Goal: Information Seeking & Learning: Find specific fact

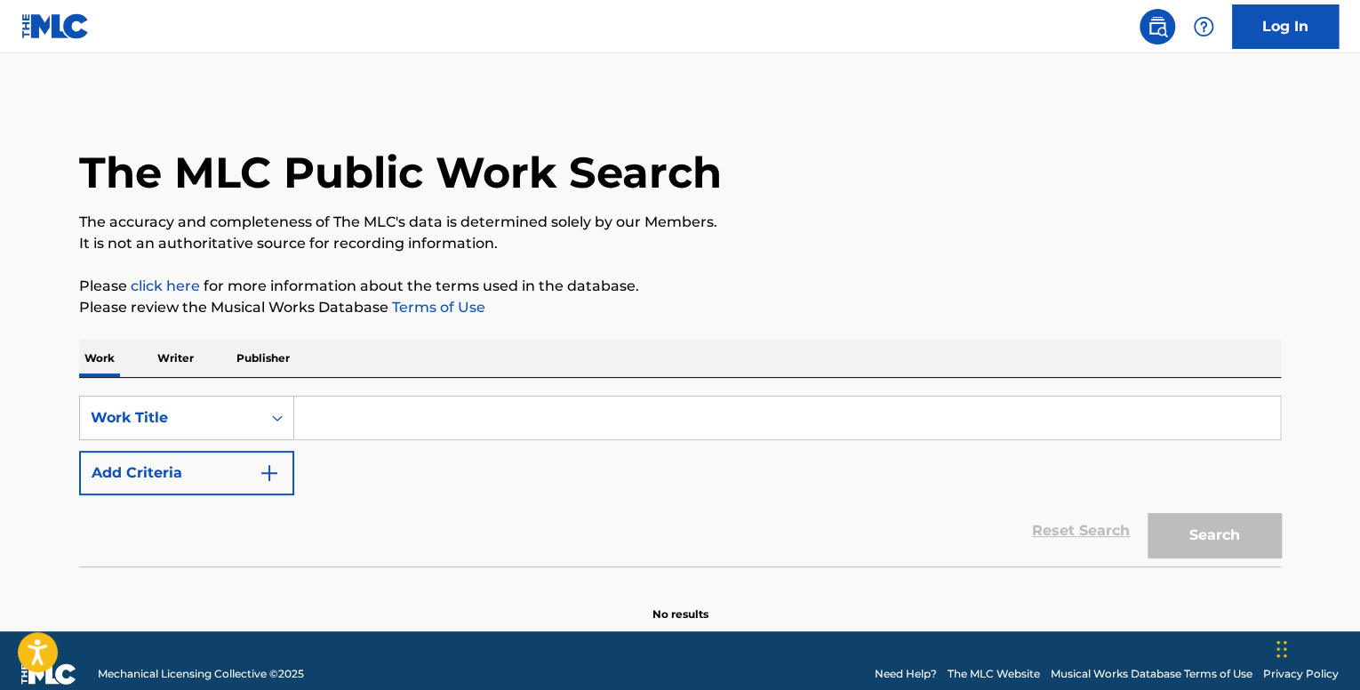
click at [187, 348] on p "Writer" at bounding box center [175, 358] width 47 height 37
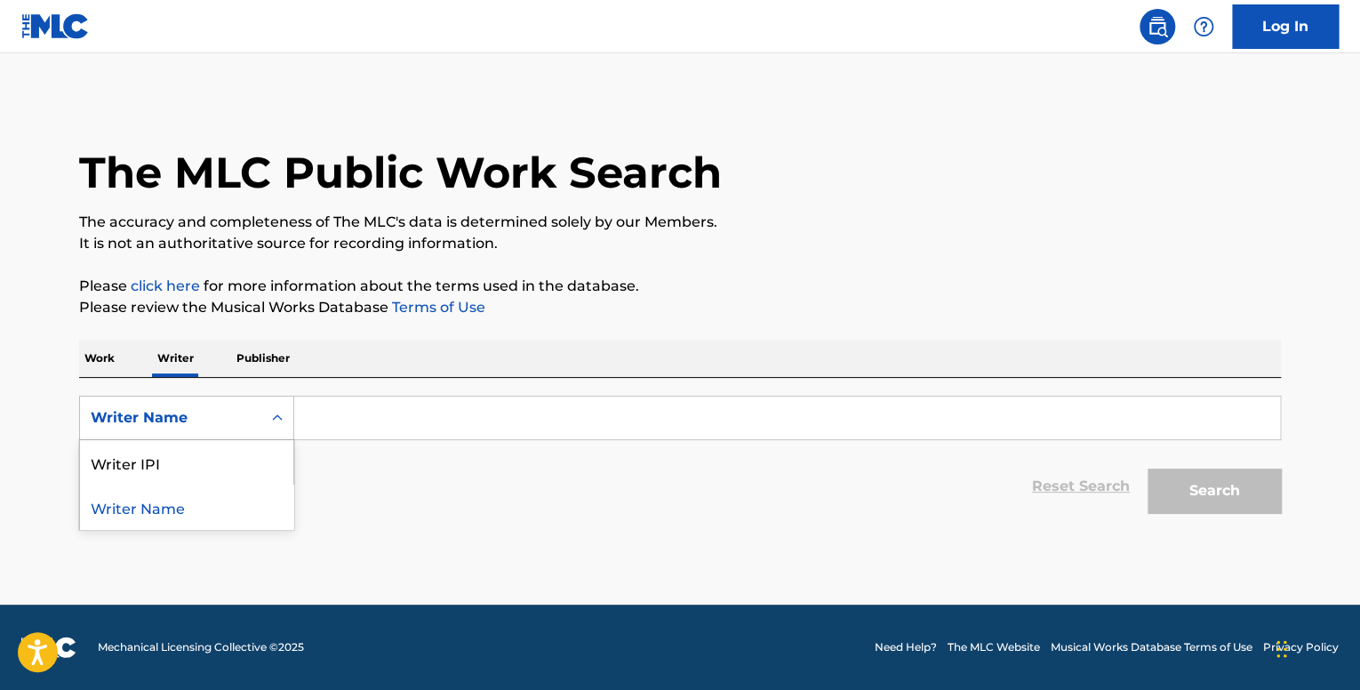
click at [266, 420] on div "Search Form" at bounding box center [277, 418] width 32 height 32
click at [245, 466] on div "Writer IPI" at bounding box center [186, 462] width 213 height 44
click at [366, 428] on input "Search Form" at bounding box center [787, 417] width 986 height 43
paste input "1004552703"
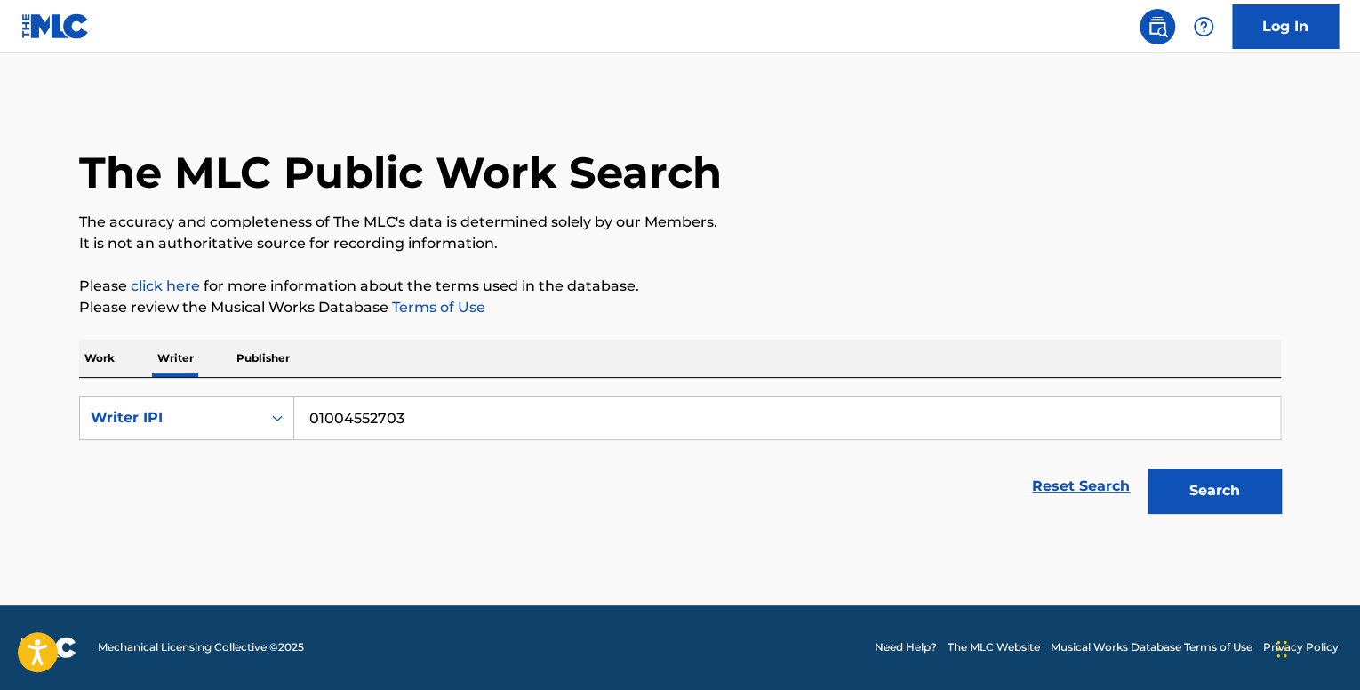
click at [1147, 468] on button "Search" at bounding box center [1213, 490] width 133 height 44
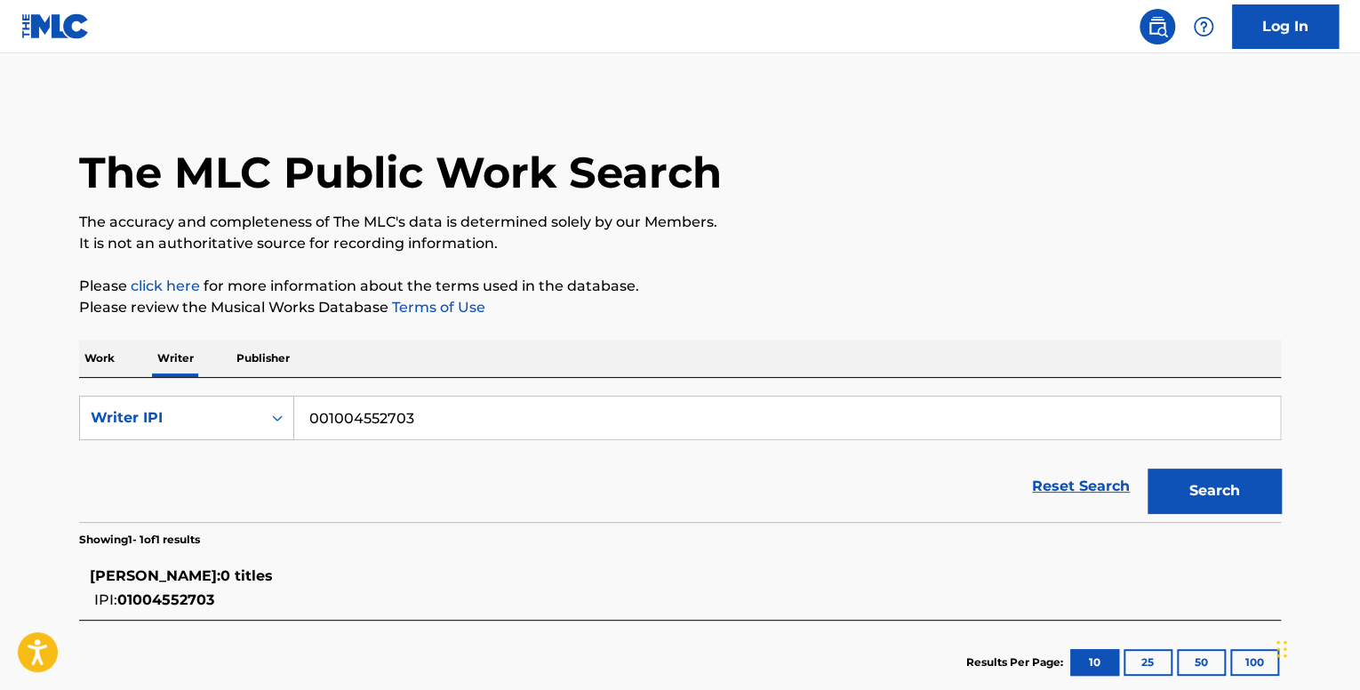
click at [1147, 468] on button "Search" at bounding box center [1213, 490] width 133 height 44
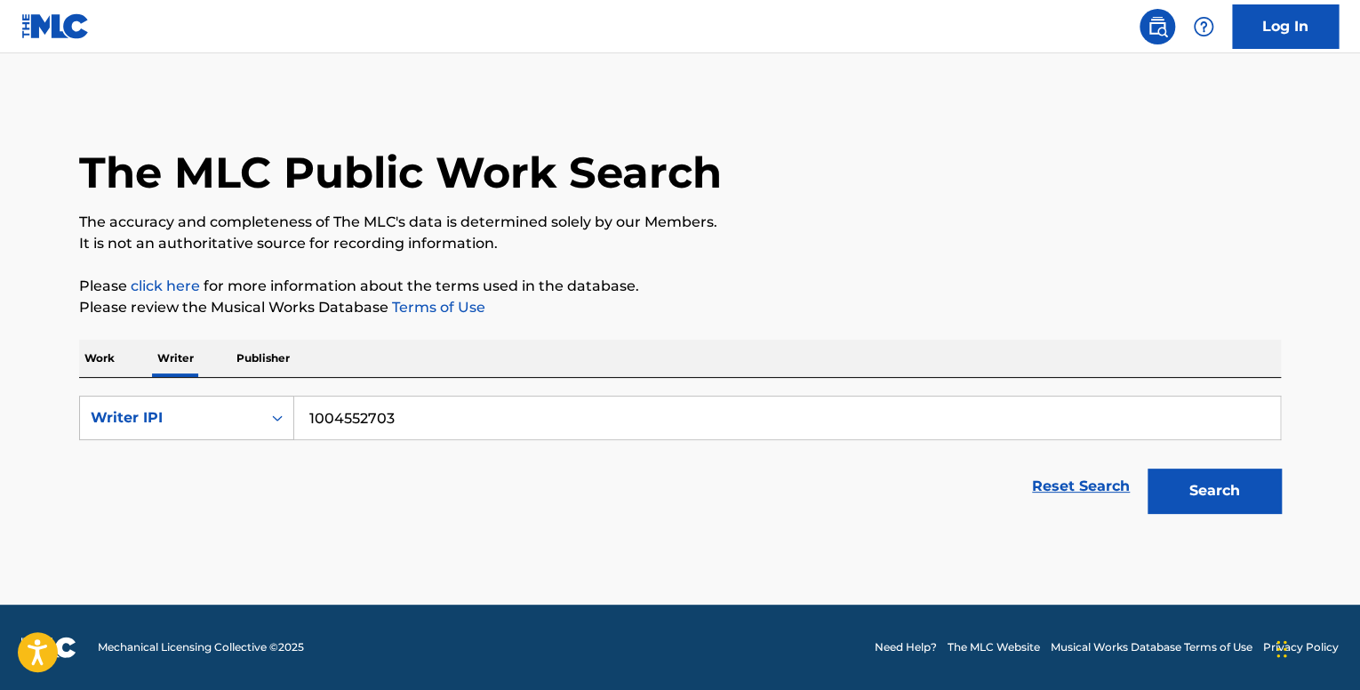
click at [1147, 468] on button "Search" at bounding box center [1213, 490] width 133 height 44
type input "01004552703"
click at [1147, 468] on button "Search" at bounding box center [1213, 490] width 133 height 44
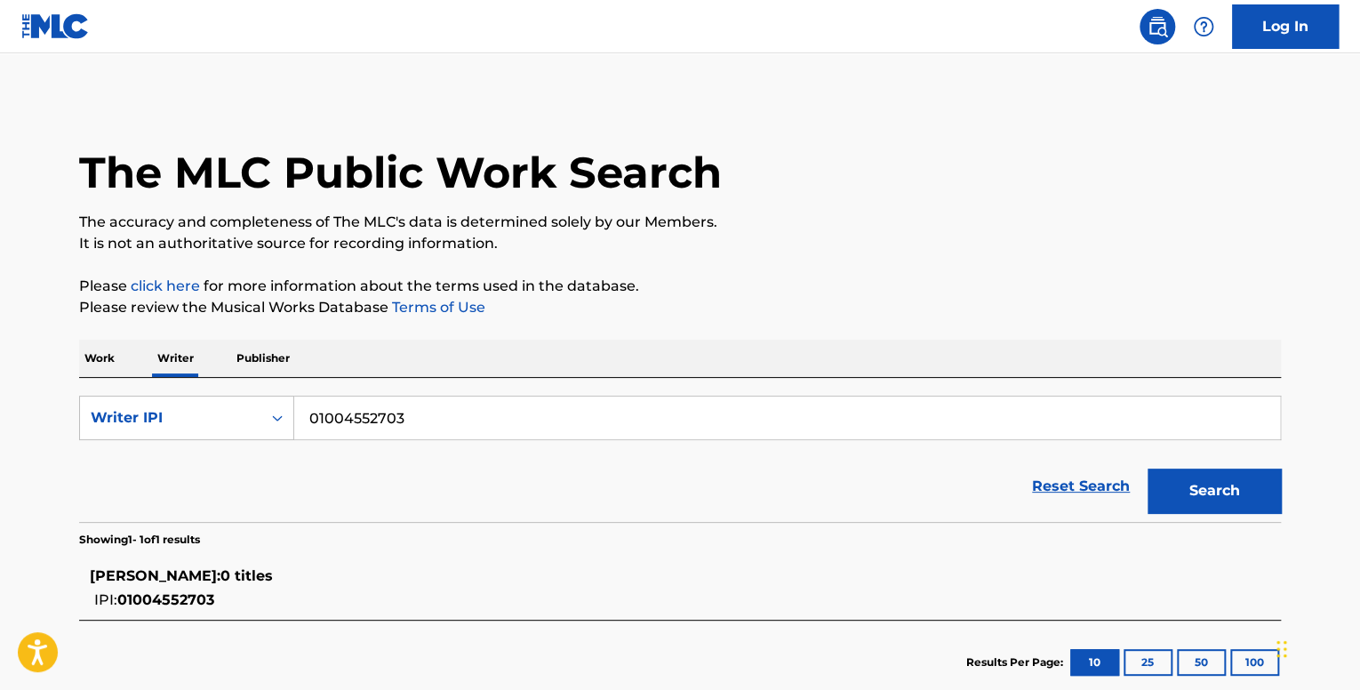
drag, startPoint x: 247, startPoint y: 576, endPoint x: 68, endPoint y: 566, distance: 178.9
click at [68, 566] on div "The MLC Public Work Search The accuracy and completeness of The MLC's data is d…" at bounding box center [680, 401] width 1244 height 606
copy span "[PERSON_NAME]"
click at [235, 435] on div "Writer IPI" at bounding box center [186, 418] width 215 height 44
click at [229, 444] on div "Writer Name" at bounding box center [186, 462] width 213 height 44
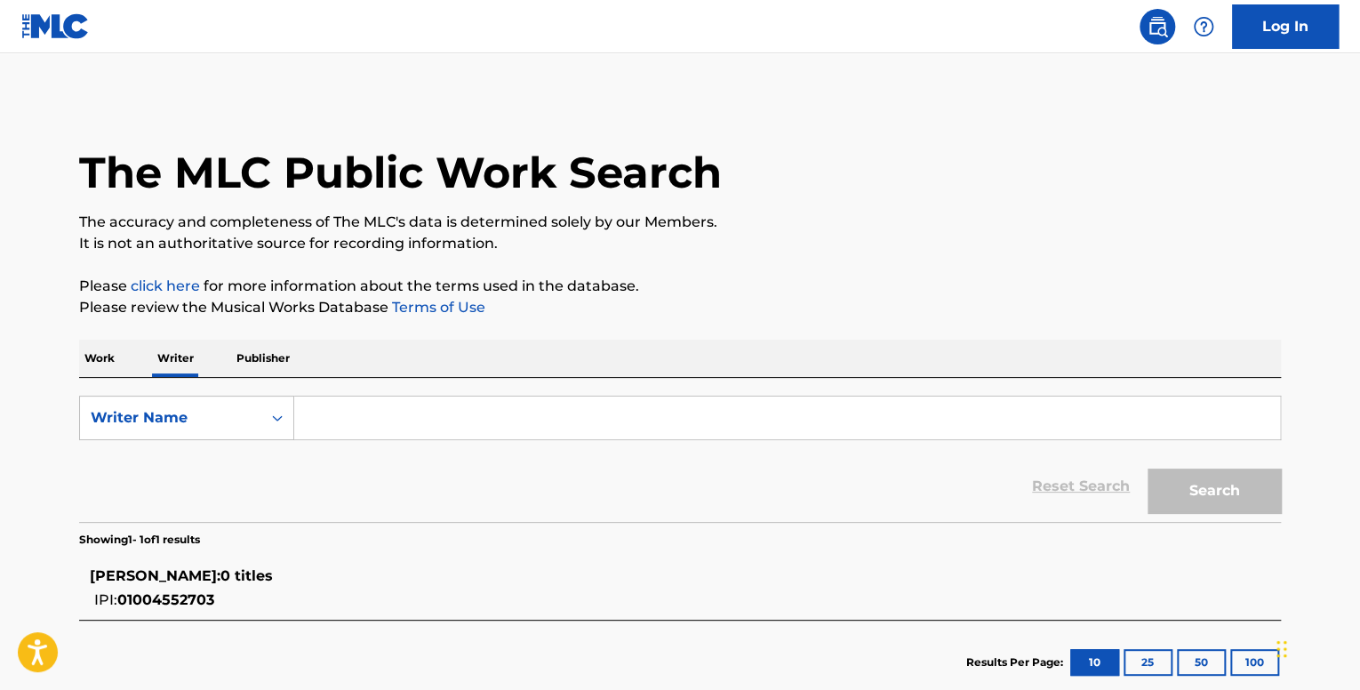
click at [372, 414] on input "Search Form" at bounding box center [787, 417] width 986 height 43
paste input "[PERSON_NAME]"
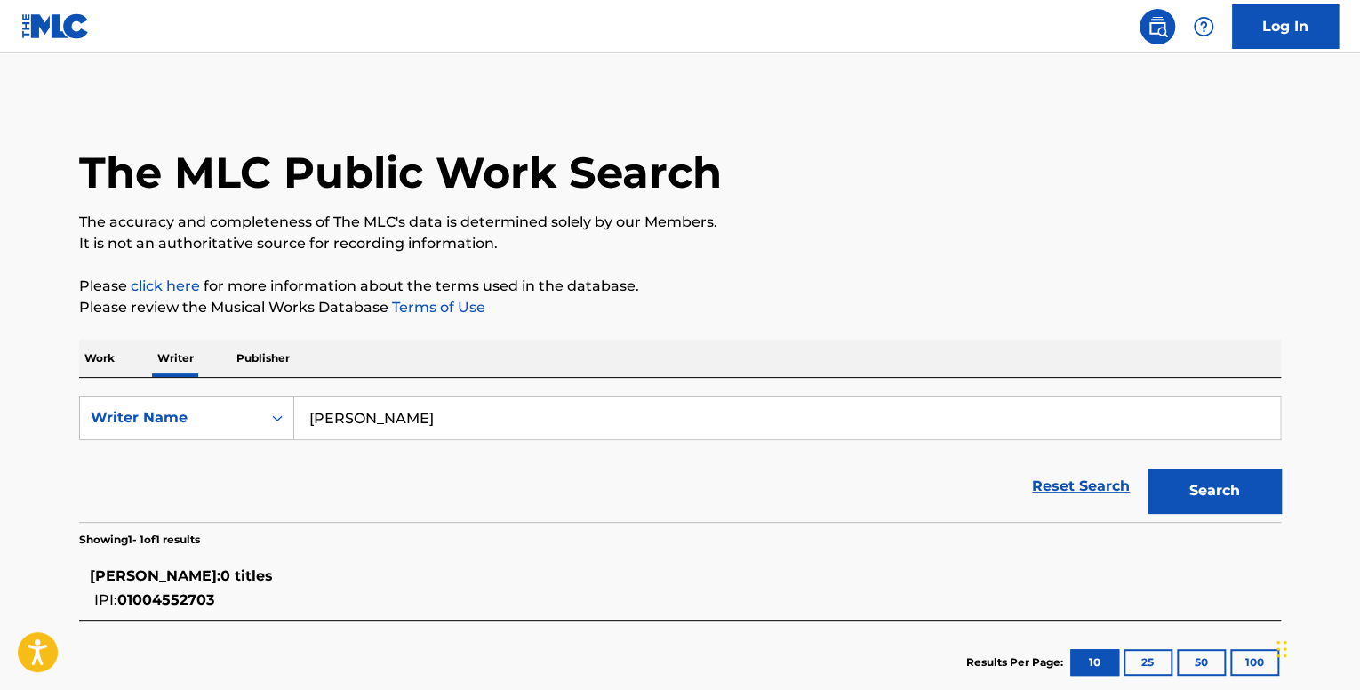
type input "[PERSON_NAME]"
click at [1147, 468] on button "Search" at bounding box center [1213, 490] width 133 height 44
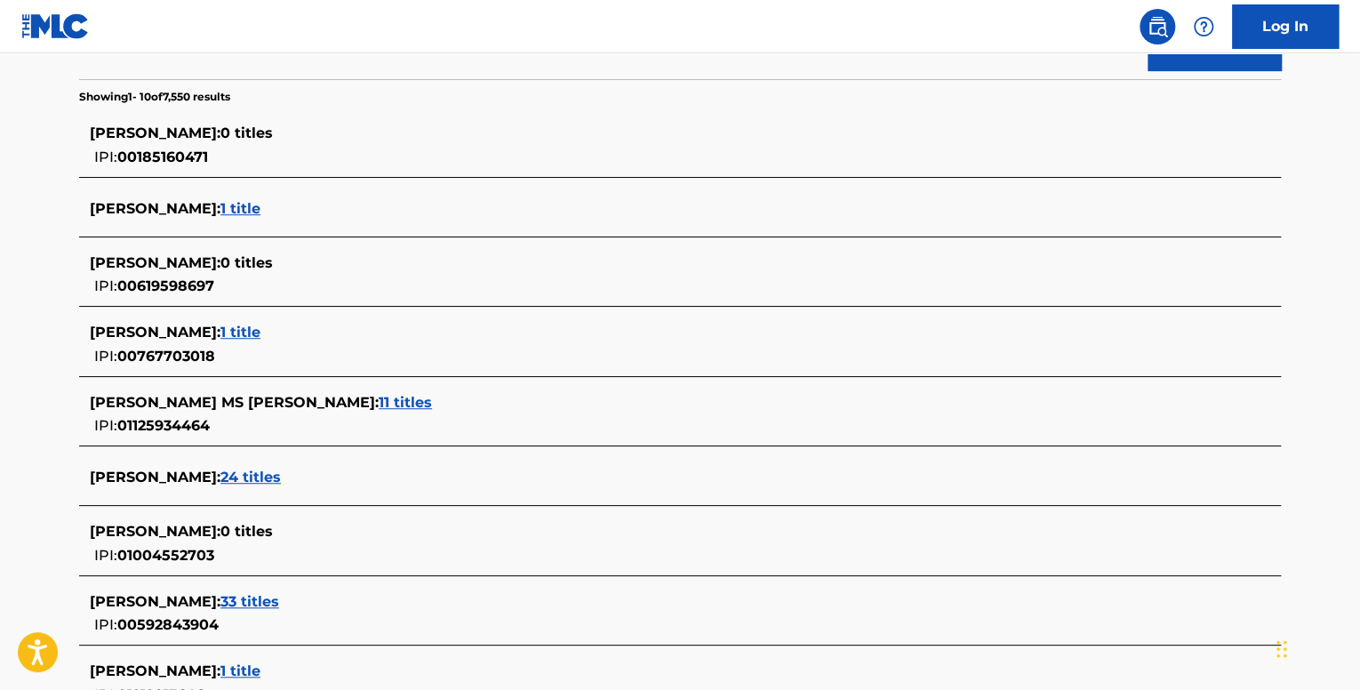
scroll to position [444, 0]
click at [281, 481] on span "24 titles" at bounding box center [250, 475] width 60 height 17
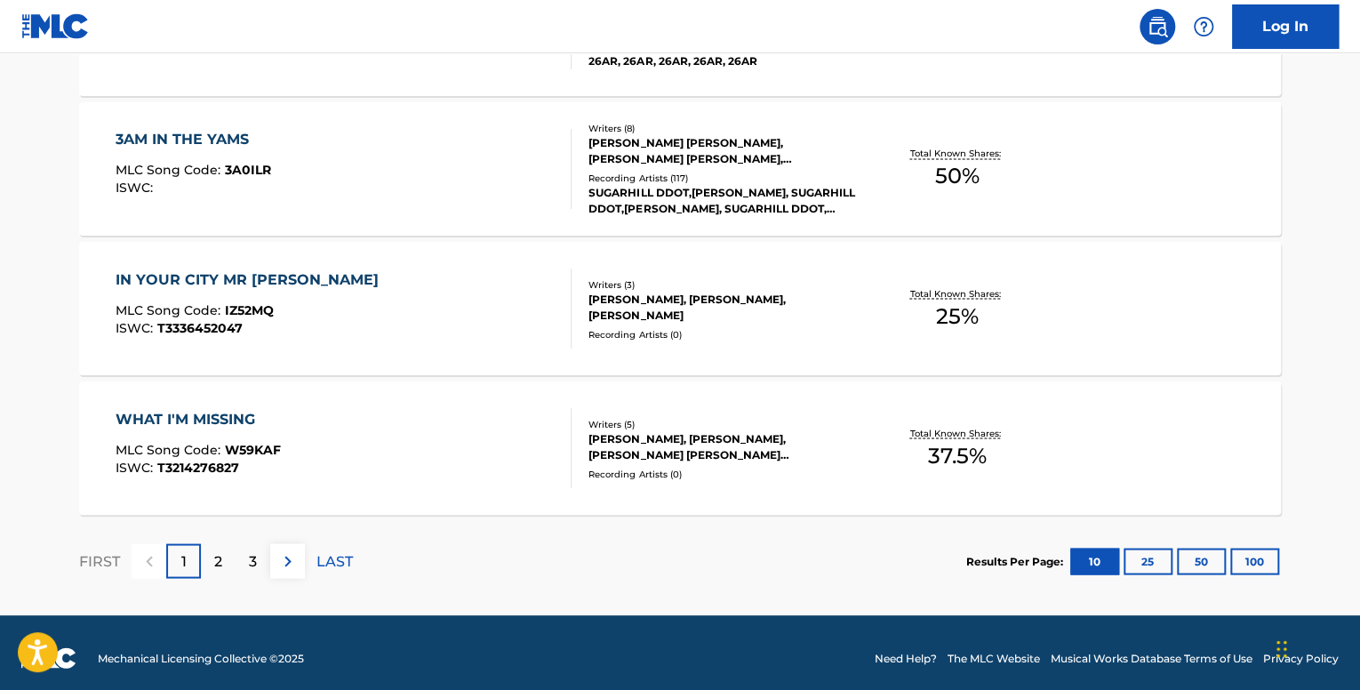
scroll to position [1486, 0]
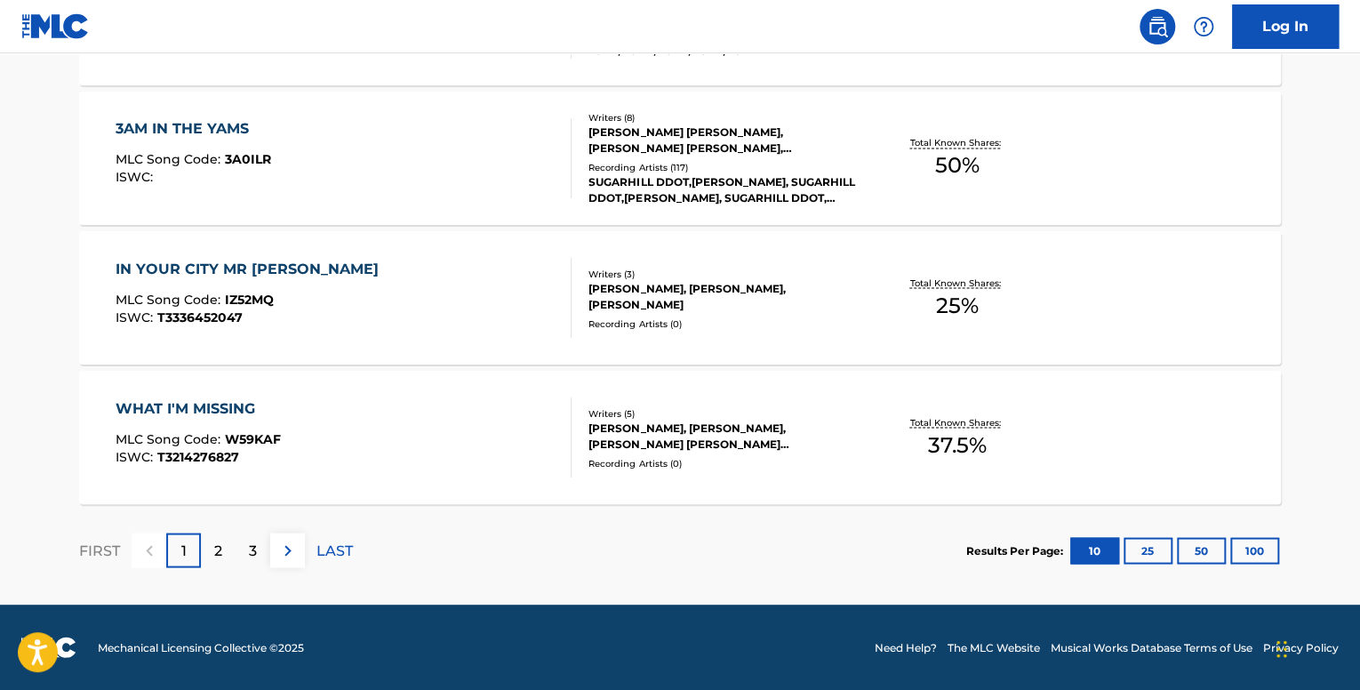
click at [484, 196] on div "3AM IN THE YAMS MLC Song Code : 3A0ILR ISWC :" at bounding box center [344, 158] width 457 height 80
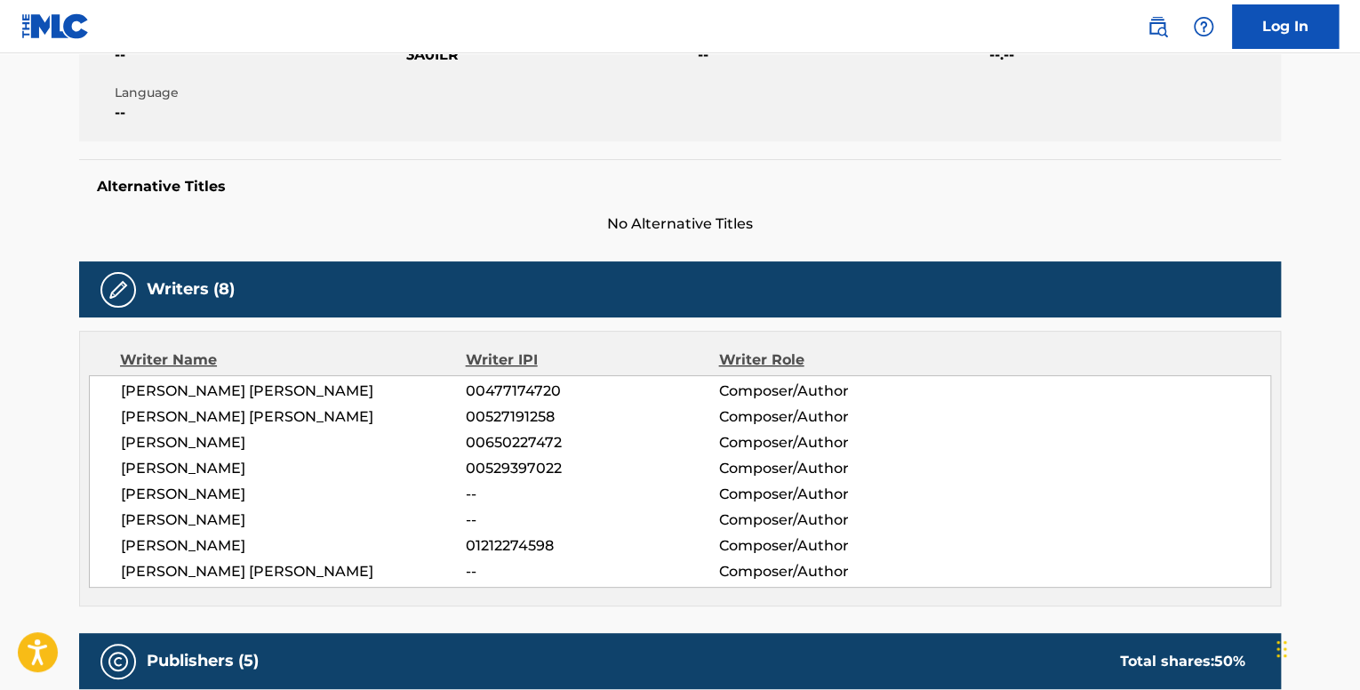
scroll to position [178, 0]
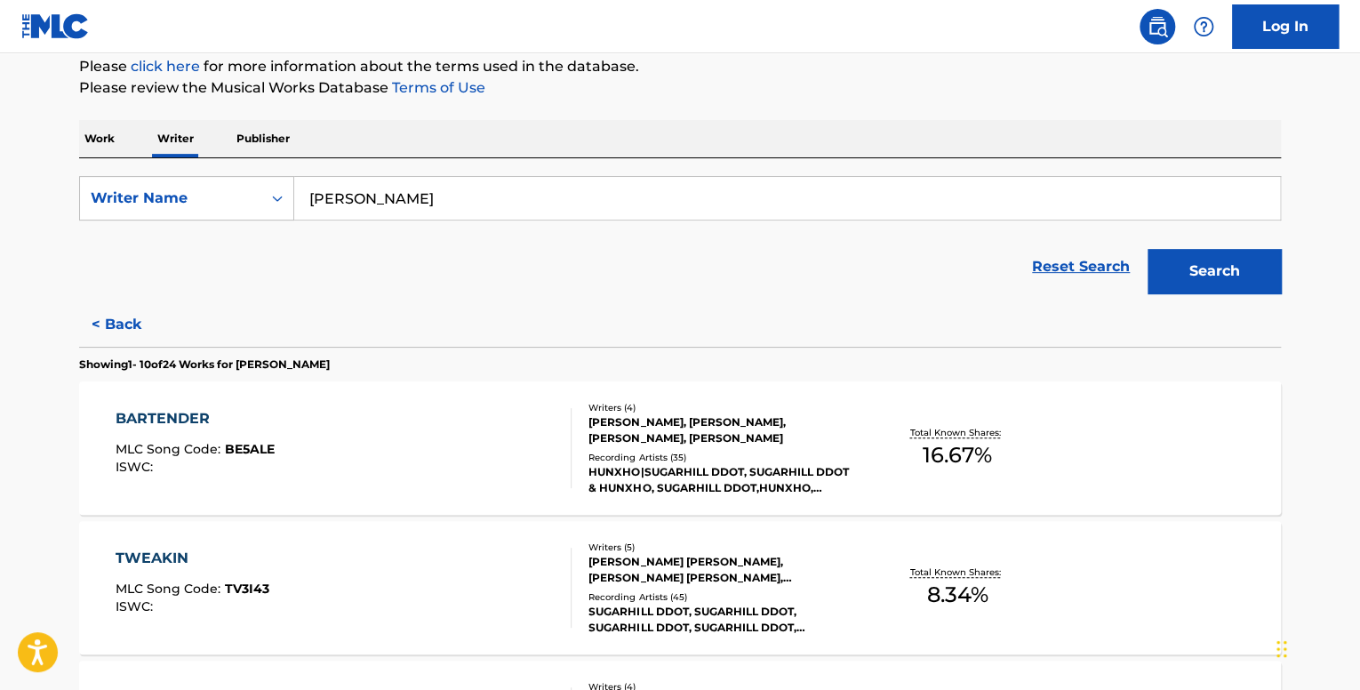
scroll to position [444, 0]
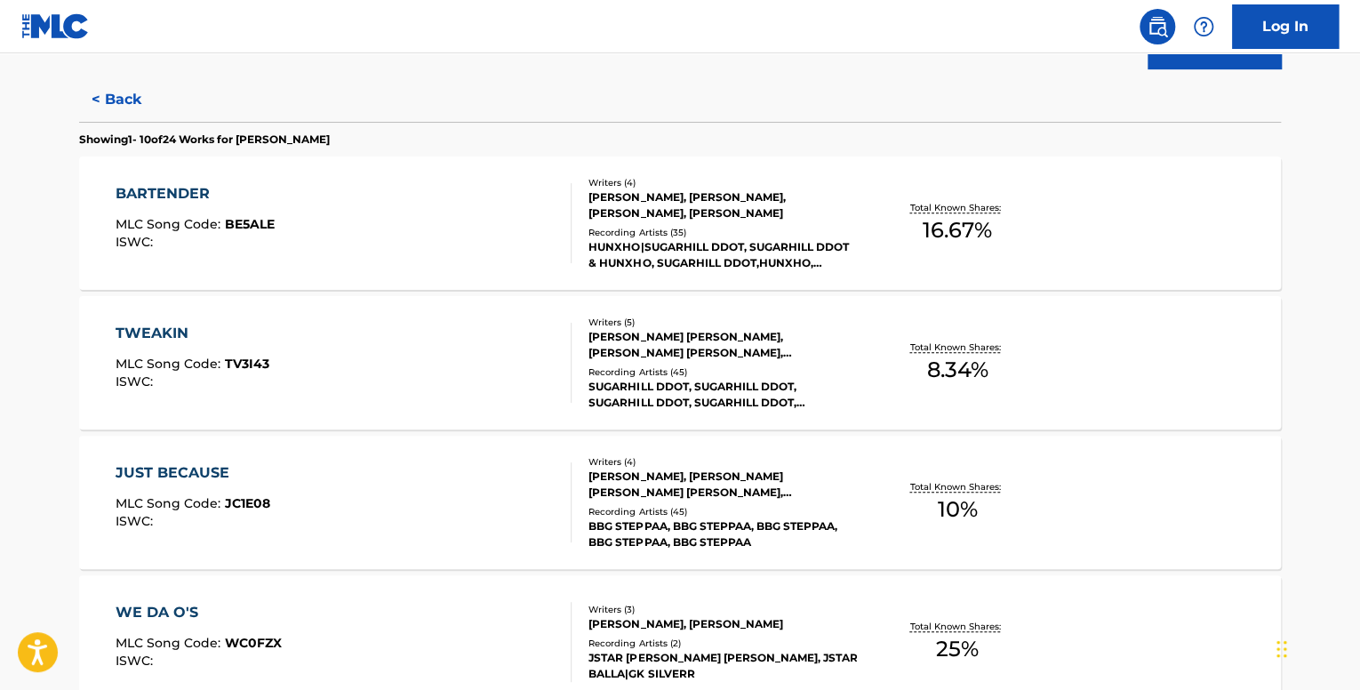
click at [402, 260] on div "BARTENDER MLC Song Code : BE5ALE ISWC :" at bounding box center [344, 223] width 457 height 80
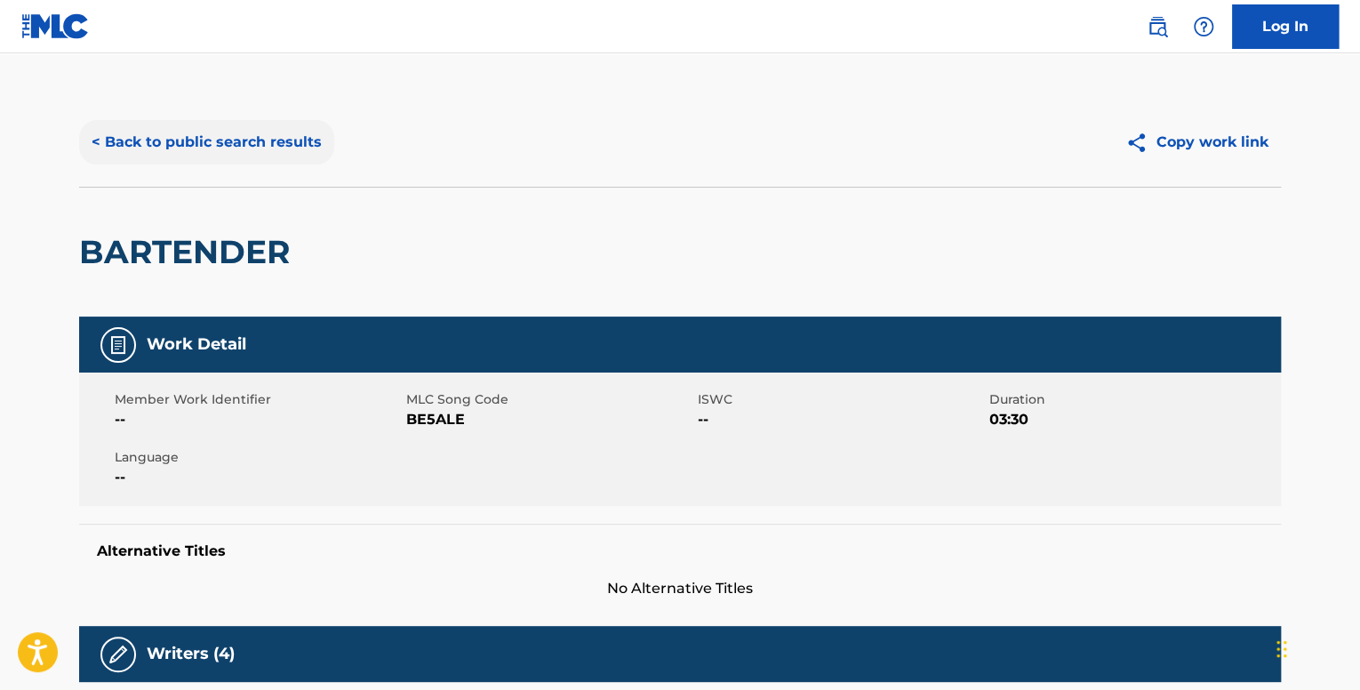
click at [135, 146] on button "< Back to public search results" at bounding box center [206, 142] width 255 height 44
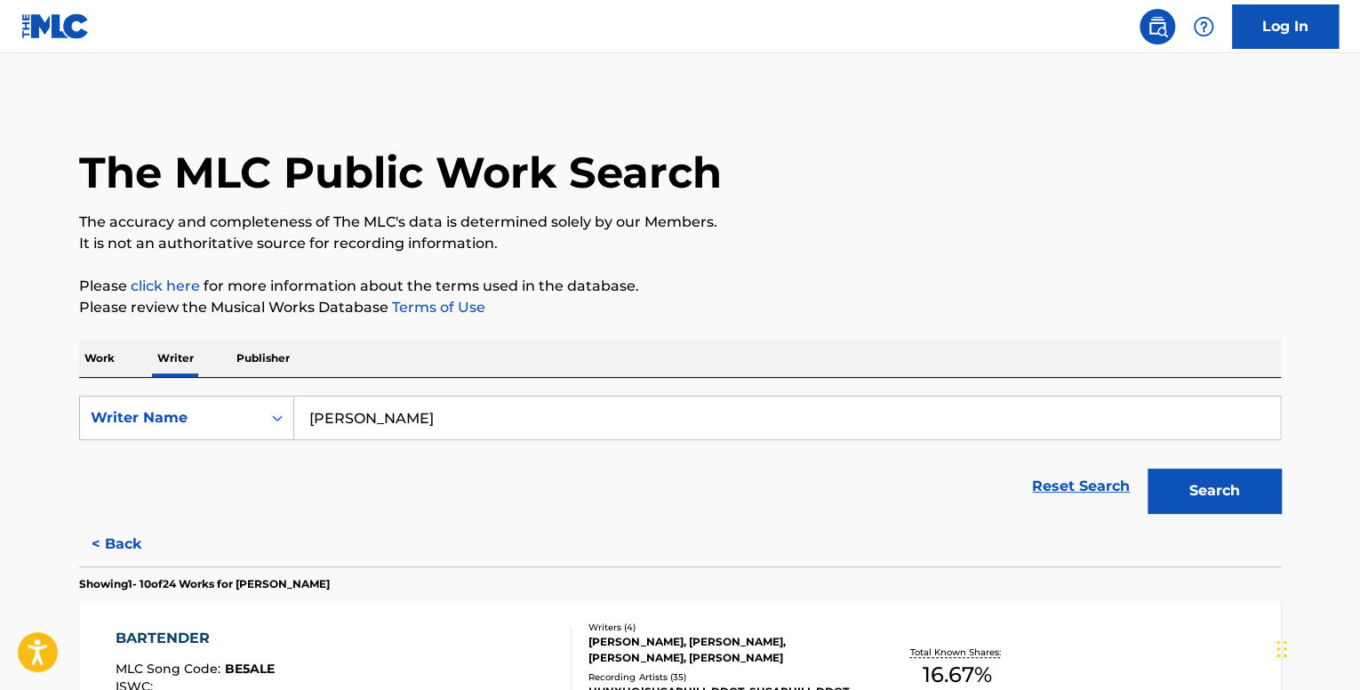
scroll to position [444, 0]
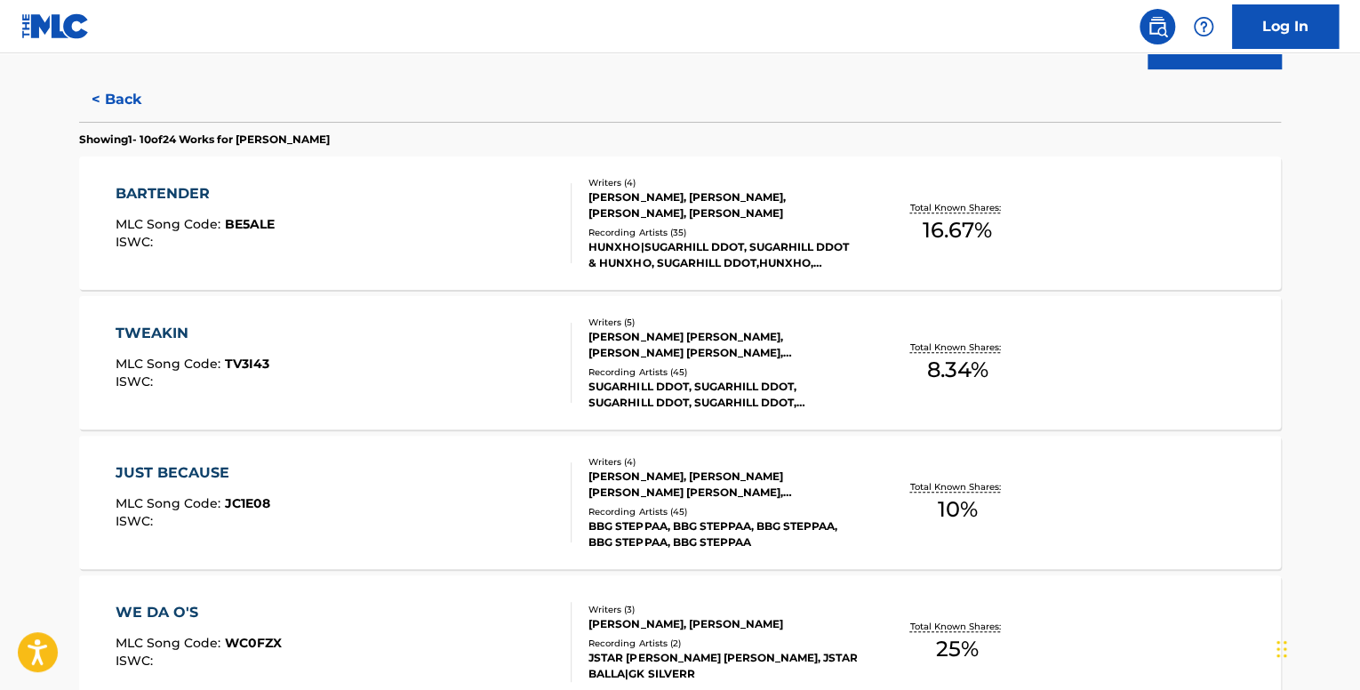
click at [423, 378] on div "TWEAKIN MLC Song Code : TV3I43 ISWC :" at bounding box center [344, 363] width 457 height 80
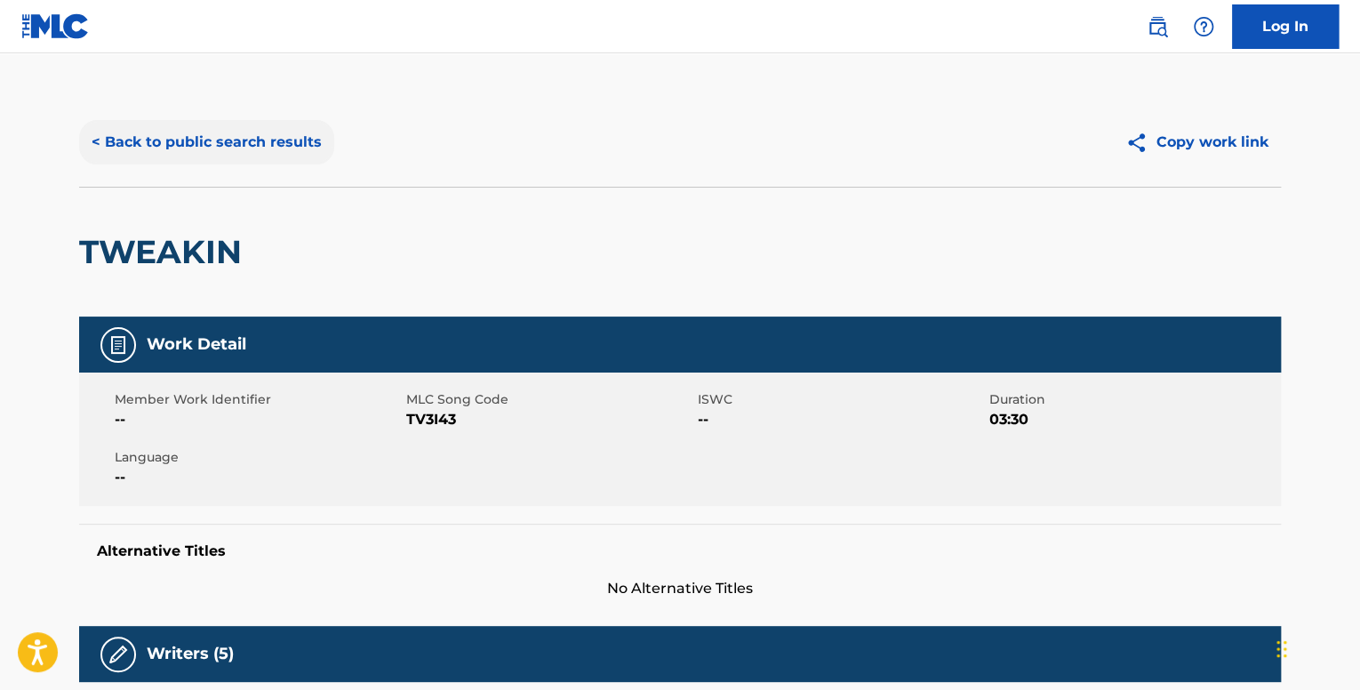
click at [185, 147] on button "< Back to public search results" at bounding box center [206, 142] width 255 height 44
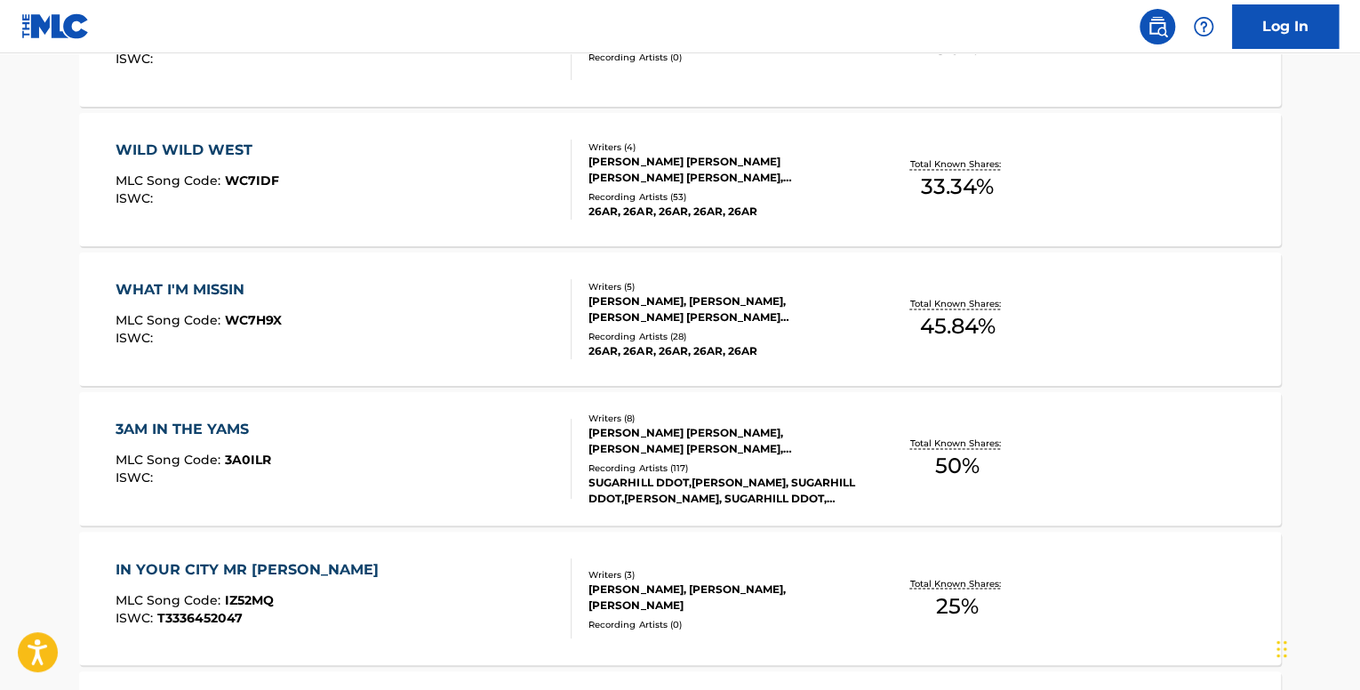
scroll to position [1333, 0]
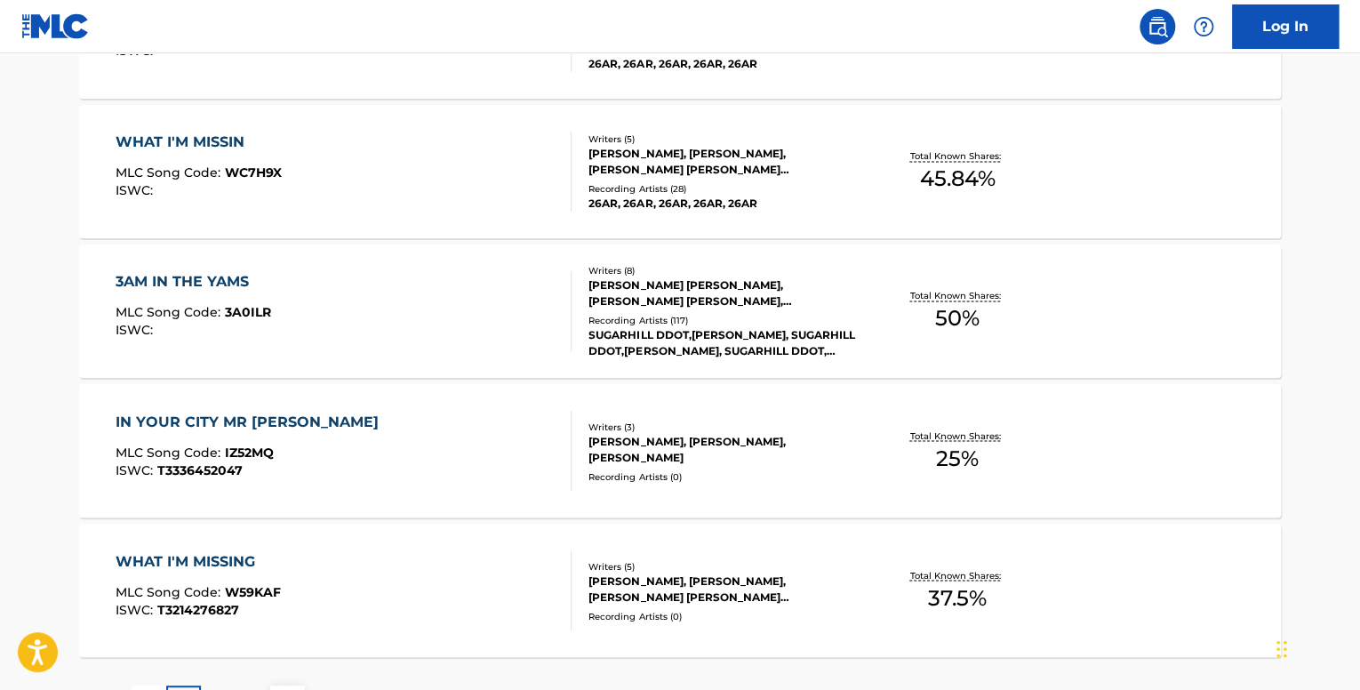
click at [356, 335] on div "3AM IN THE YAMS MLC Song Code : 3A0ILR ISWC :" at bounding box center [344, 311] width 457 height 80
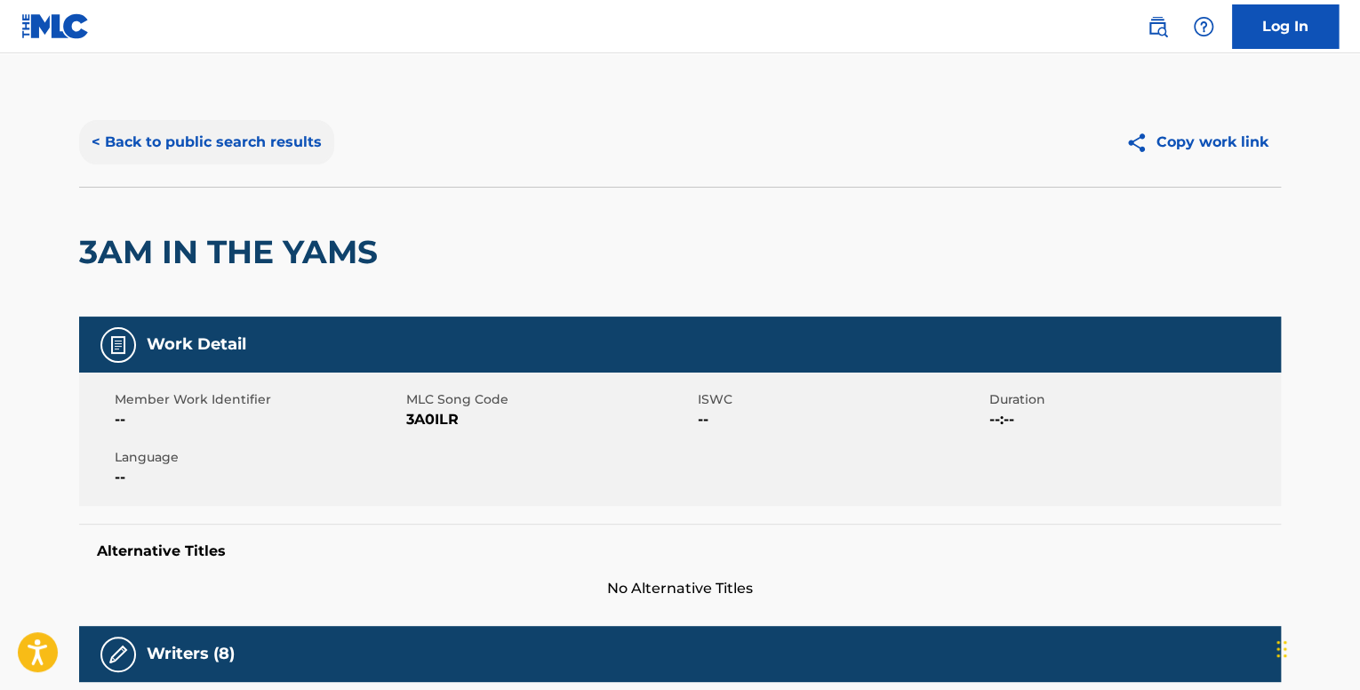
click at [202, 149] on button "< Back to public search results" at bounding box center [206, 142] width 255 height 44
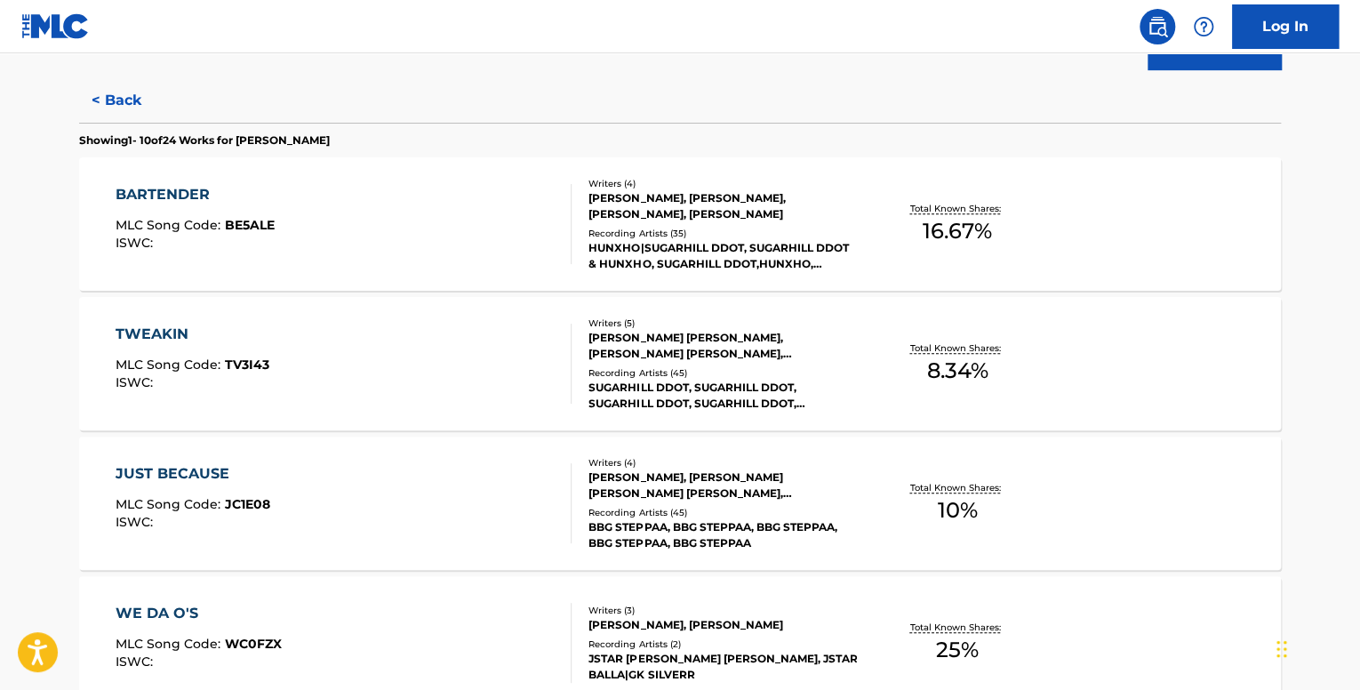
scroll to position [444, 0]
click at [503, 485] on div "JUST BECAUSE MLC Song Code : JC1E08 ISWC :" at bounding box center [344, 502] width 457 height 80
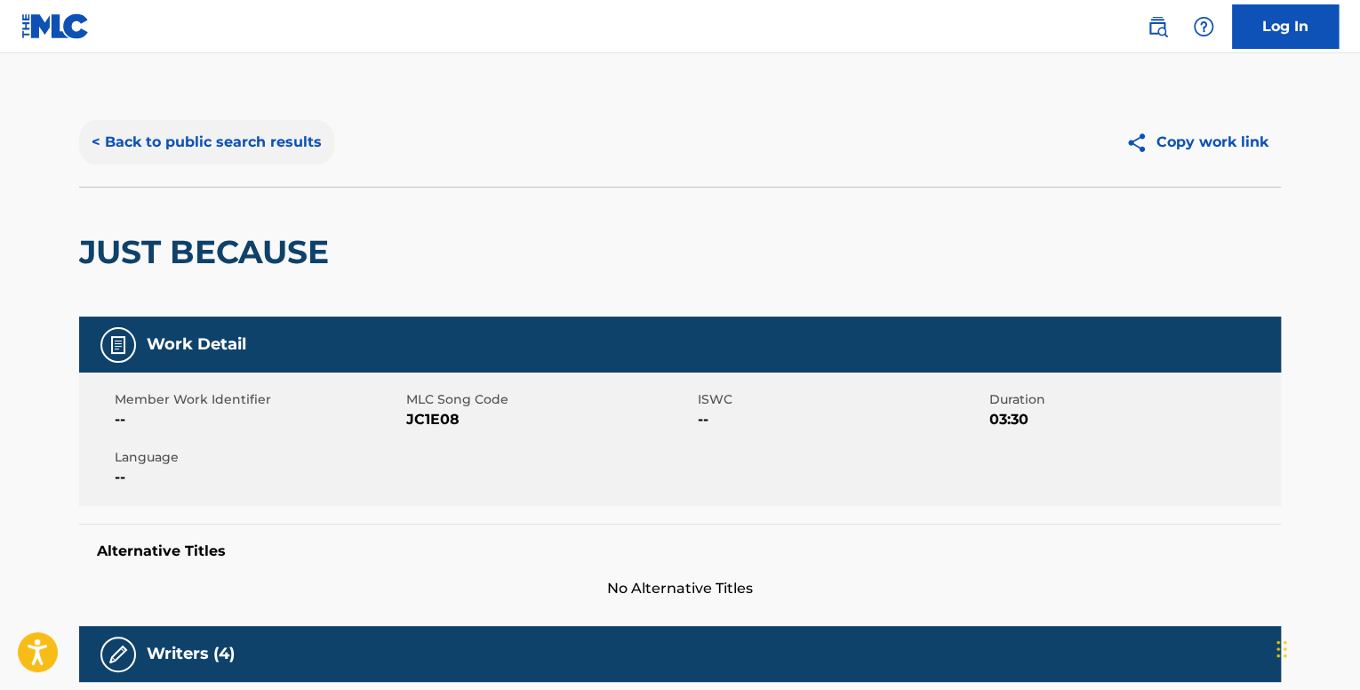
click at [223, 153] on button "< Back to public search results" at bounding box center [206, 142] width 255 height 44
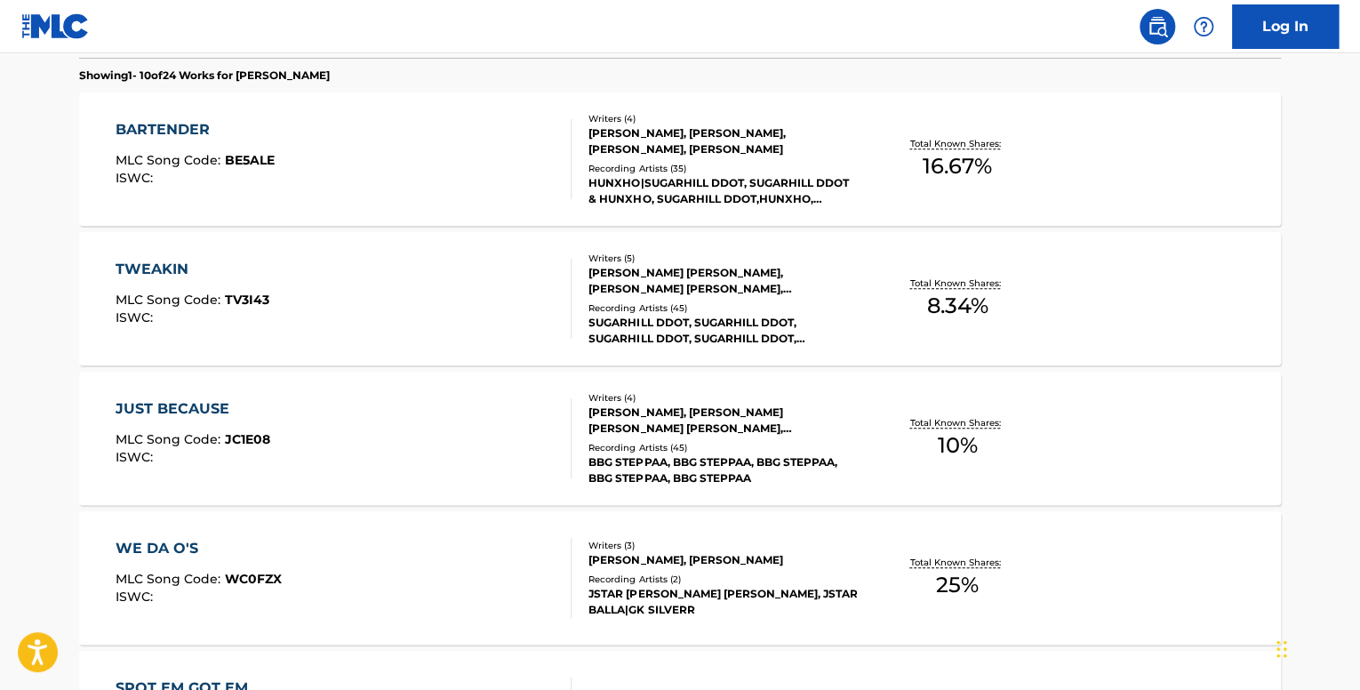
scroll to position [622, 0]
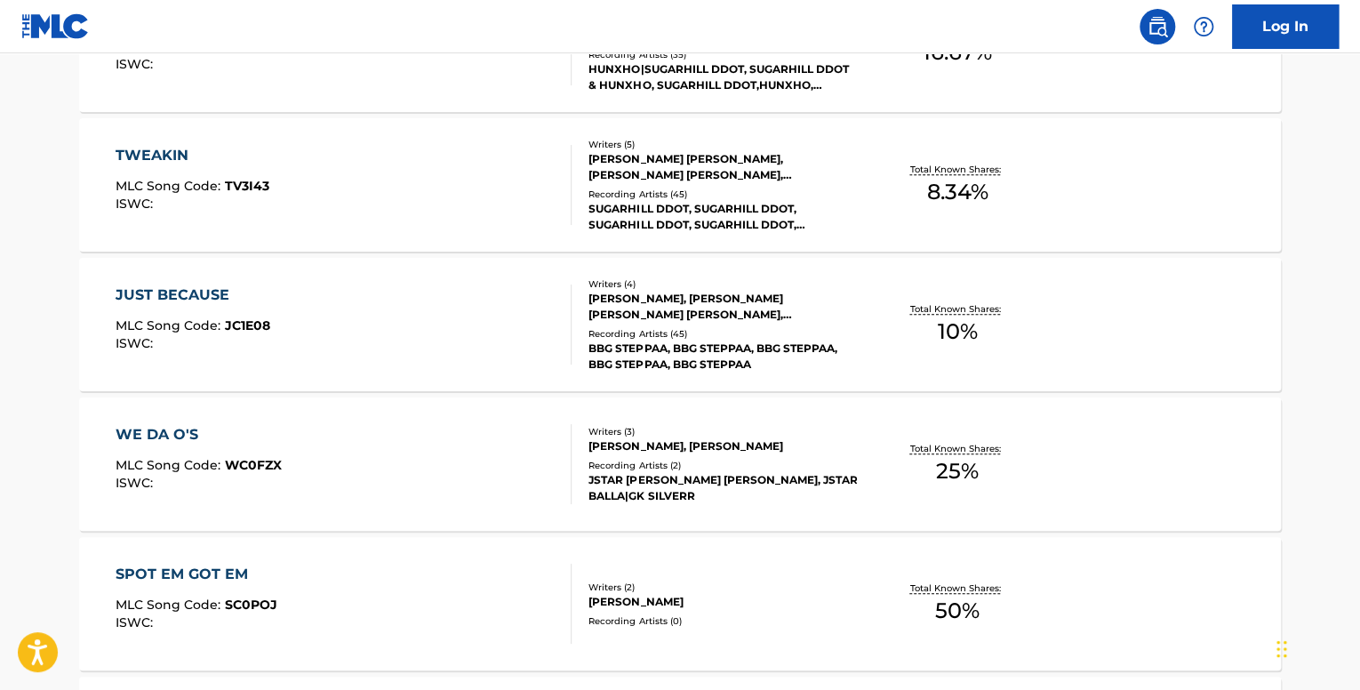
click at [460, 463] on div "WE DA O'S MLC Song Code : WC0FZX ISWC :" at bounding box center [344, 464] width 457 height 80
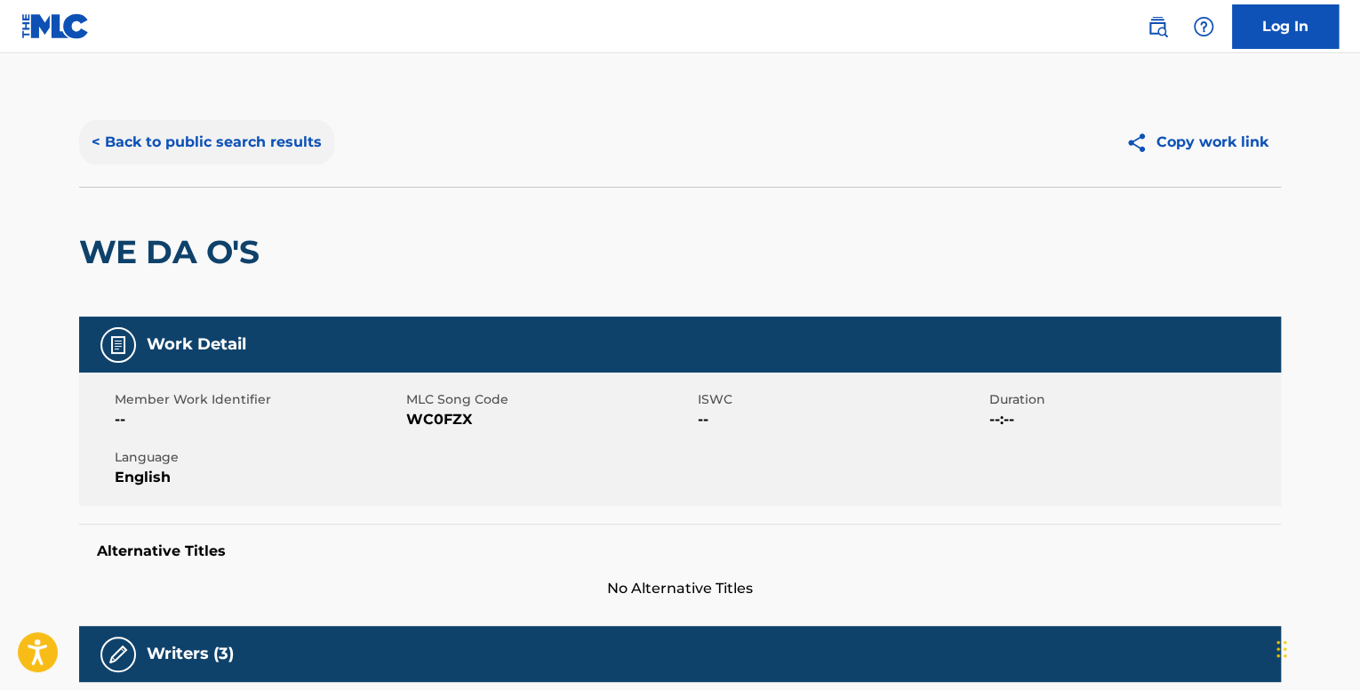
click at [182, 144] on button "< Back to public search results" at bounding box center [206, 142] width 255 height 44
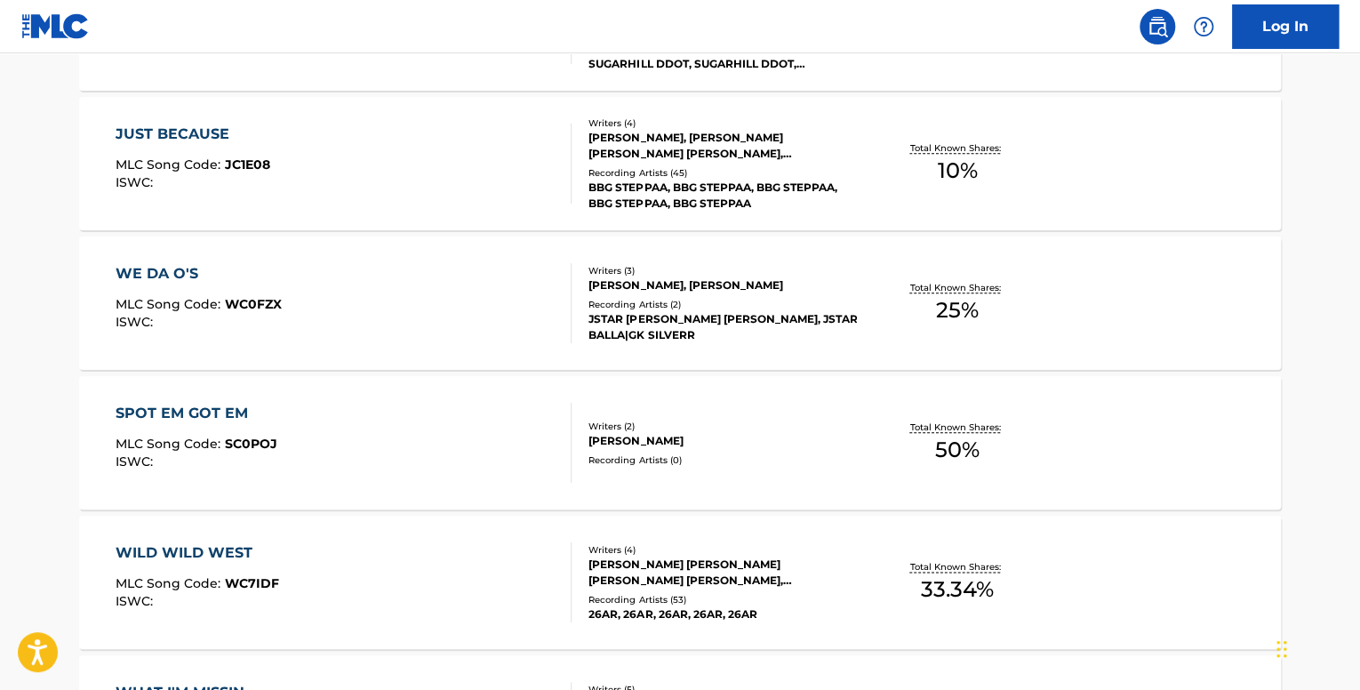
scroll to position [800, 0]
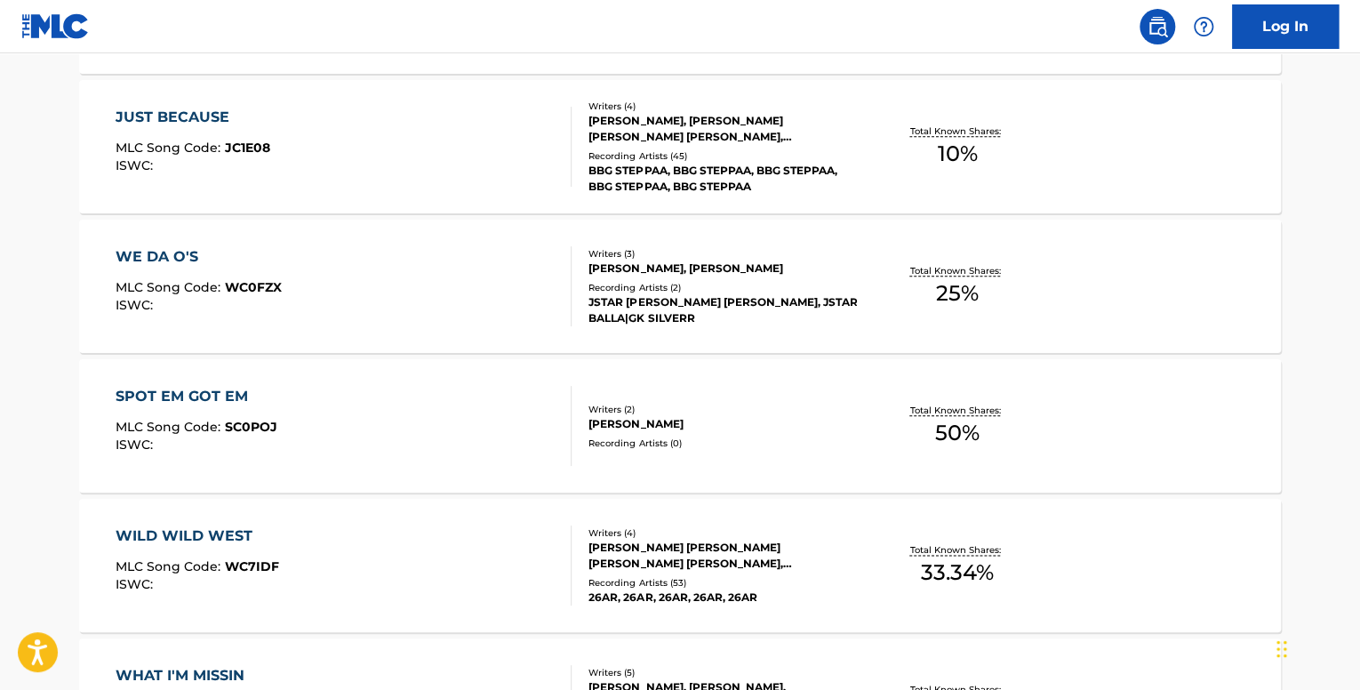
click at [508, 384] on div "SPOT EM GOT EM MLC Song Code : SC0POJ ISWC : Writers ( 2 ) [PERSON_NAME] Record…" at bounding box center [680, 425] width 1202 height 133
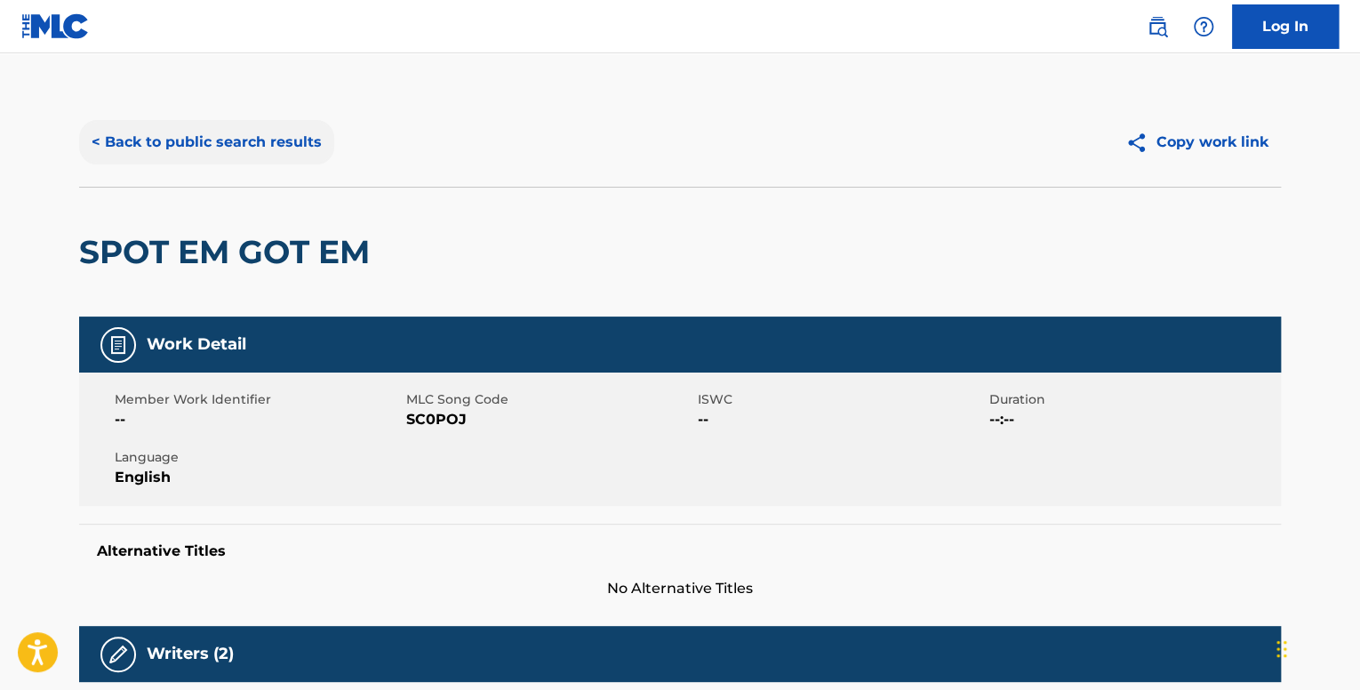
click at [248, 143] on button "< Back to public search results" at bounding box center [206, 142] width 255 height 44
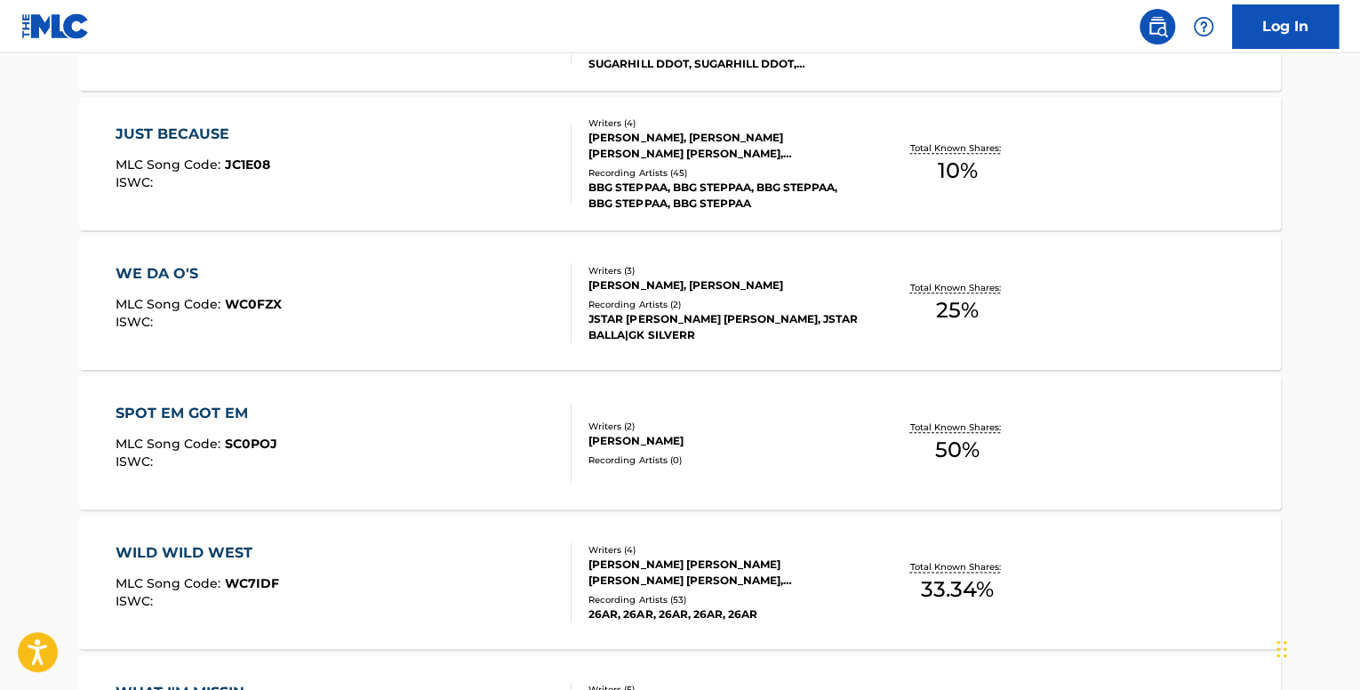
scroll to position [800, 0]
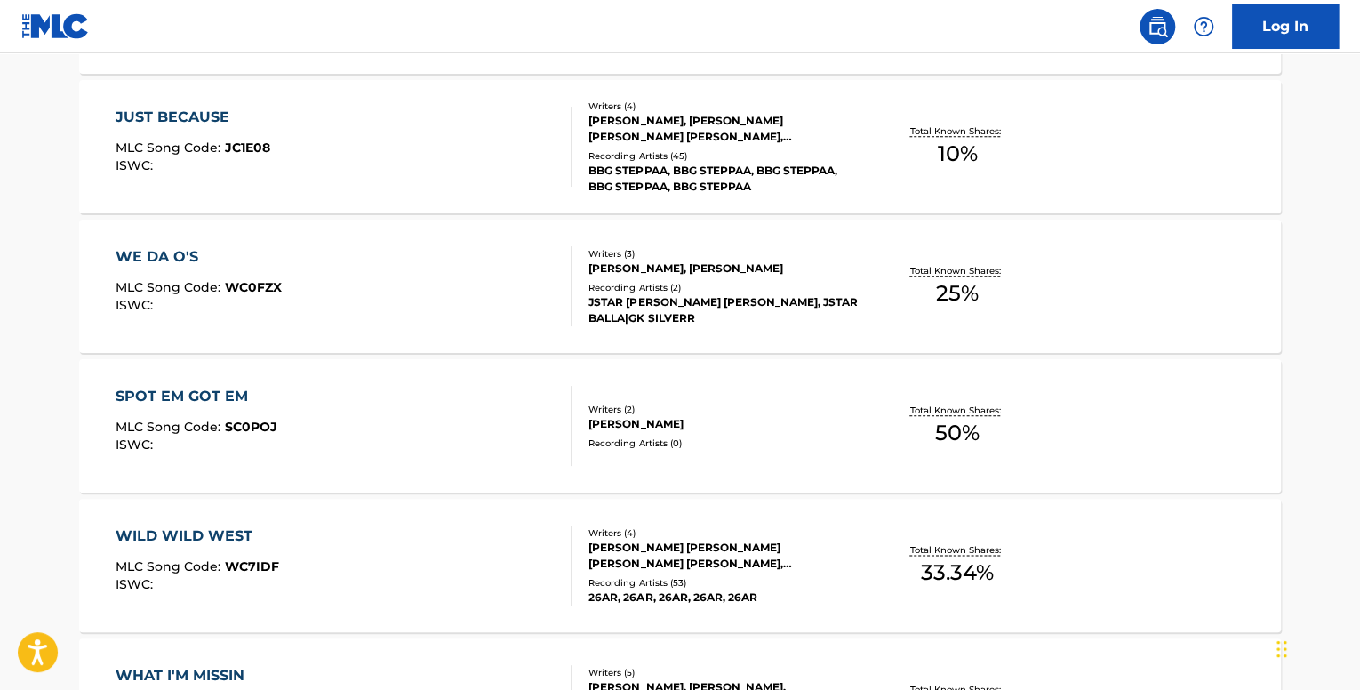
click at [506, 536] on div "WILD WILD WEST MLC Song Code : WC7IDF ISWC :" at bounding box center [344, 565] width 457 height 80
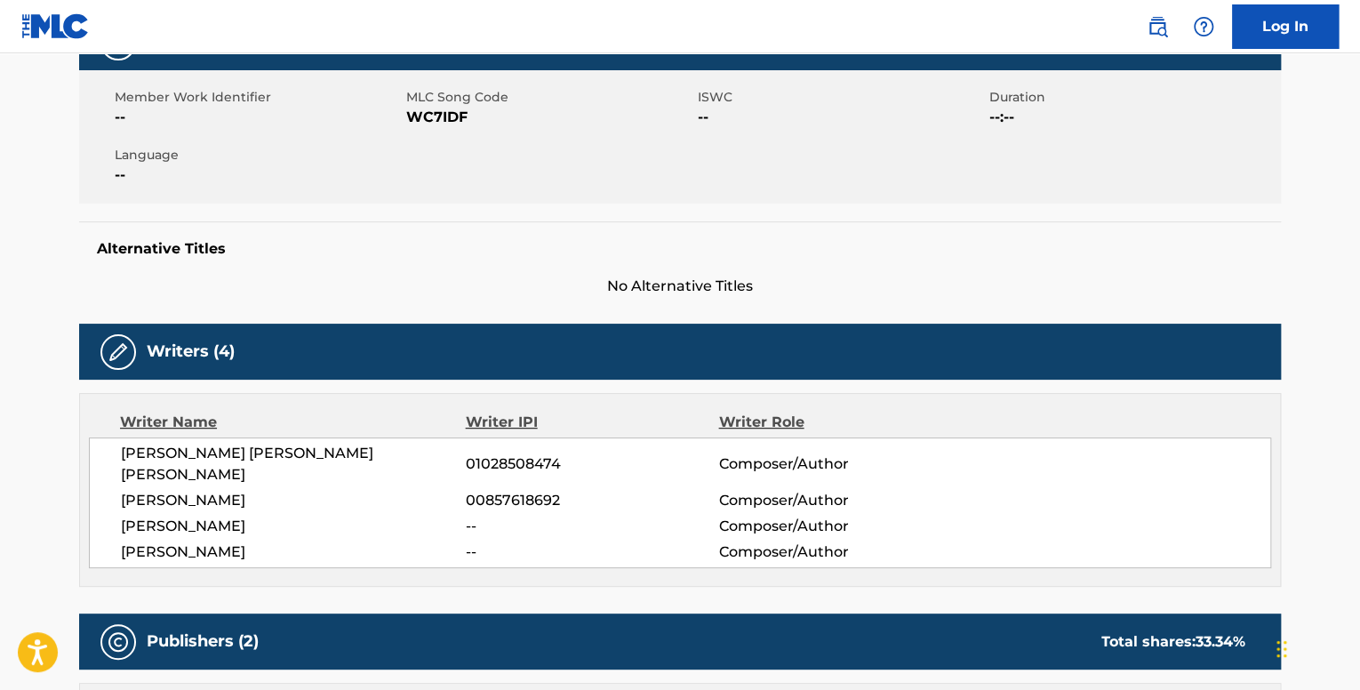
scroll to position [89, 0]
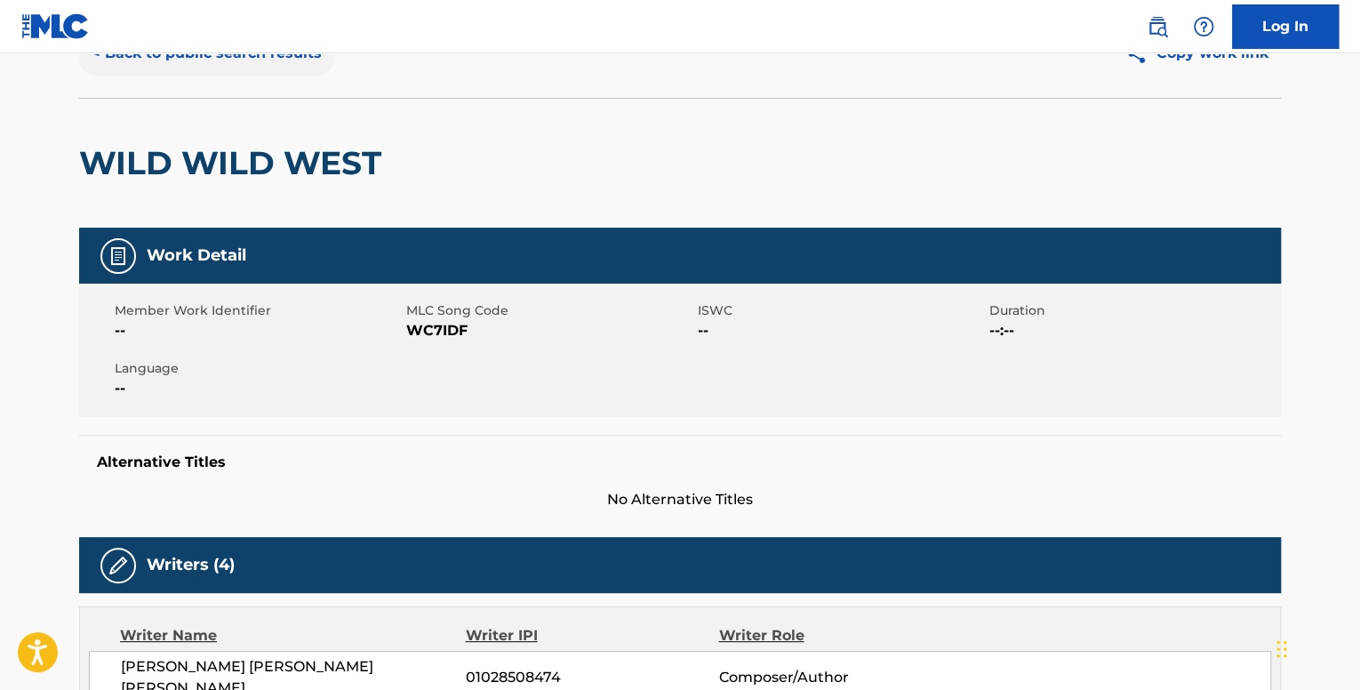
click at [164, 61] on button "< Back to public search results" at bounding box center [206, 53] width 255 height 44
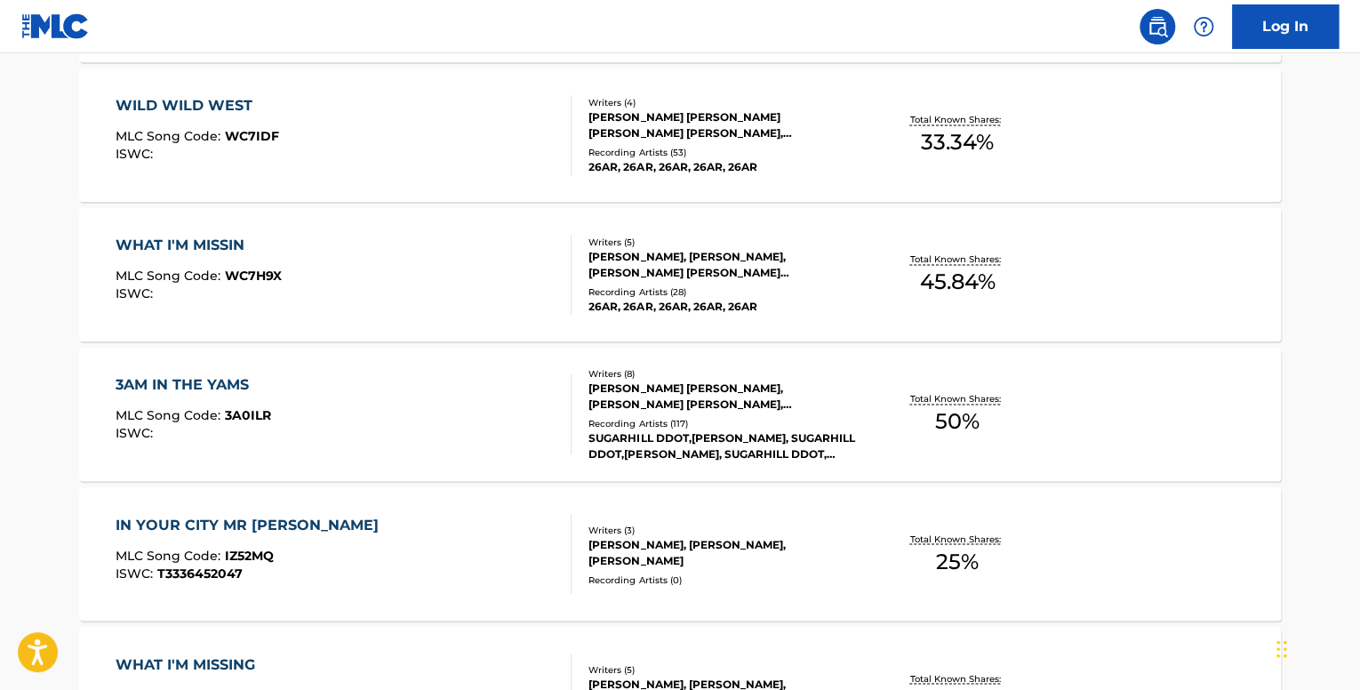
scroll to position [1244, 0]
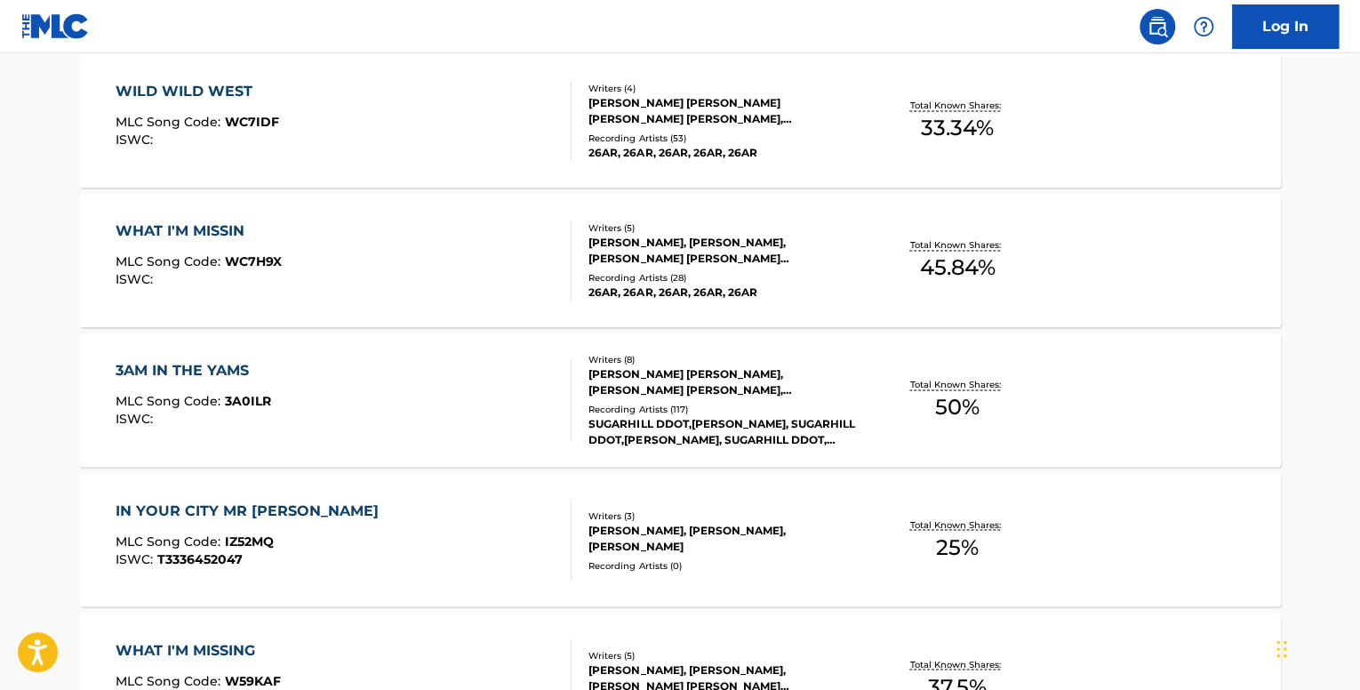
click at [498, 279] on div "WHAT I'M MISSIN MLC Song Code : WC7H9X ISWC :" at bounding box center [344, 260] width 457 height 80
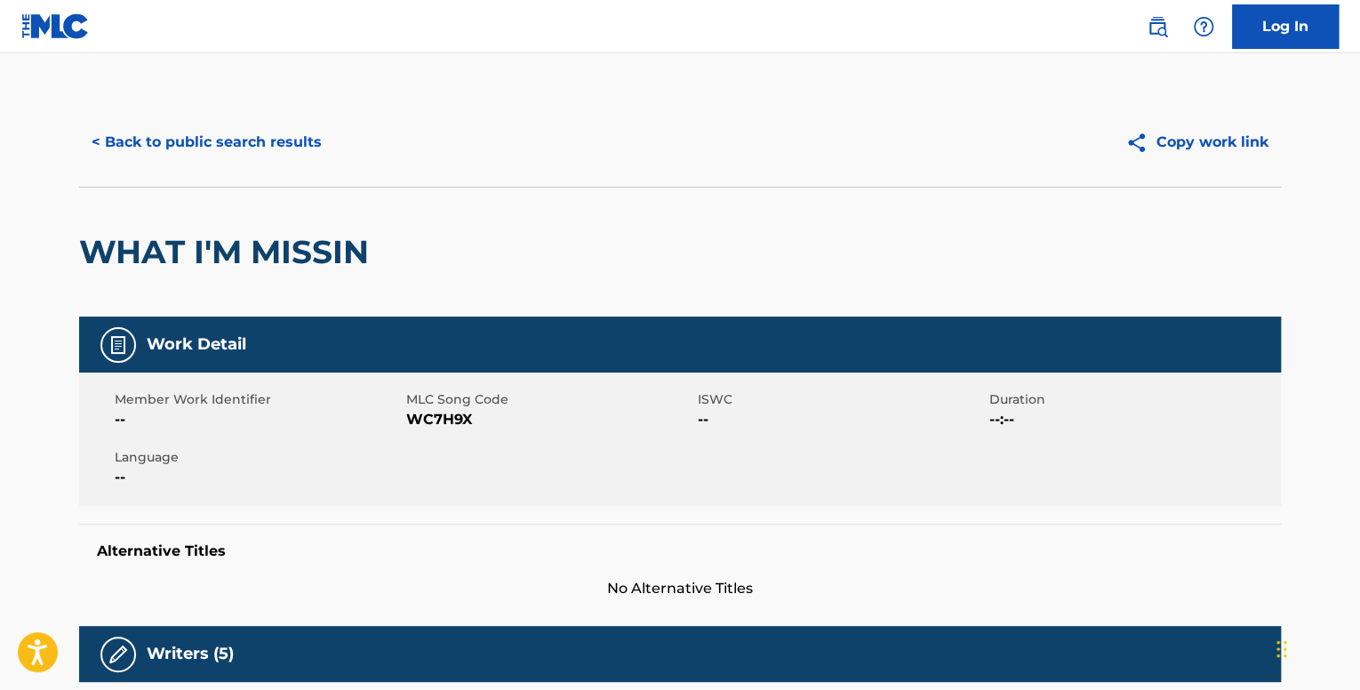
click at [185, 116] on div "< Back to public search results Copy work link" at bounding box center [680, 142] width 1202 height 89
click at [187, 120] on button "< Back to public search results" at bounding box center [206, 142] width 255 height 44
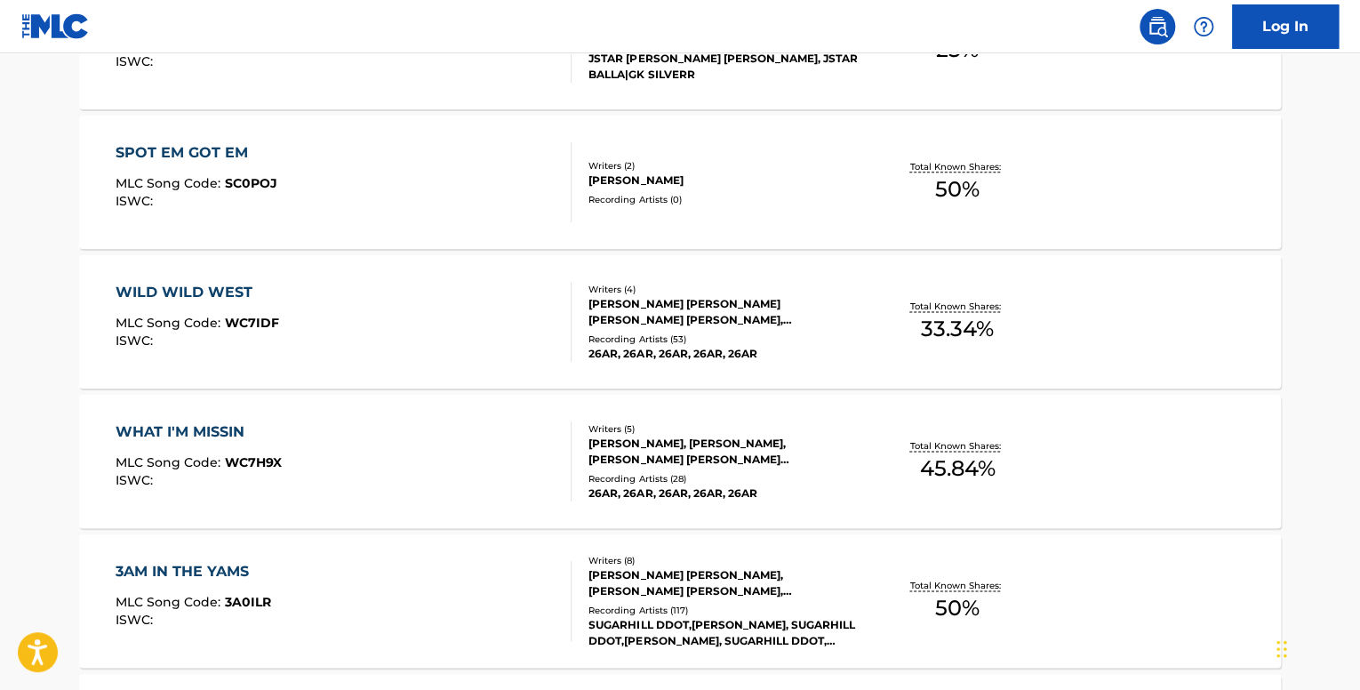
scroll to position [1422, 0]
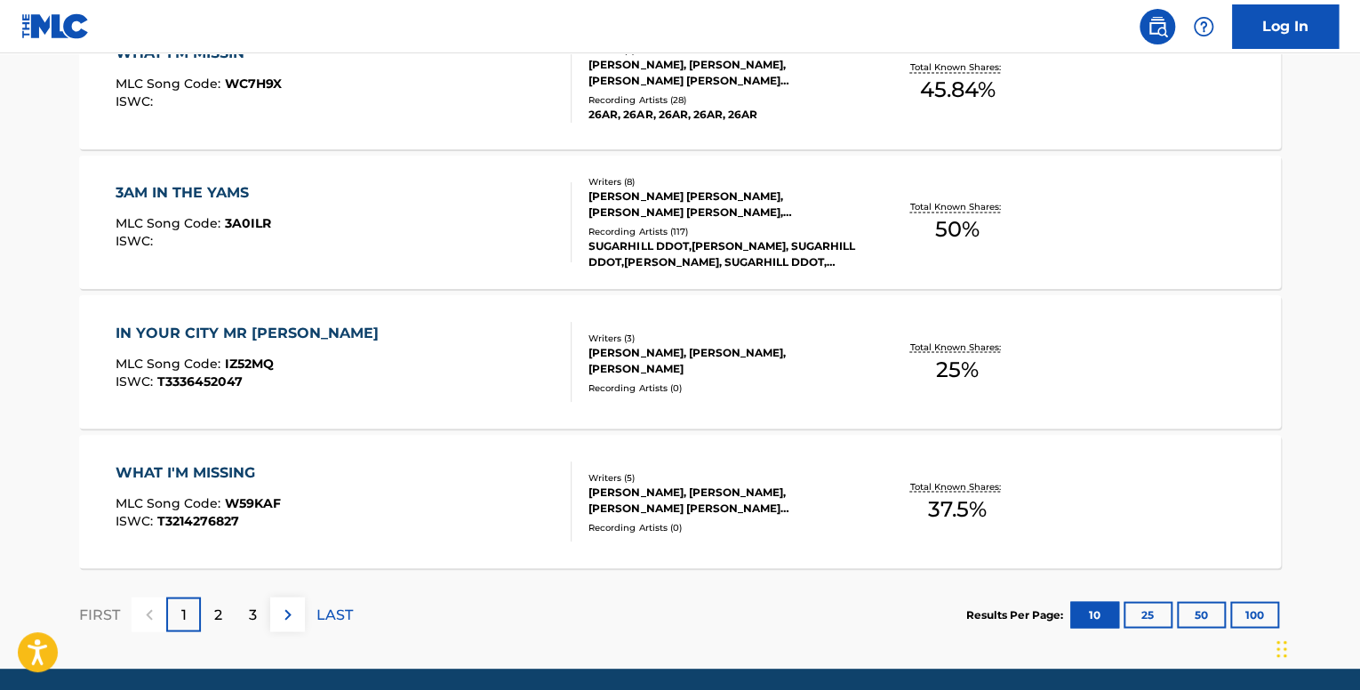
click at [439, 329] on div "IN YOUR CITY MR [PERSON_NAME] MLC Song Code : IZ52MQ ISWC : T3336452047" at bounding box center [344, 362] width 457 height 80
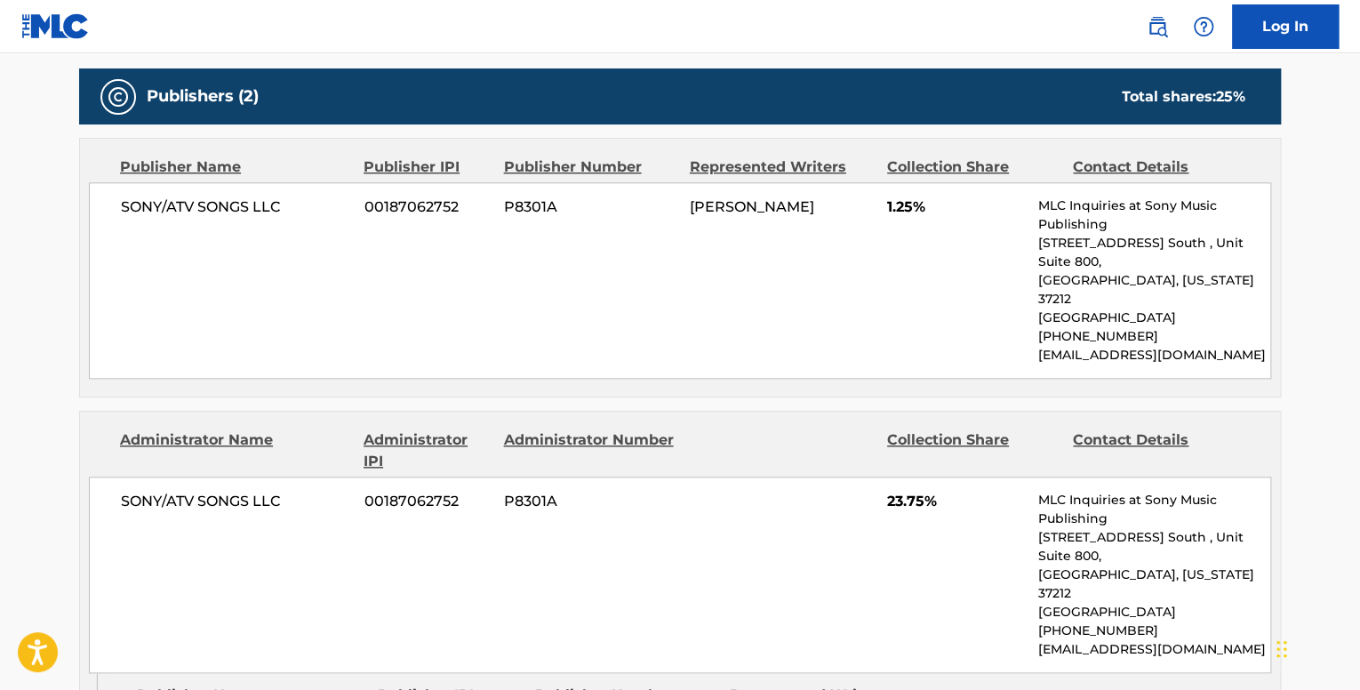
scroll to position [1056, 0]
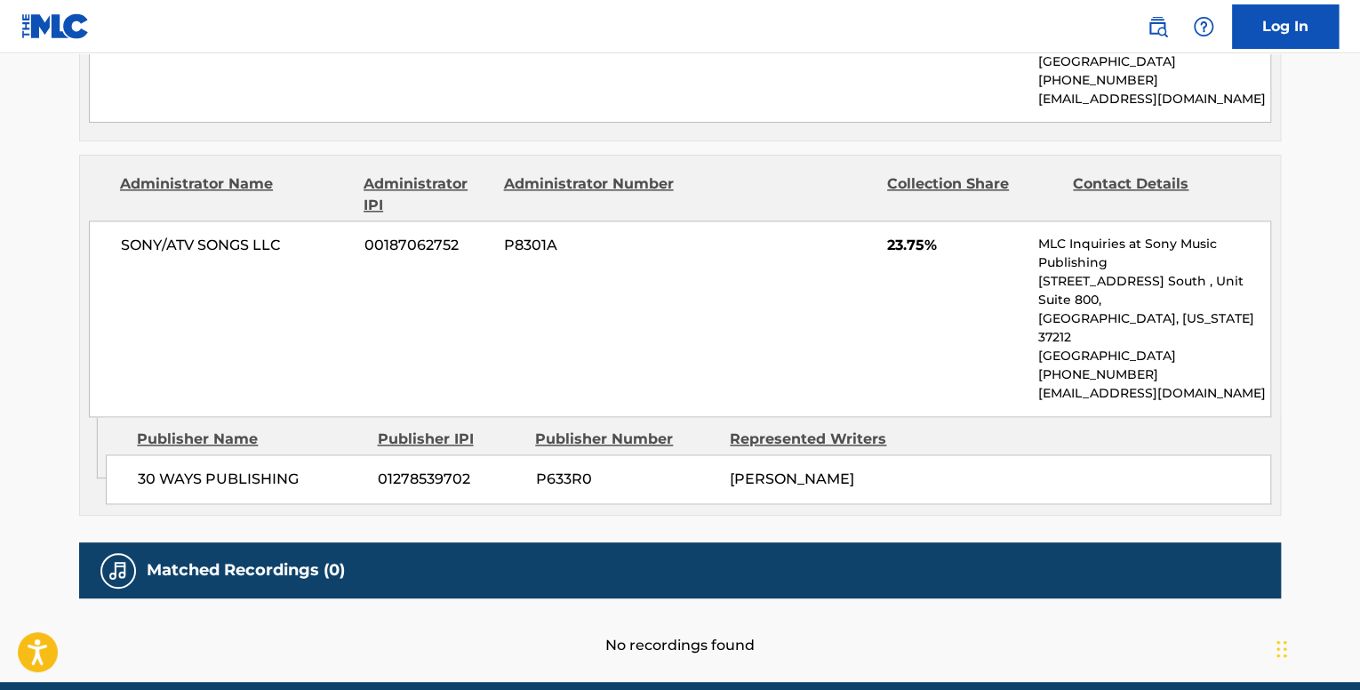
drag, startPoint x: 331, startPoint y: 371, endPoint x: 363, endPoint y: 332, distance: 50.5
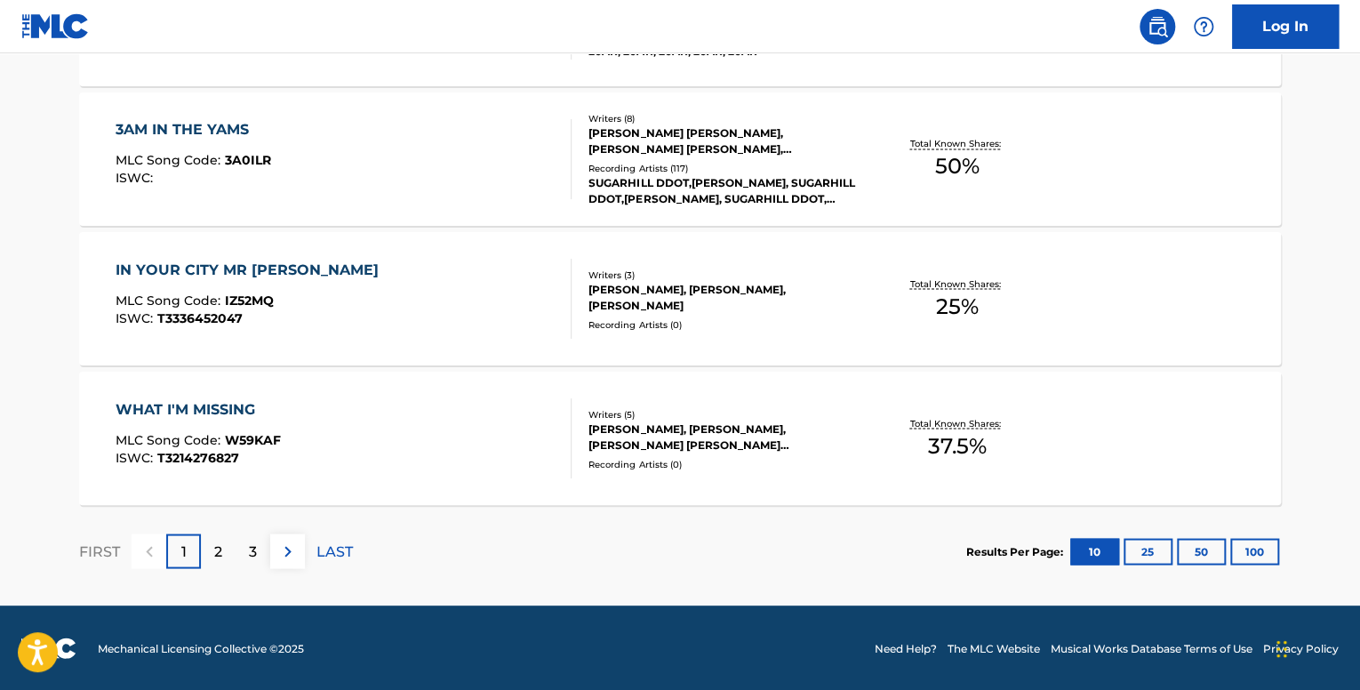
scroll to position [1486, 0]
click at [455, 435] on div "WHAT I'M MISSING MLC Song Code : W59KAF ISWC : T3214276827" at bounding box center [344, 437] width 457 height 80
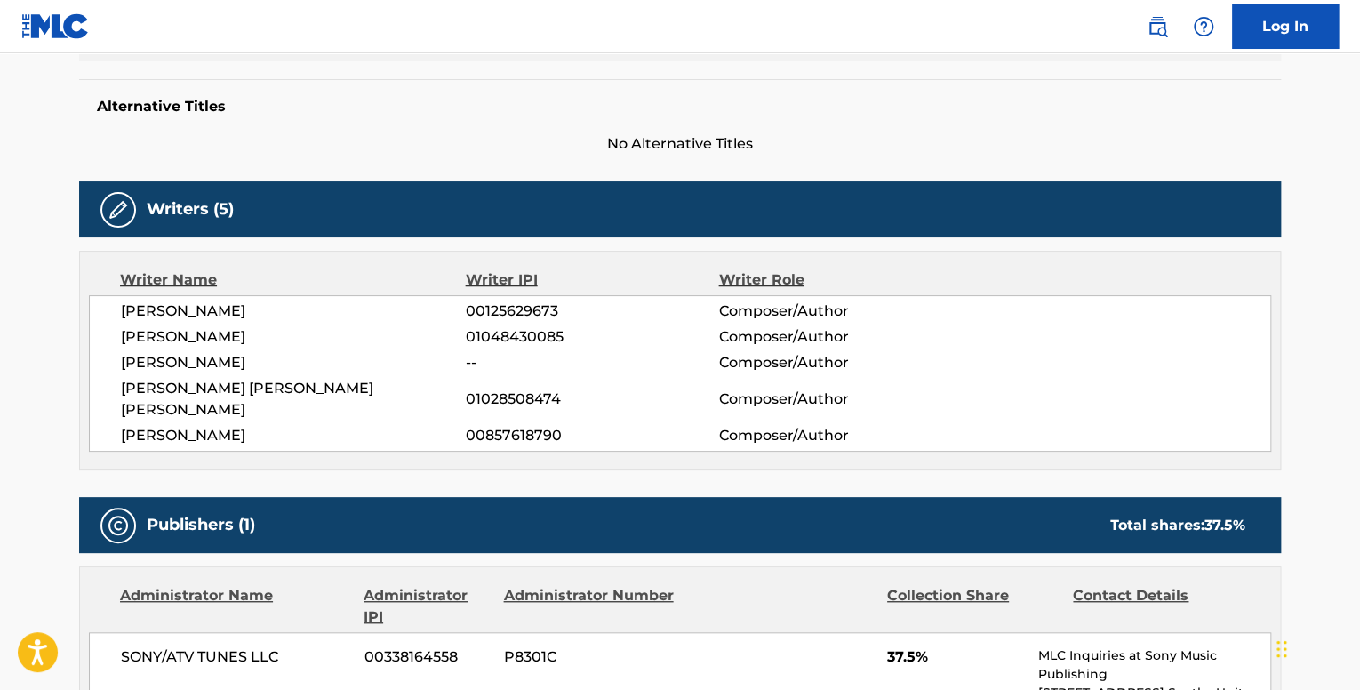
scroll to position [873, 0]
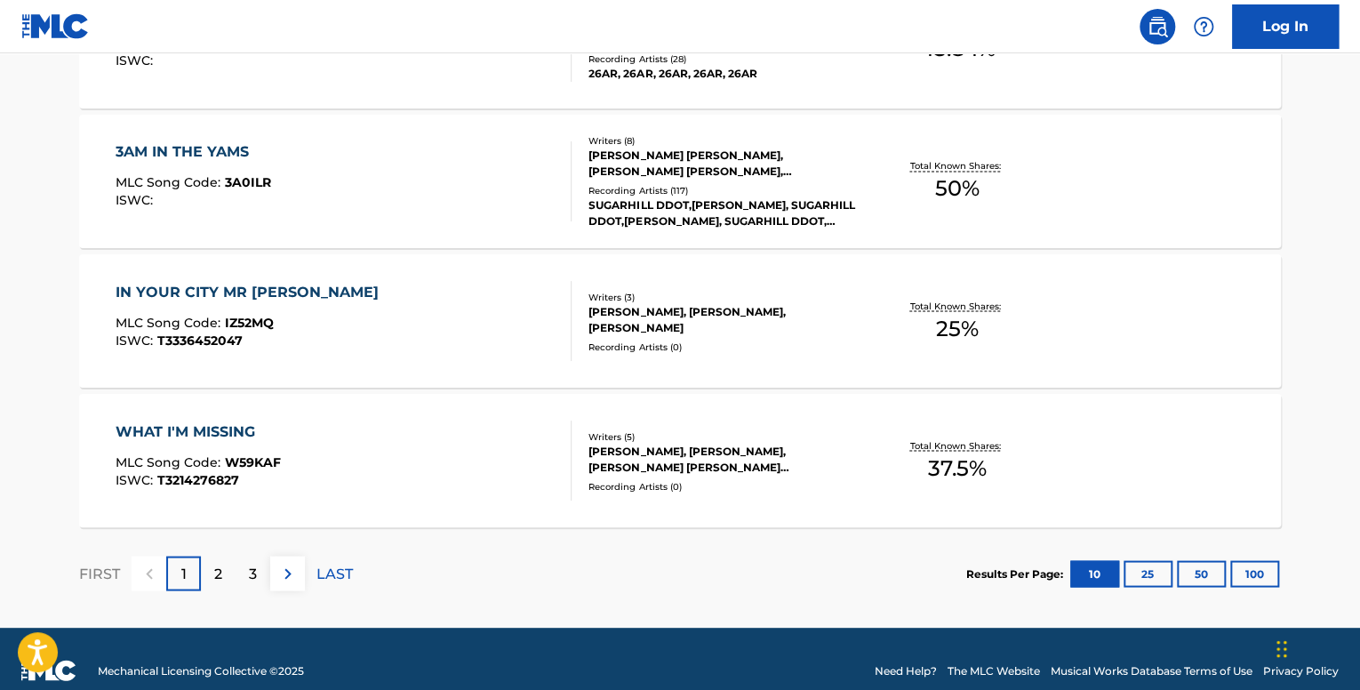
scroll to position [1486, 0]
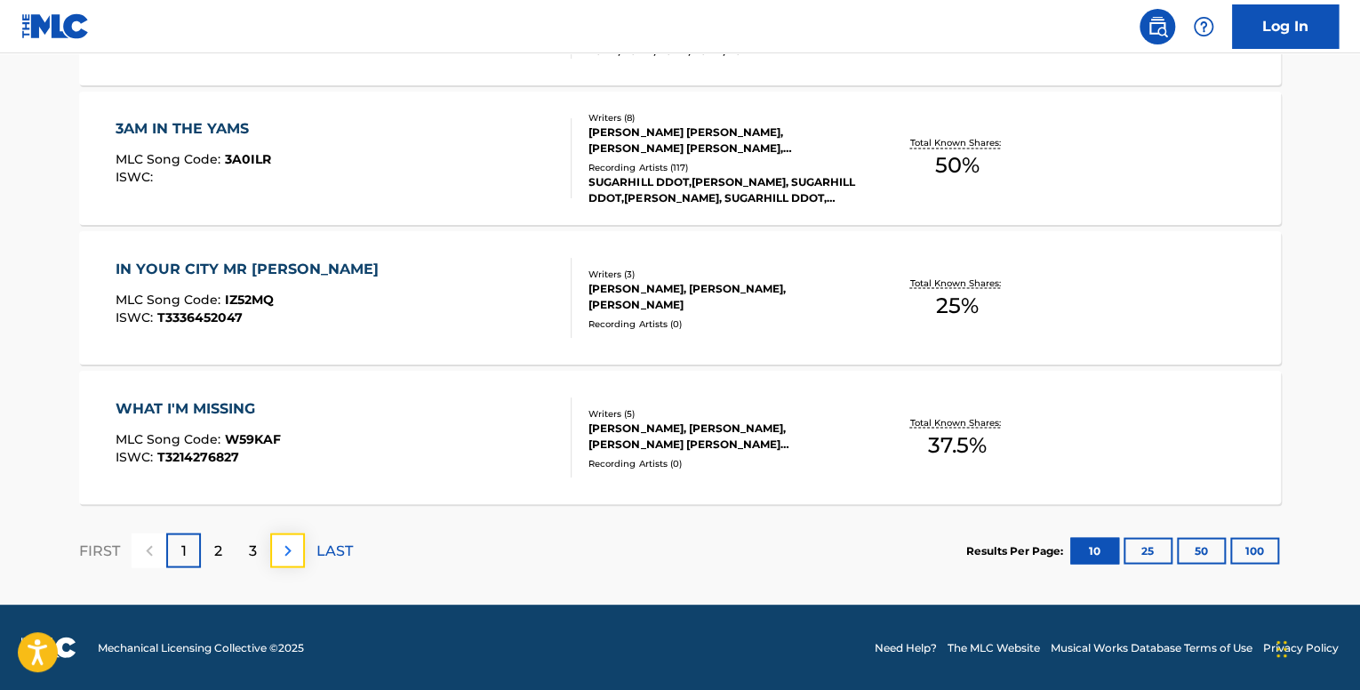
click at [301, 540] on button at bounding box center [287, 549] width 35 height 35
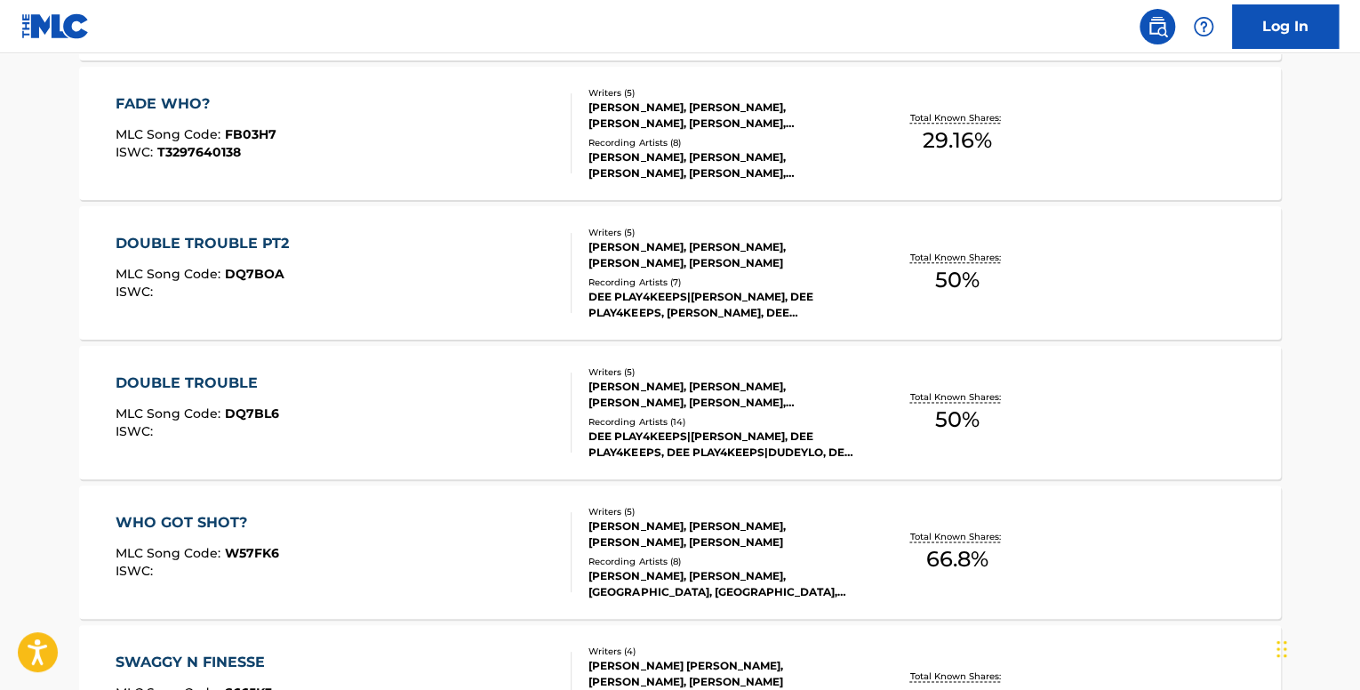
scroll to position [420, 0]
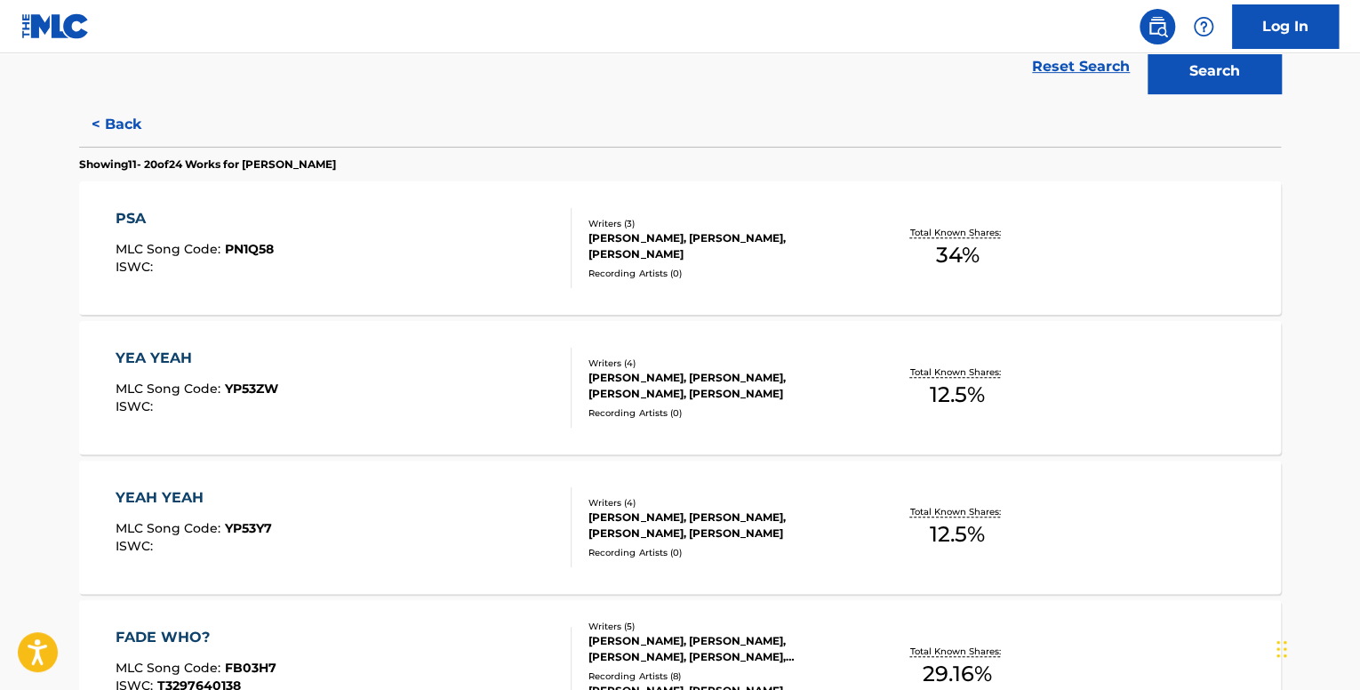
click at [473, 265] on div "PSA MLC Song Code : PN1Q58 ISWC :" at bounding box center [344, 248] width 457 height 80
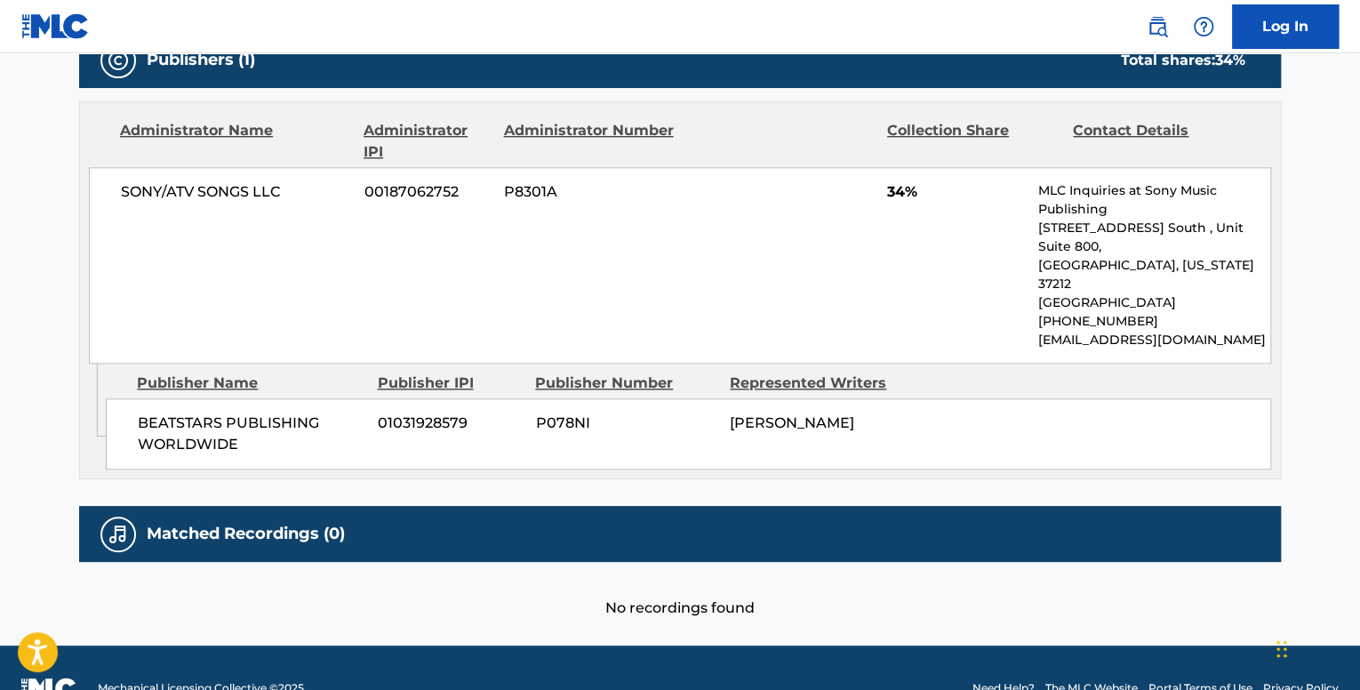
scroll to position [837, 0]
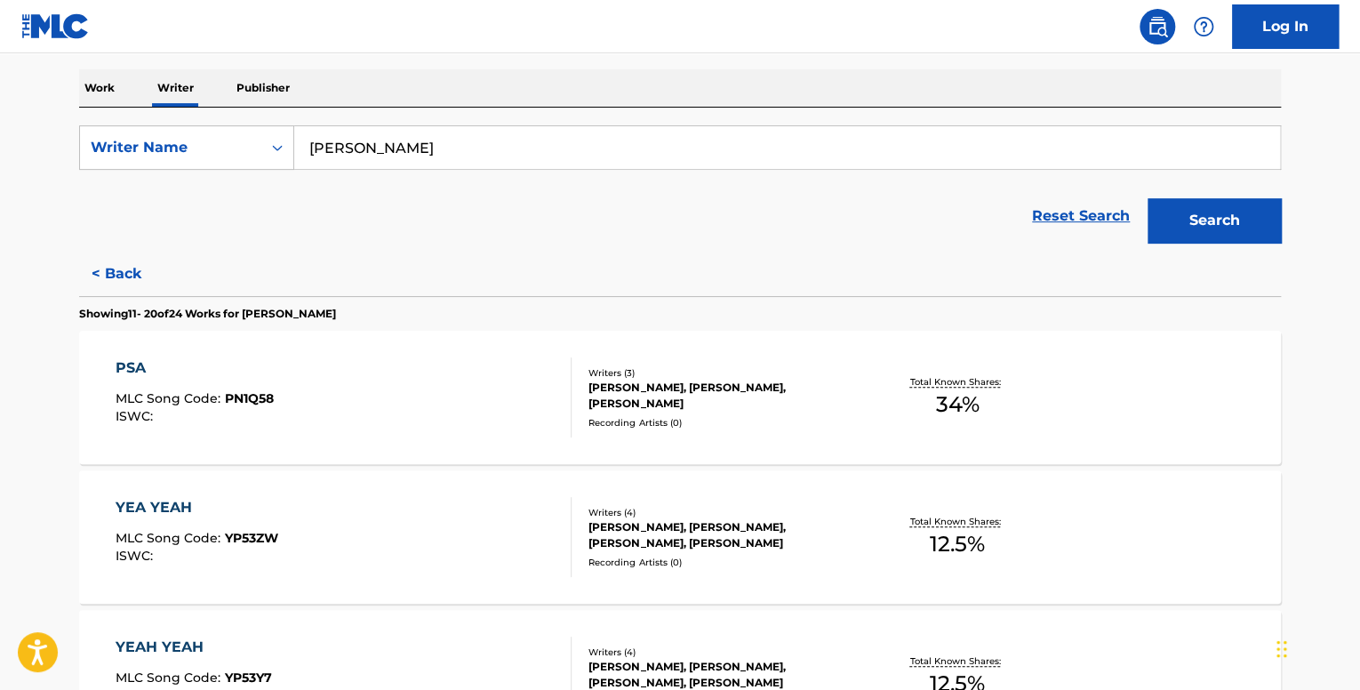
scroll to position [356, 0]
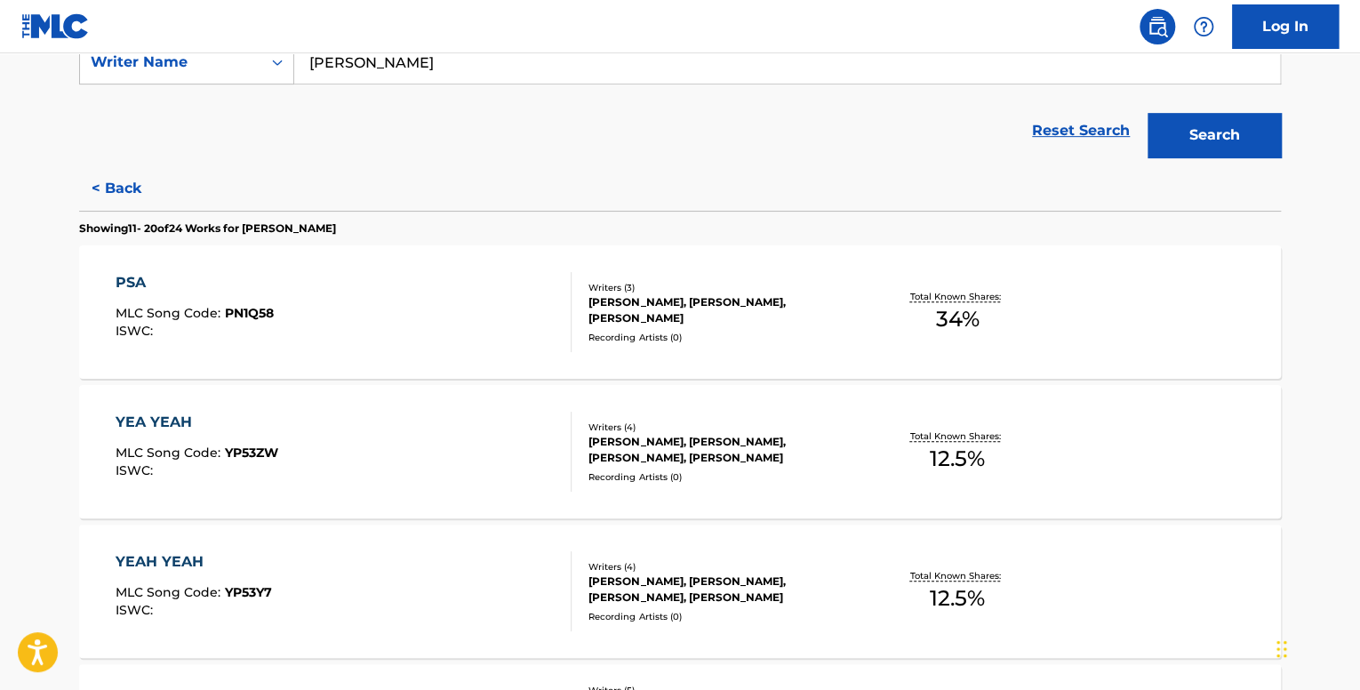
click at [366, 469] on div "YEA YEAH MLC Song Code : YP53ZW ISWC :" at bounding box center [344, 452] width 457 height 80
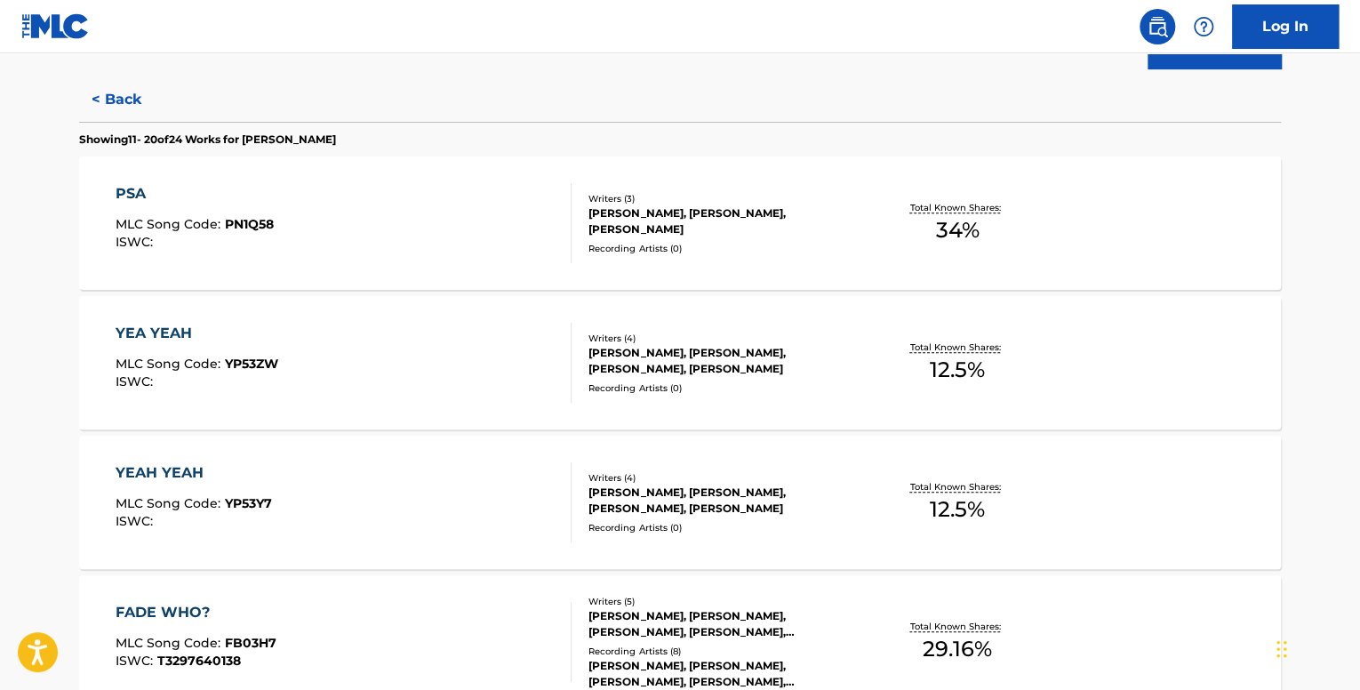
click at [402, 500] on div "YEAH YEAH MLC Song Code : YP53Y7 ISWC :" at bounding box center [344, 502] width 457 height 80
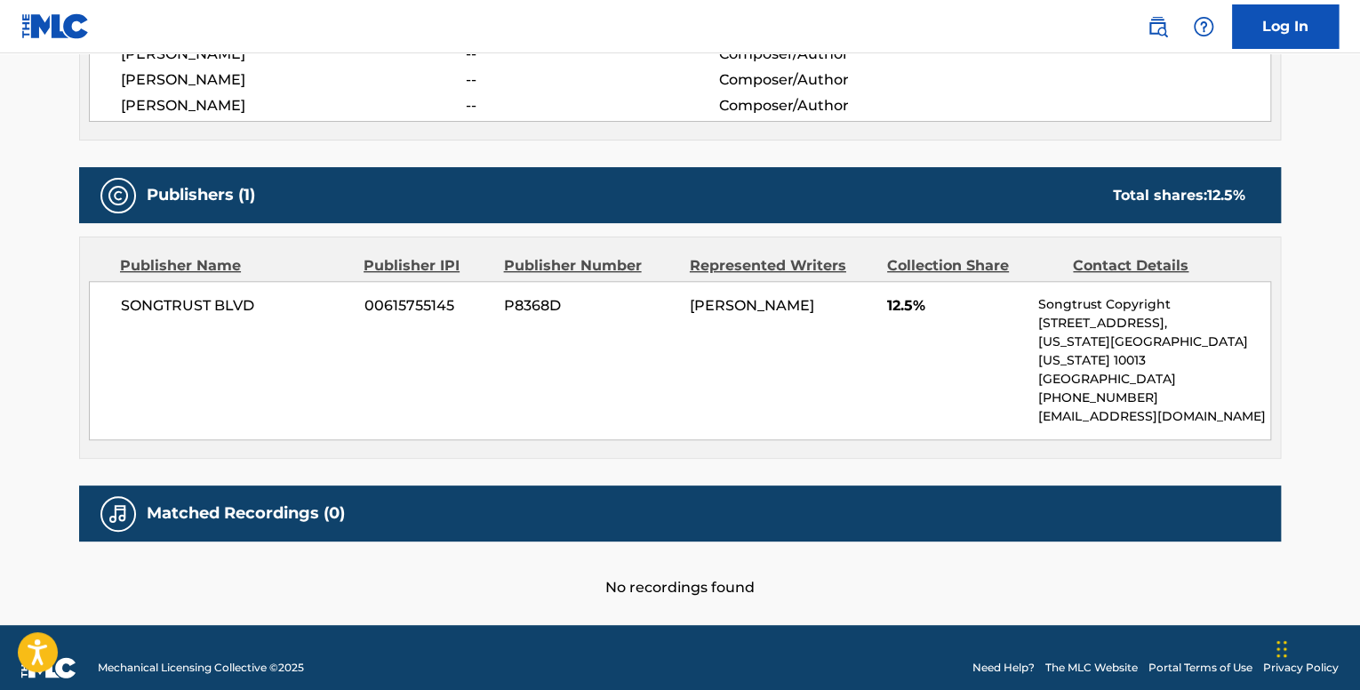
drag, startPoint x: 439, startPoint y: 401, endPoint x: 452, endPoint y: 396, distance: 13.5
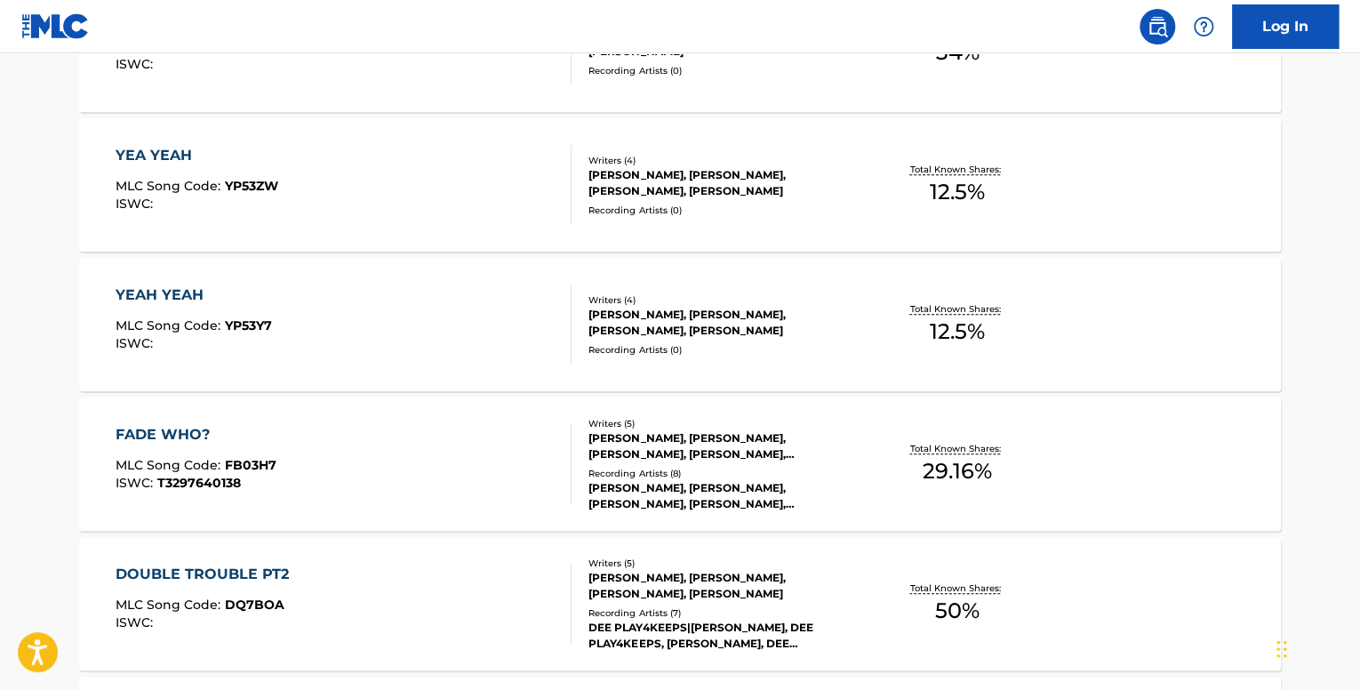
click at [421, 444] on div "FADE WHO? MLC Song Code : FB03H7 ISWC : T3297640138" at bounding box center [344, 464] width 457 height 80
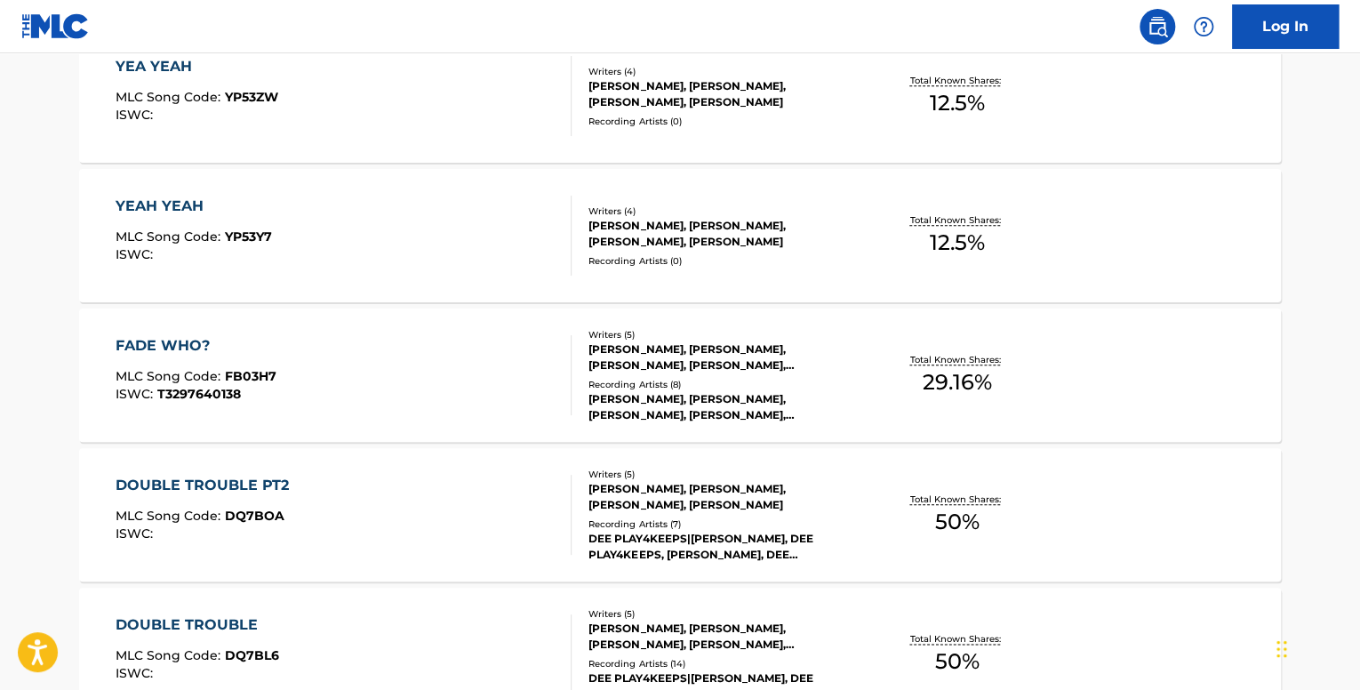
click at [440, 492] on div "DOUBLE TROUBLE PT2 MLC Song Code : DQ7BOA ISWC :" at bounding box center [344, 515] width 457 height 80
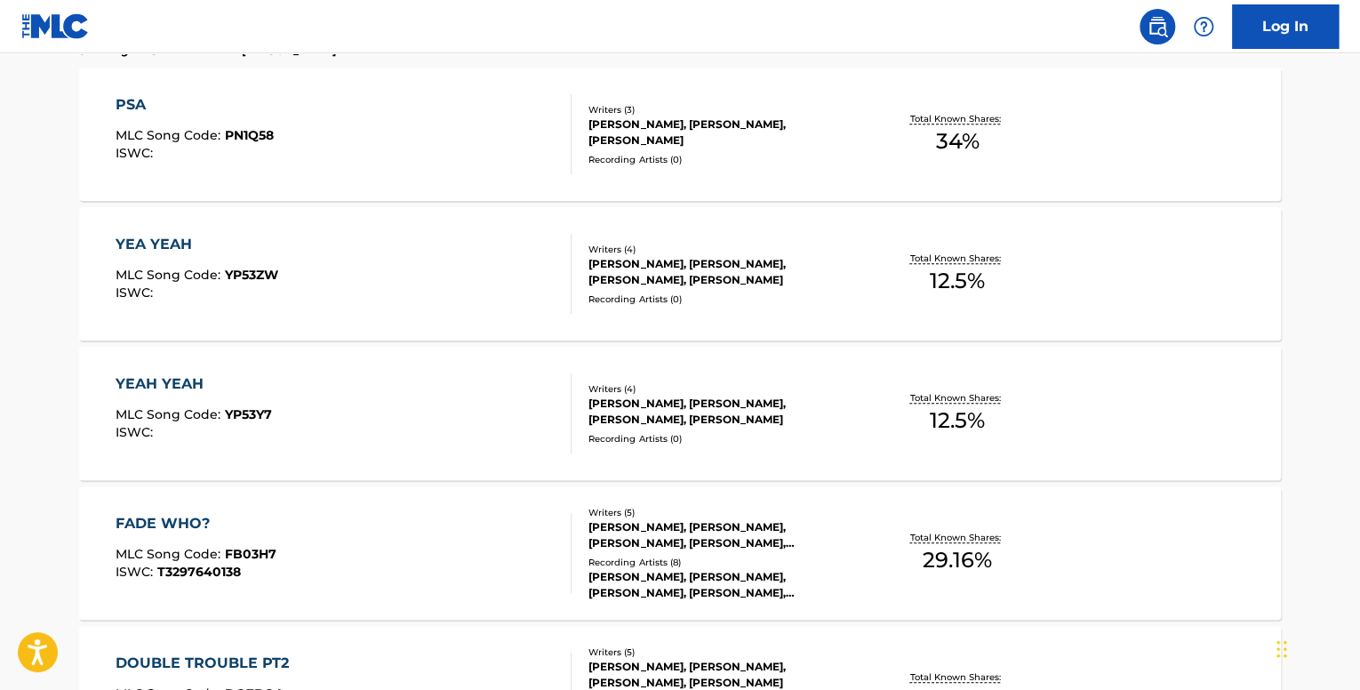
scroll to position [1486, 0]
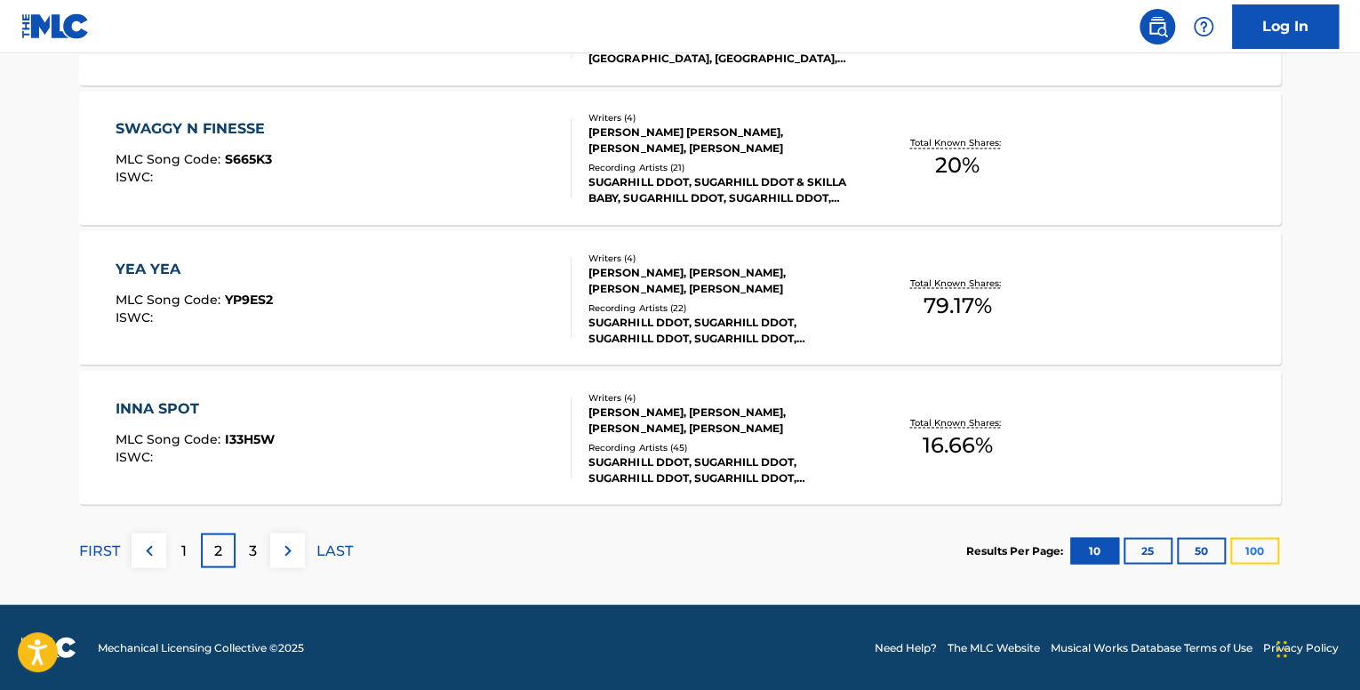
click at [1260, 557] on button "100" at bounding box center [1254, 550] width 49 height 27
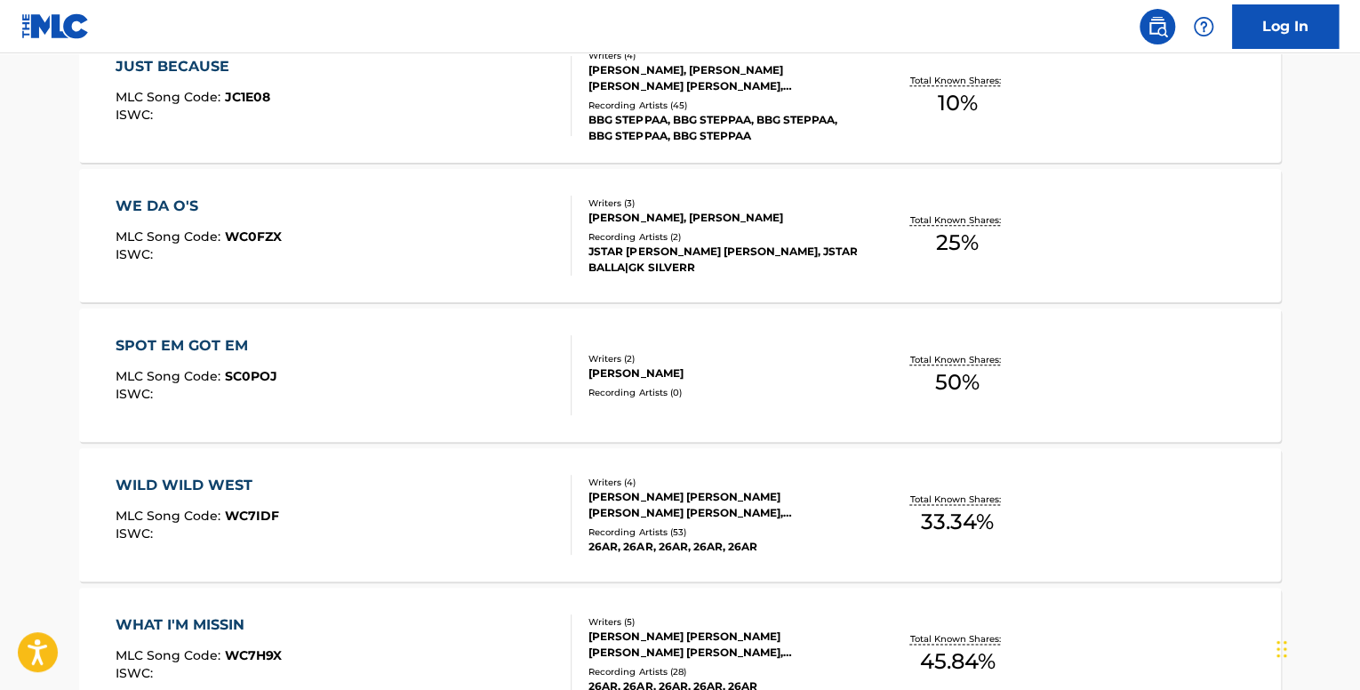
scroll to position [3363, 0]
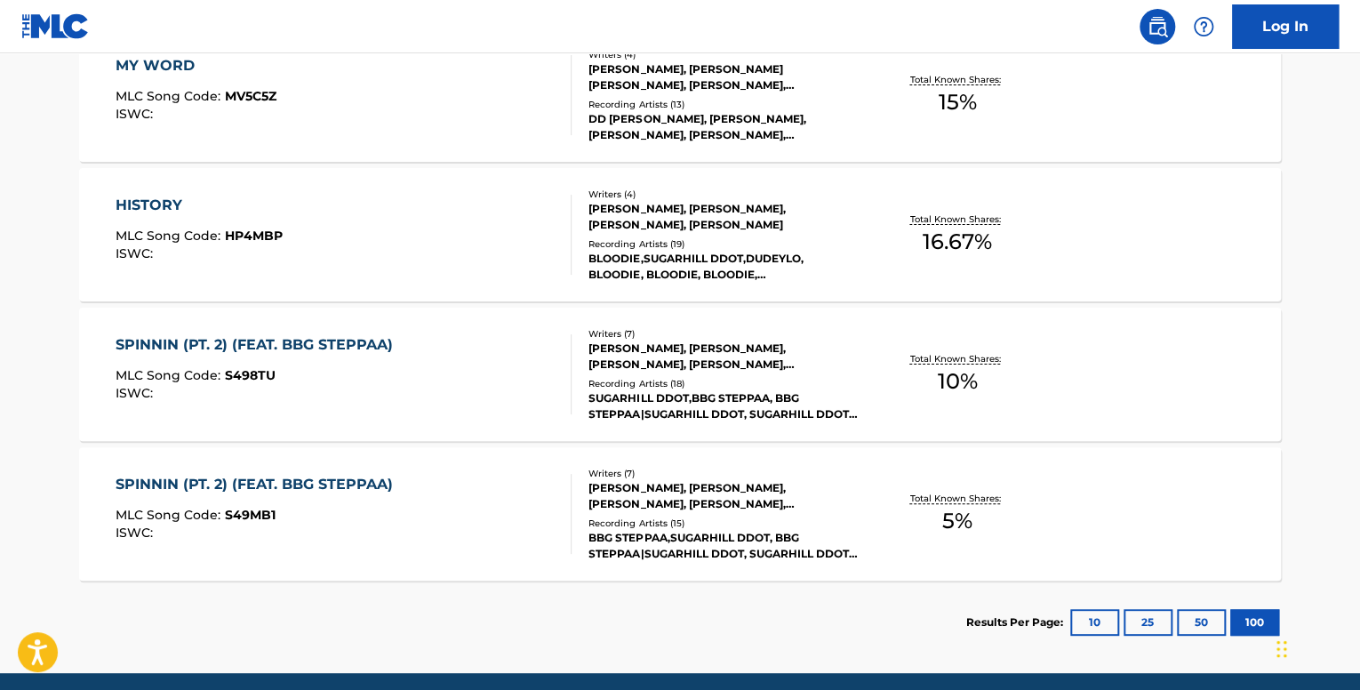
click at [486, 366] on div "SPINNIN (PT. 2) (FEAT. BBG STEPPAA) MLC Song Code : S498TU ISWC :" at bounding box center [344, 374] width 457 height 80
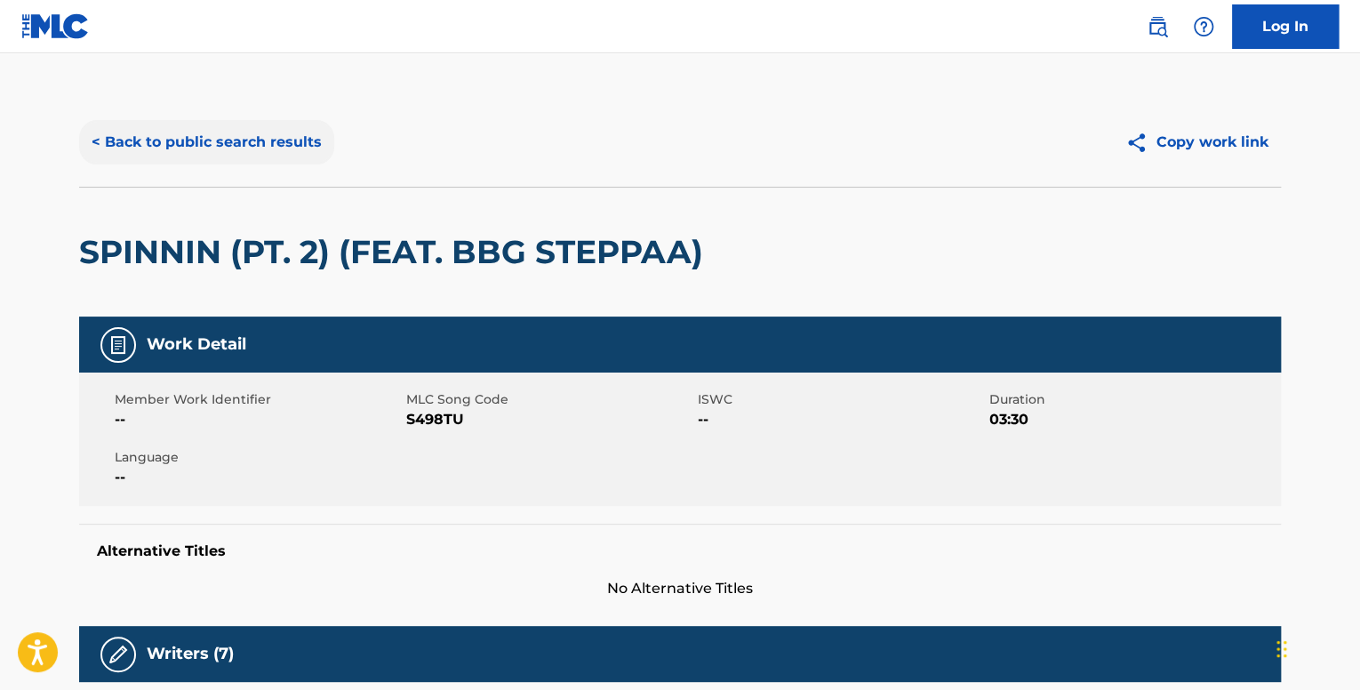
click at [213, 137] on button "< Back to public search results" at bounding box center [206, 142] width 255 height 44
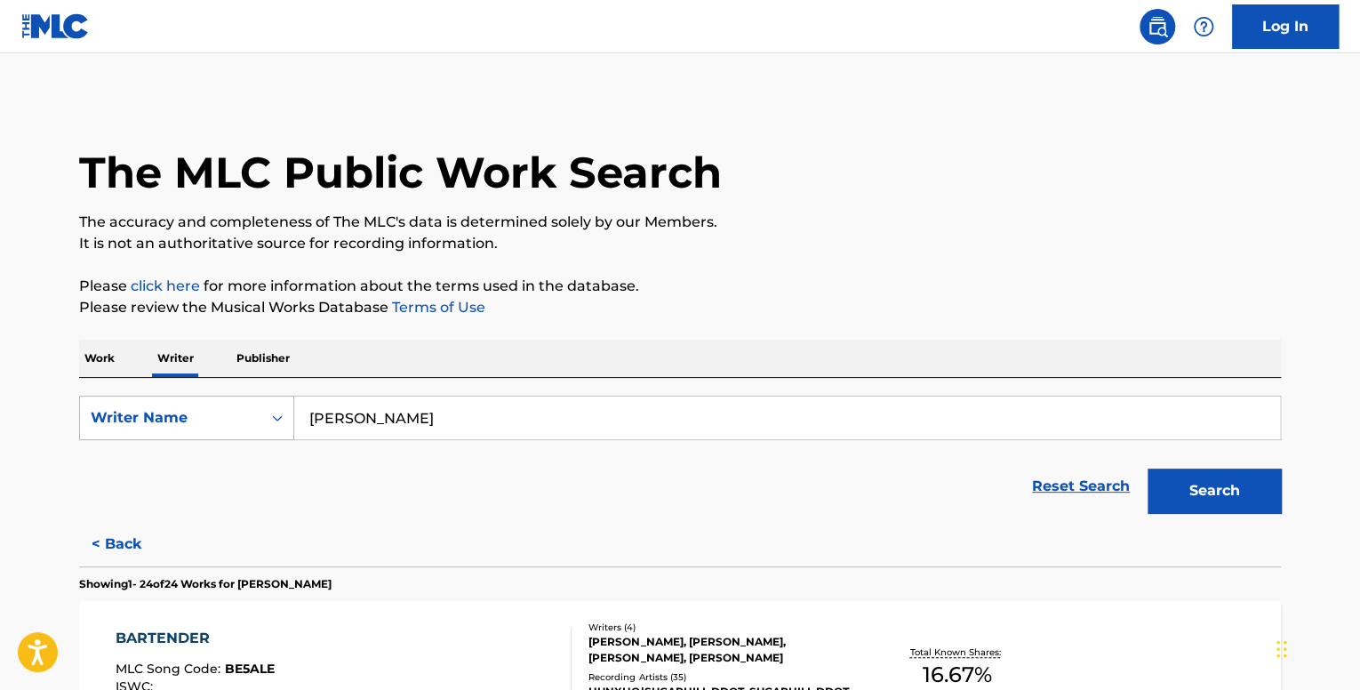
click at [268, 413] on div "Search Form" at bounding box center [277, 418] width 32 height 32
click at [204, 464] on div "Writer IPI" at bounding box center [186, 462] width 213 height 44
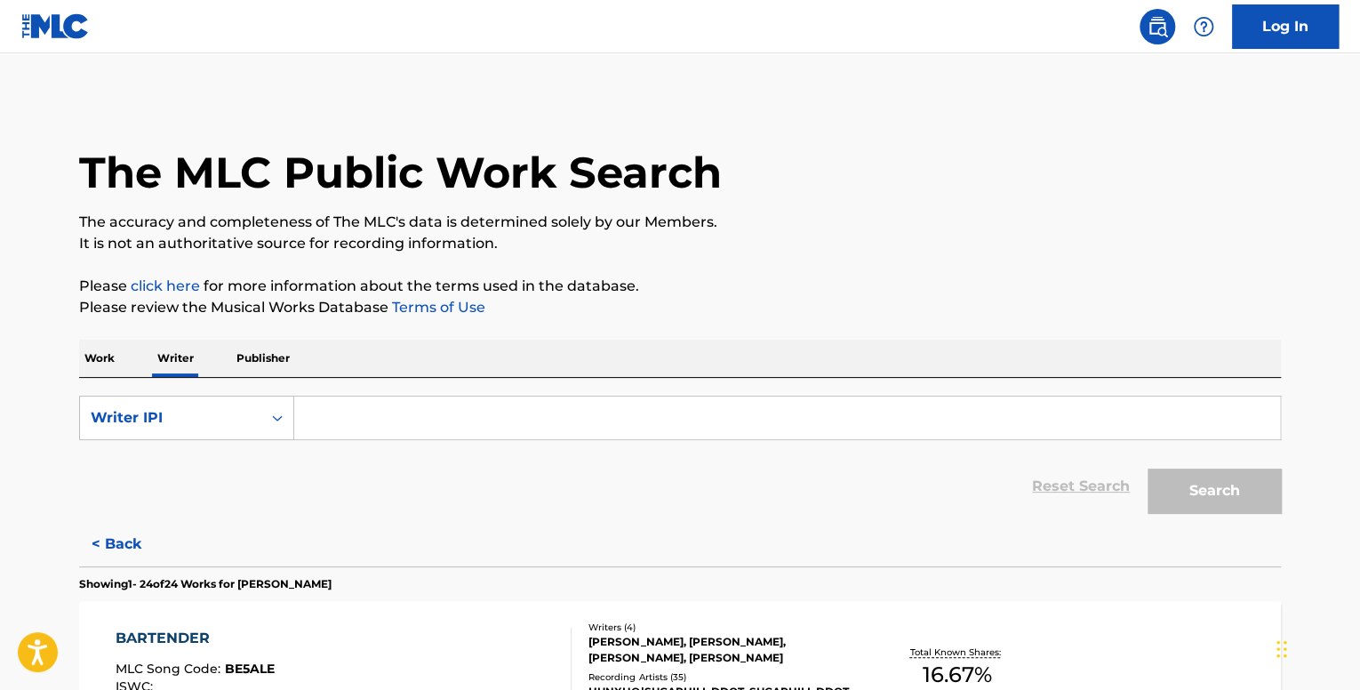
click at [423, 430] on input "Search Form" at bounding box center [787, 417] width 986 height 43
paste input "00572528142"
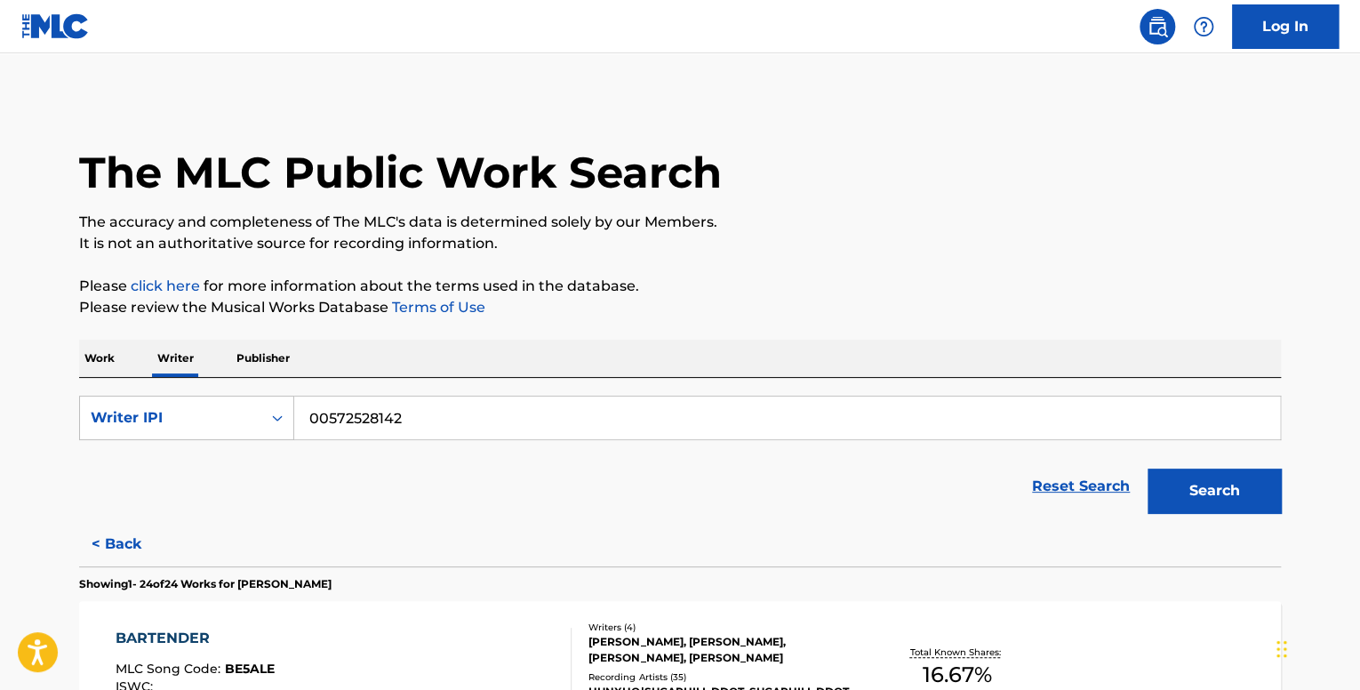
type input "00572528142"
click at [1147, 468] on button "Search" at bounding box center [1213, 490] width 133 height 44
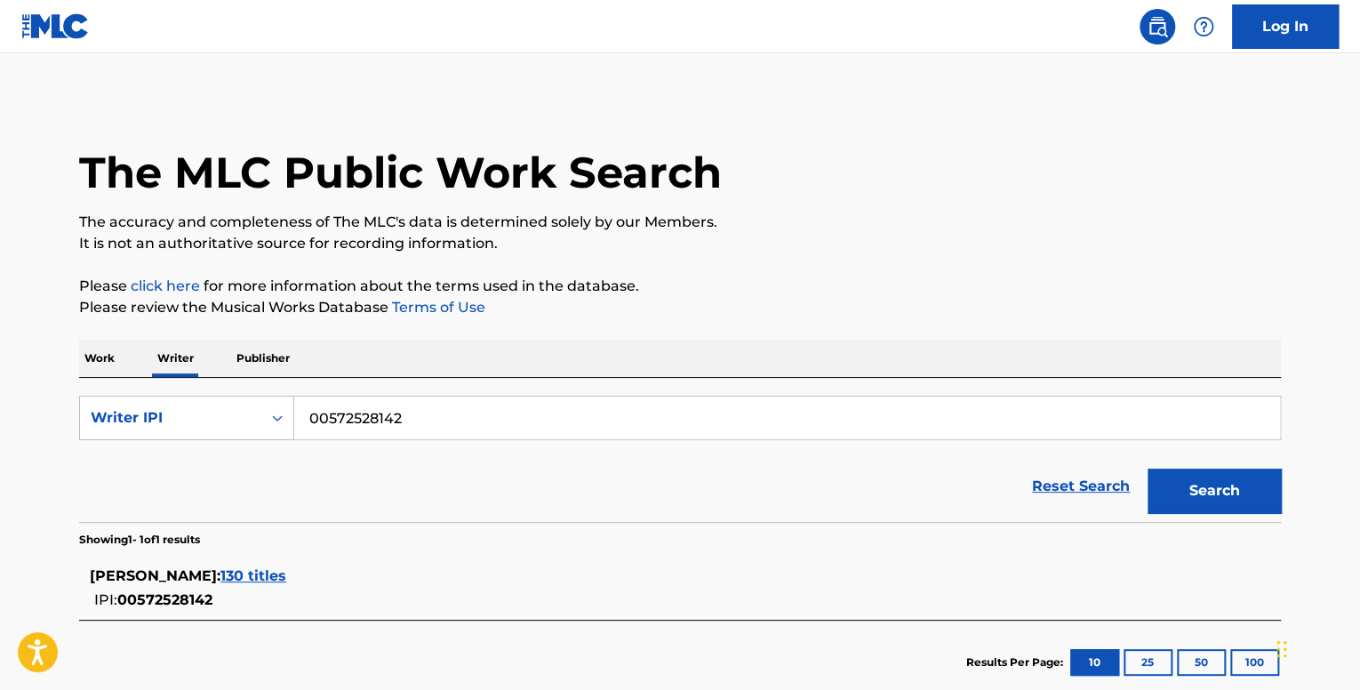
click at [286, 576] on span "130 titles" at bounding box center [253, 575] width 66 height 17
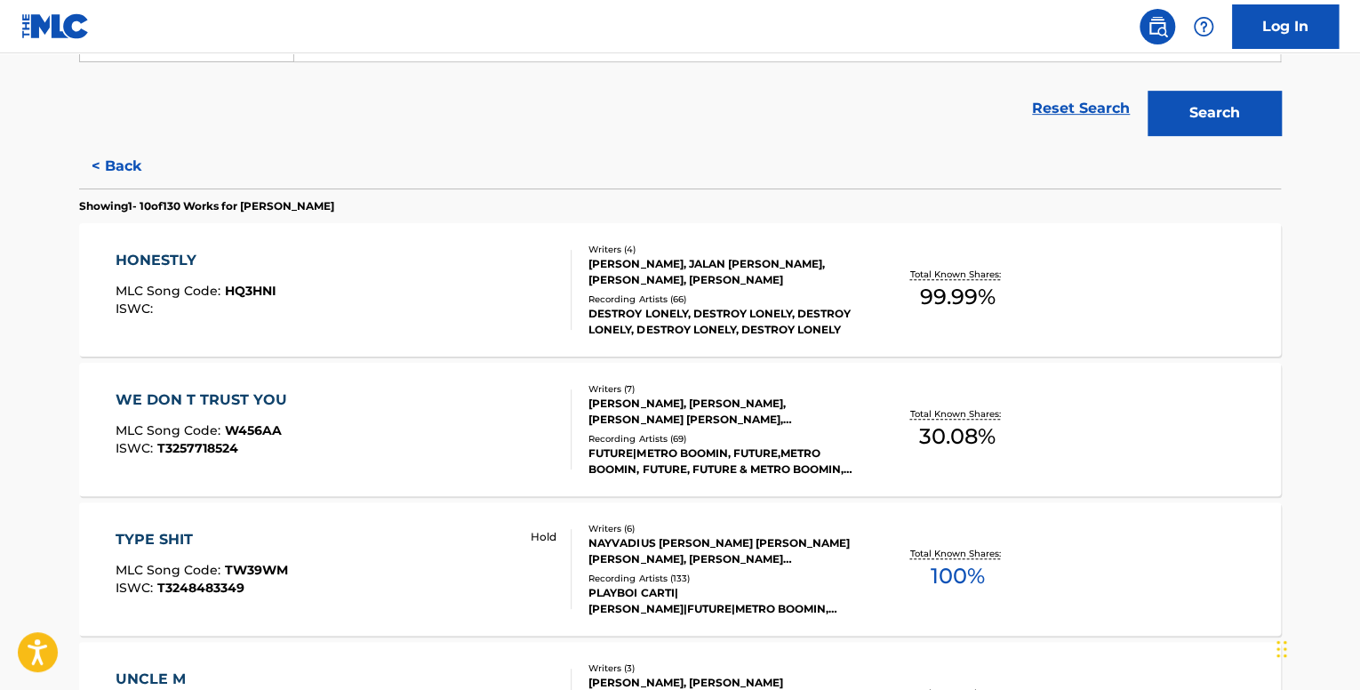
scroll to position [444, 0]
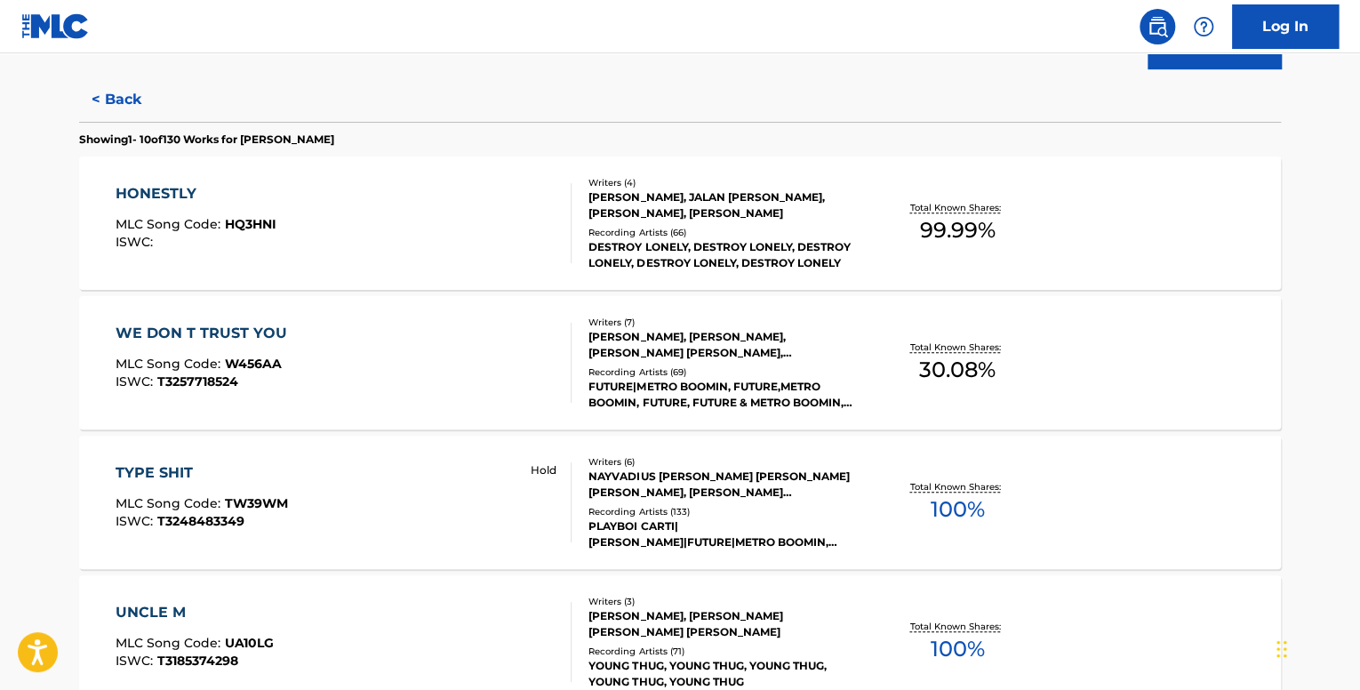
click at [327, 332] on div "WE DON T TRUST YOU MLC Song Code : W456AA ISWC : T3257718524" at bounding box center [344, 363] width 457 height 80
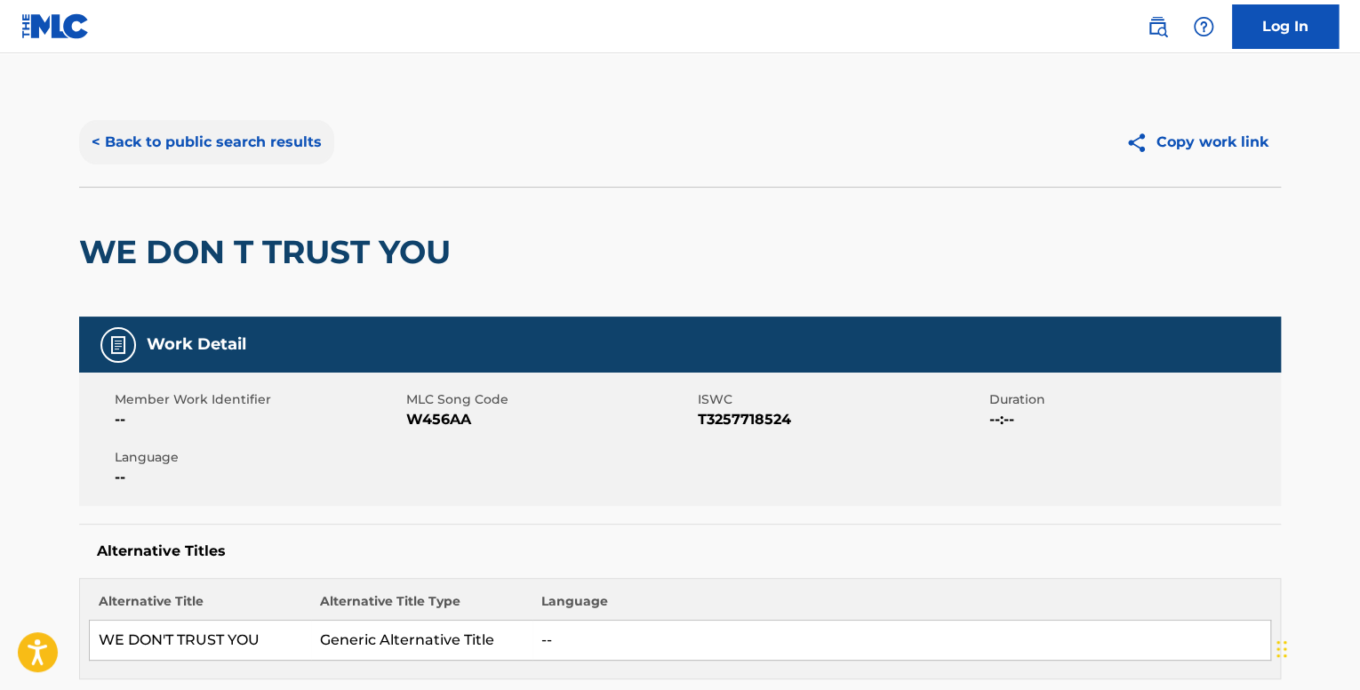
click at [178, 148] on button "< Back to public search results" at bounding box center [206, 142] width 255 height 44
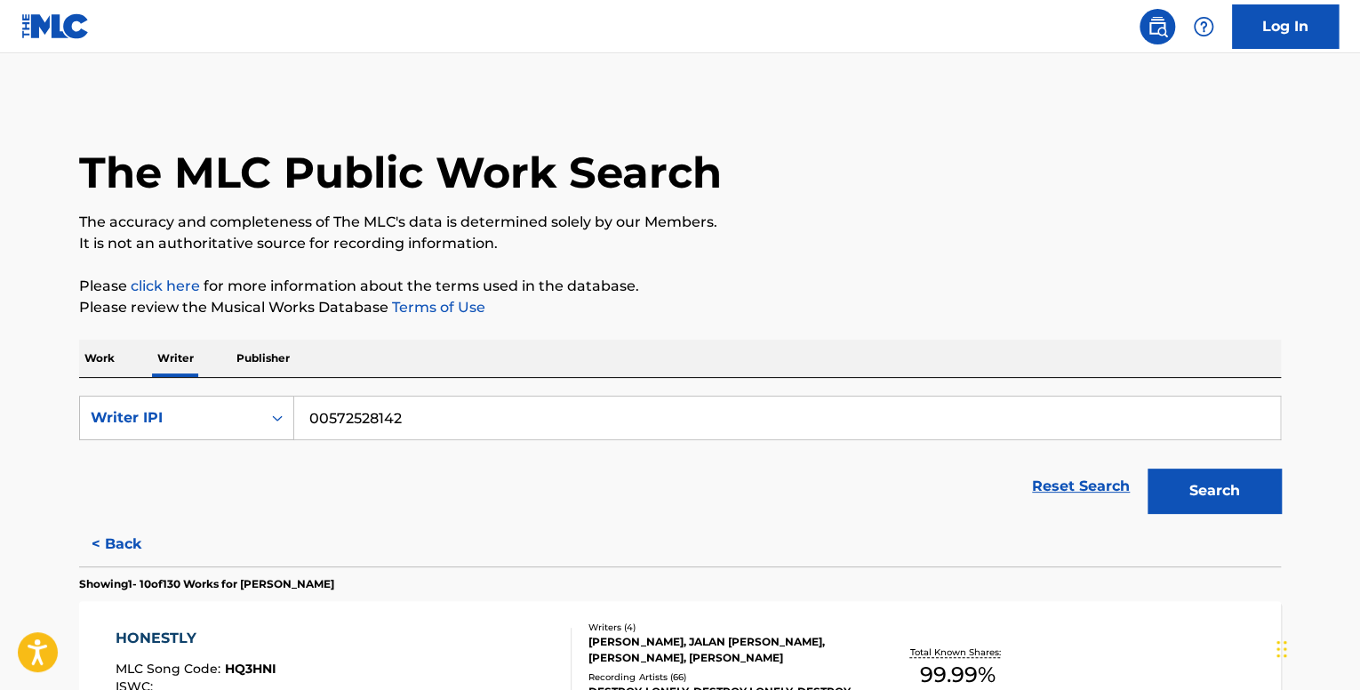
click at [530, 641] on div "HONESTLY MLC Song Code : HQ3HNI ISWC :" at bounding box center [344, 668] width 457 height 80
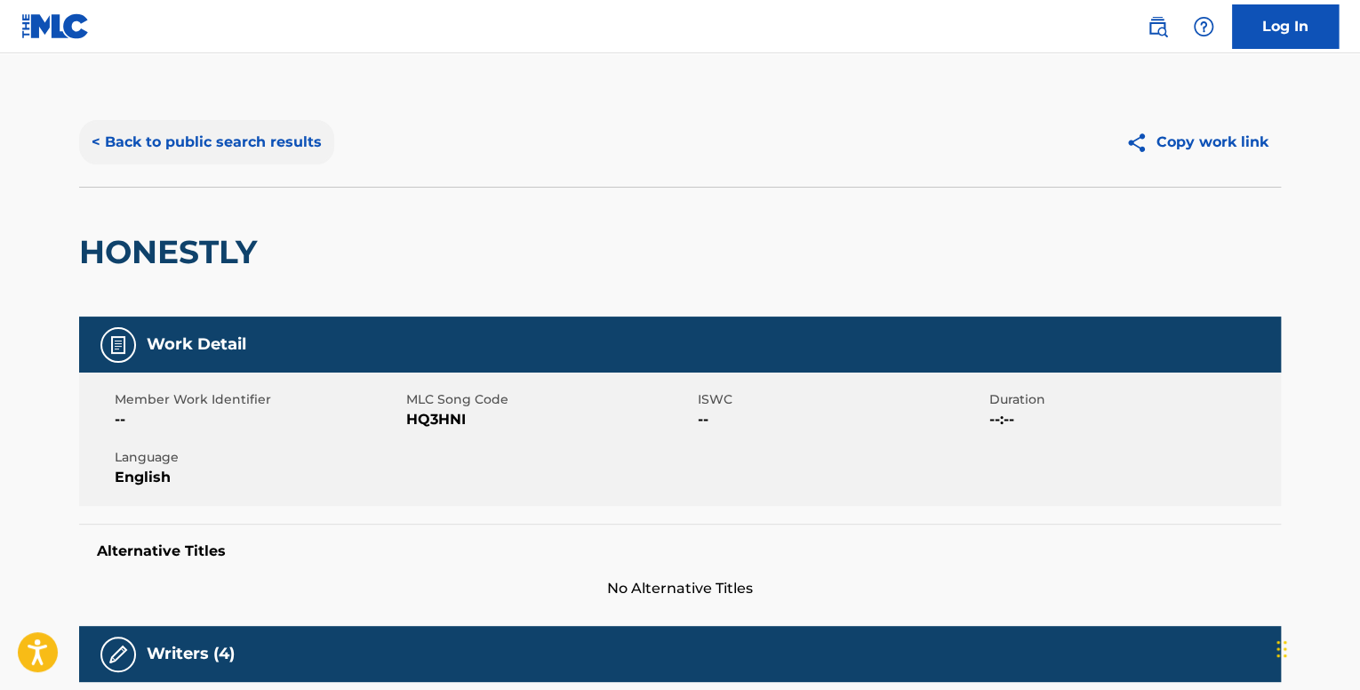
click at [275, 140] on button "< Back to public search results" at bounding box center [206, 142] width 255 height 44
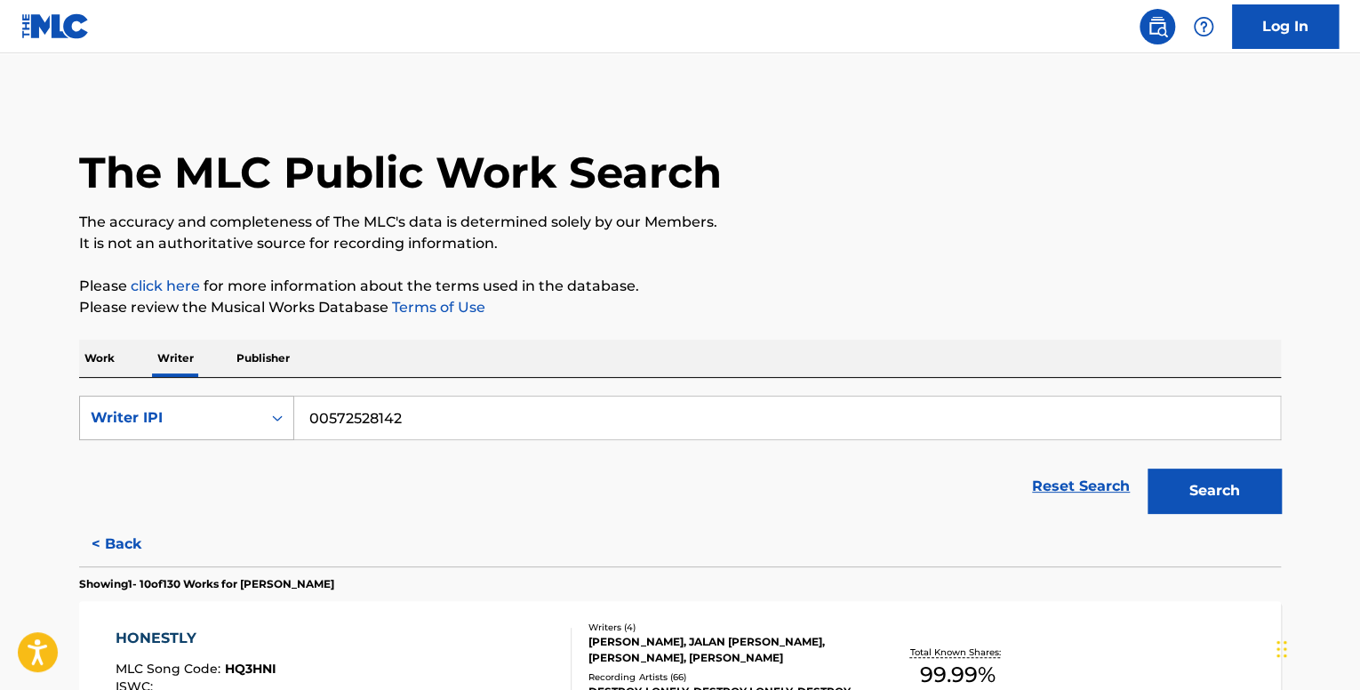
drag, startPoint x: 445, startPoint y: 413, endPoint x: 201, endPoint y: 414, distance: 244.4
click at [203, 414] on div "SearchWithCriteria9b3e4317-bed7-4098-bf56-f285e8fede1c Writer IPI 00572528142" at bounding box center [680, 418] width 1202 height 44
paste input "844812624"
type input "00844812624"
click at [1147, 468] on button "Search" at bounding box center [1213, 490] width 133 height 44
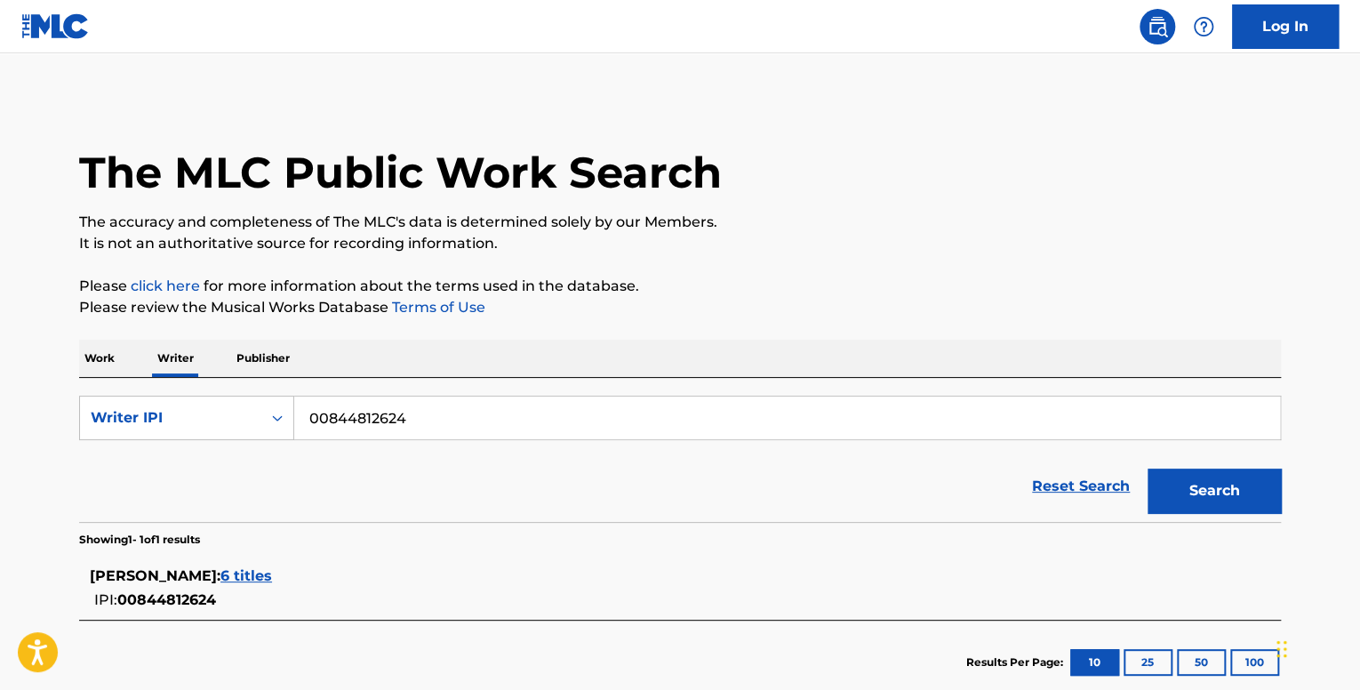
click at [272, 574] on span "6 titles" at bounding box center [246, 575] width 52 height 17
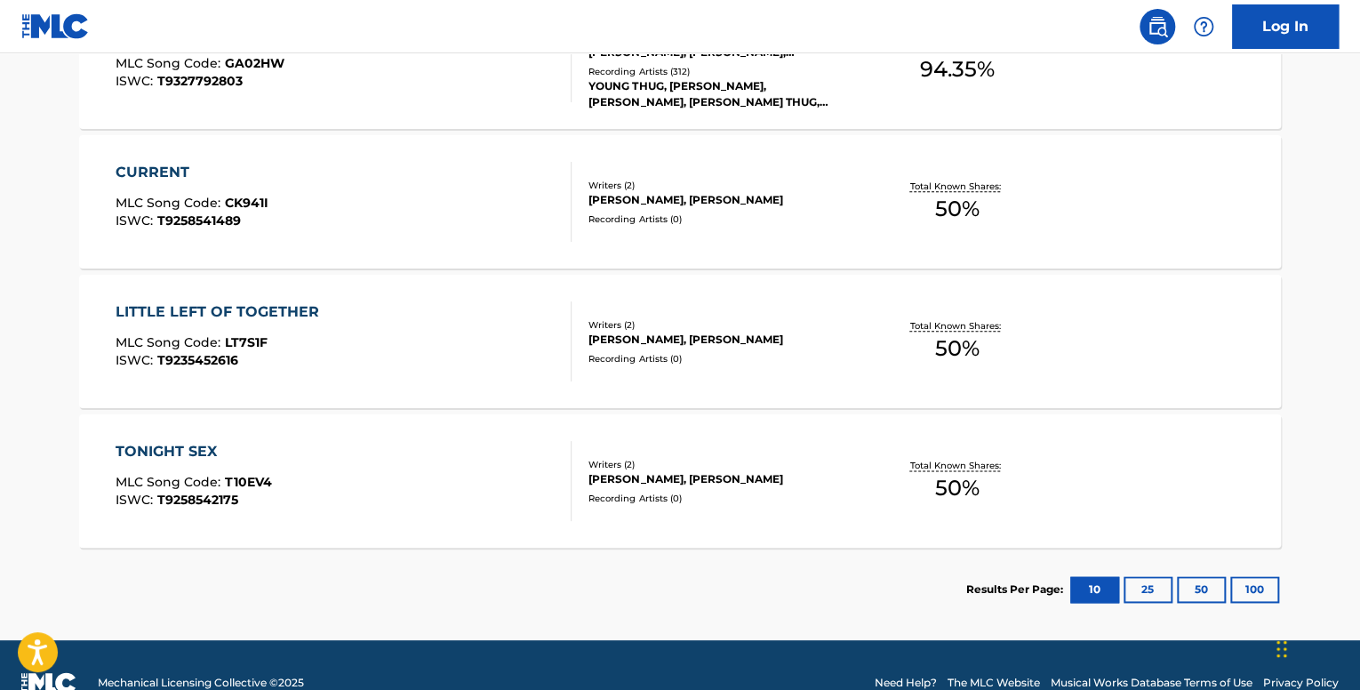
scroll to position [889, 0]
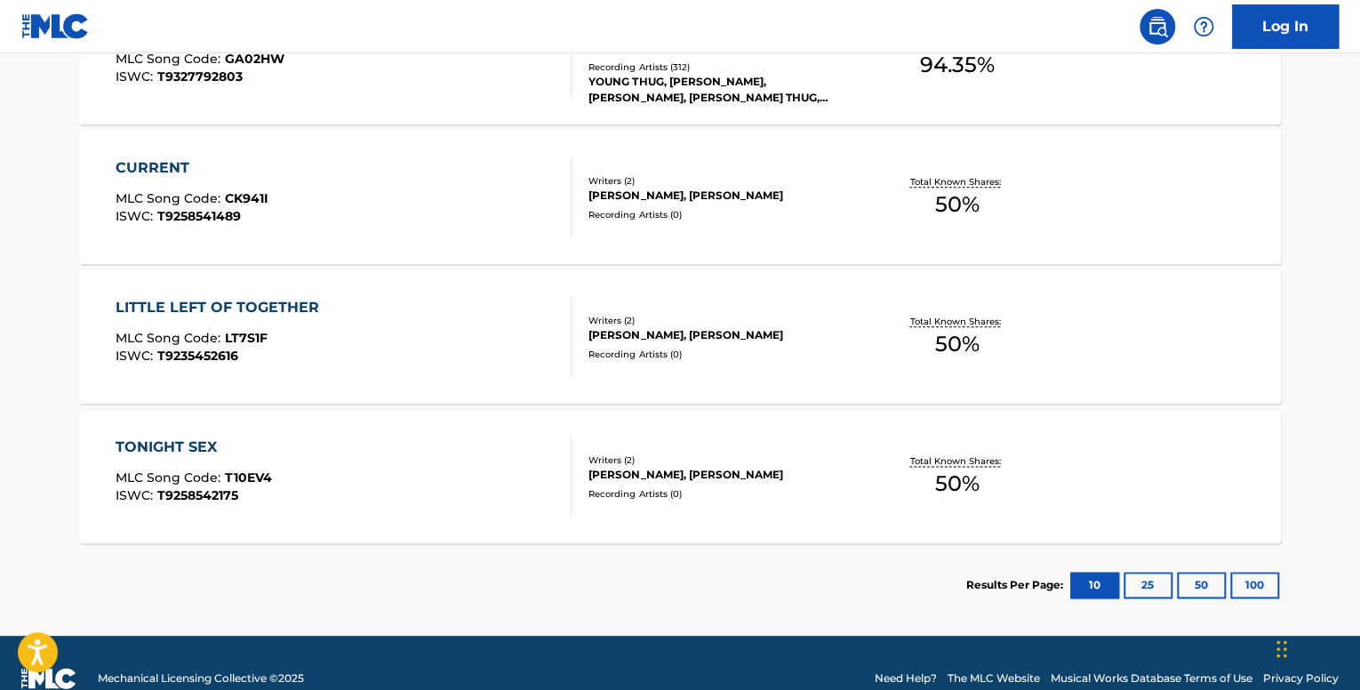
click at [501, 193] on div "CURRENT MLC Song Code : CK941I ISWC : T9258541489" at bounding box center [344, 197] width 457 height 80
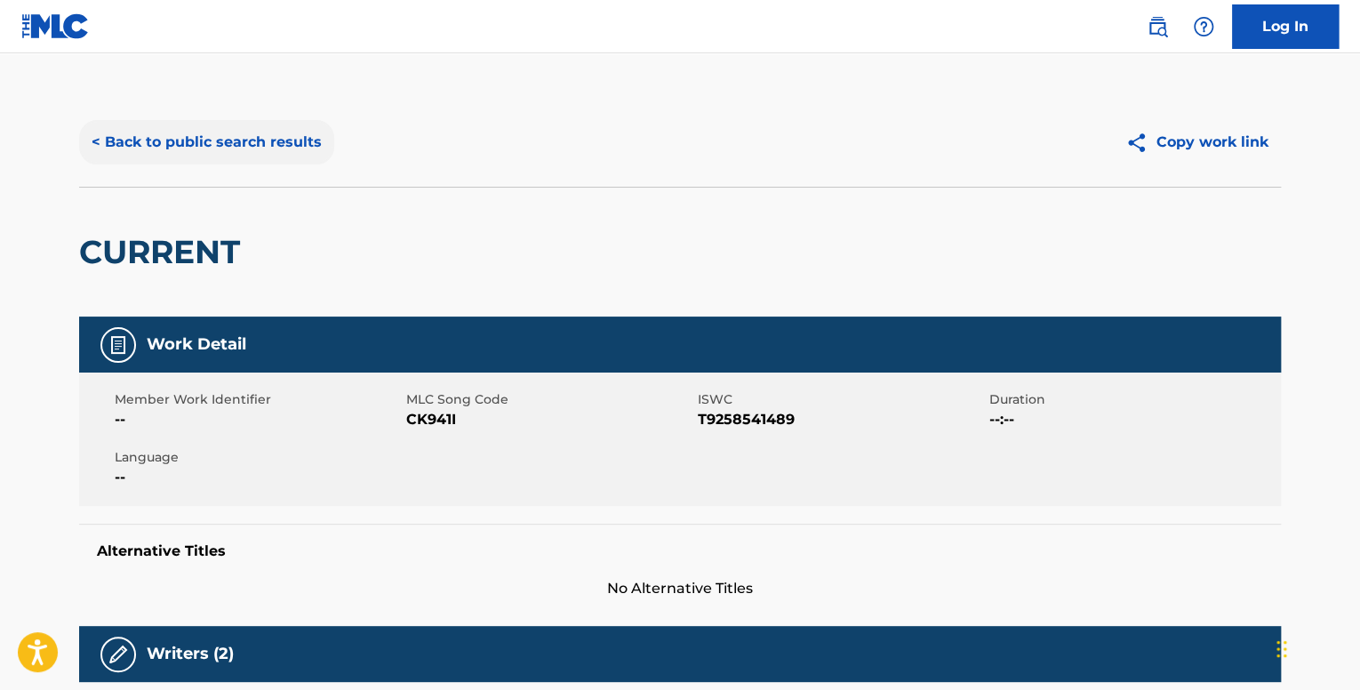
click at [235, 140] on button "< Back to public search results" at bounding box center [206, 142] width 255 height 44
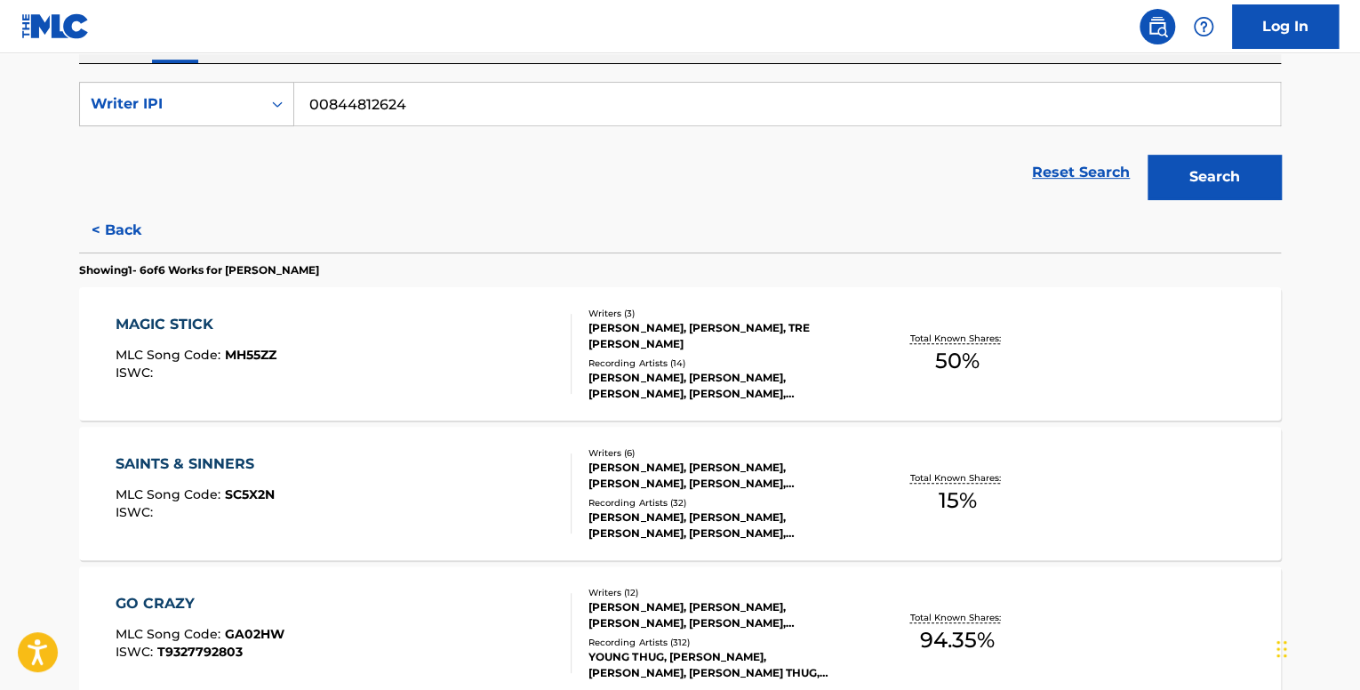
scroll to position [356, 0]
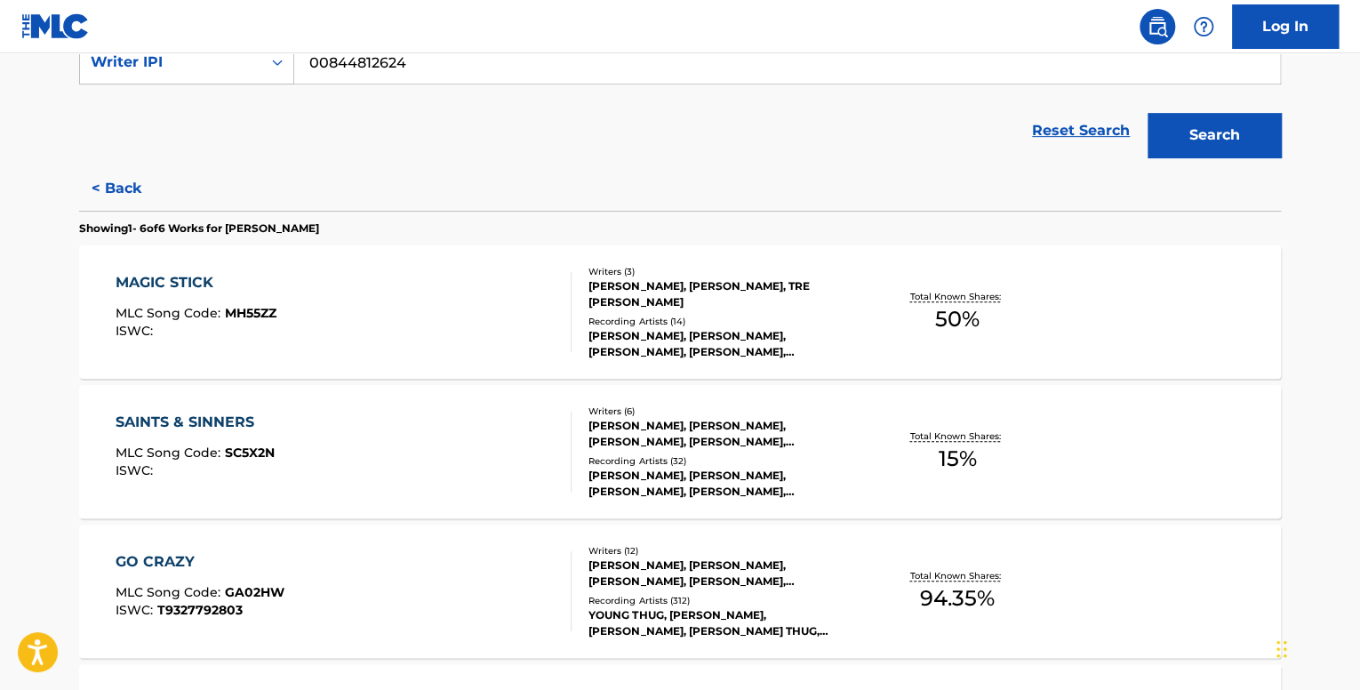
click at [533, 307] on div "MAGIC STICK MLC Song Code : MH55ZZ ISWC :" at bounding box center [344, 312] width 457 height 80
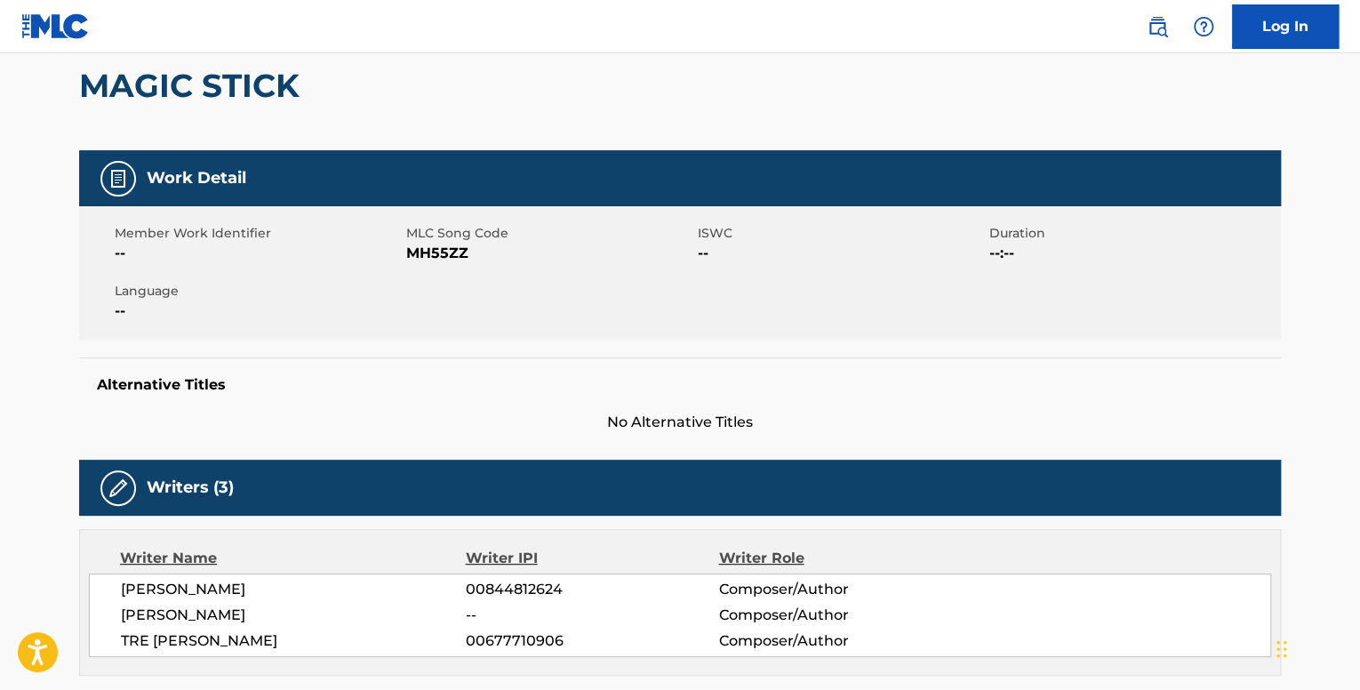
scroll to position [89, 0]
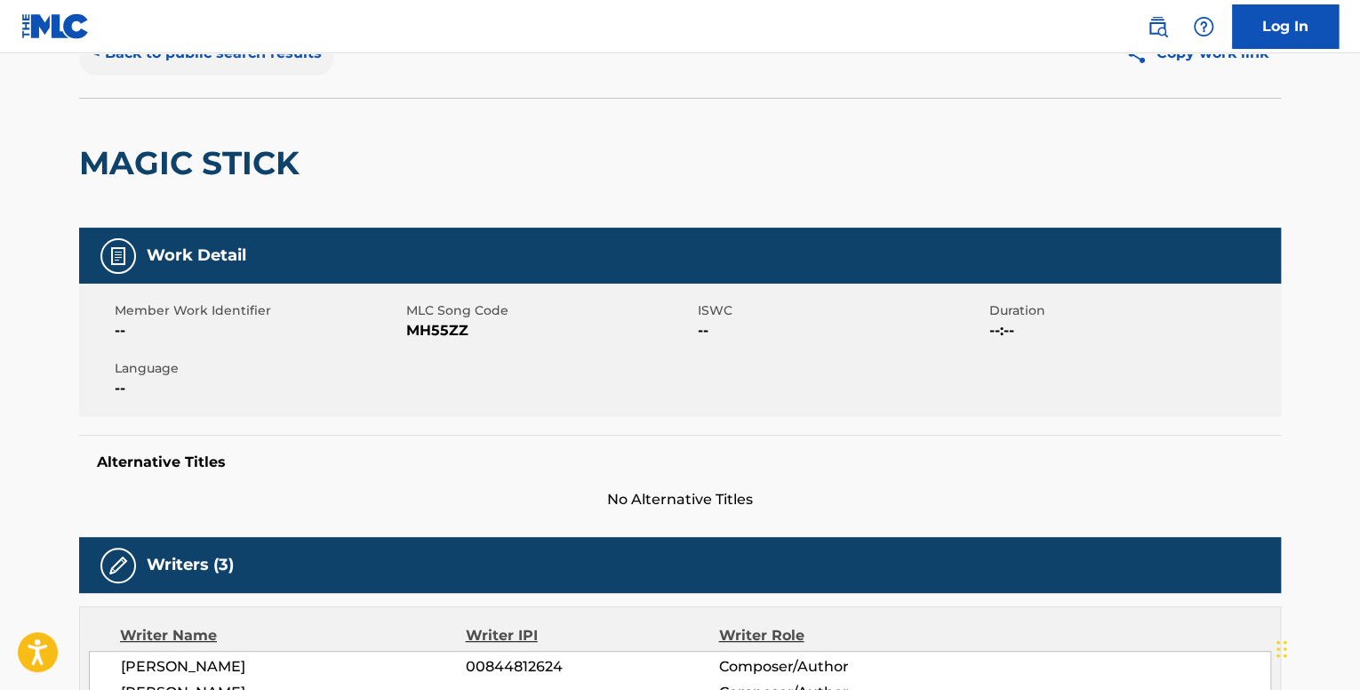
click at [226, 68] on button "< Back to public search results" at bounding box center [206, 53] width 255 height 44
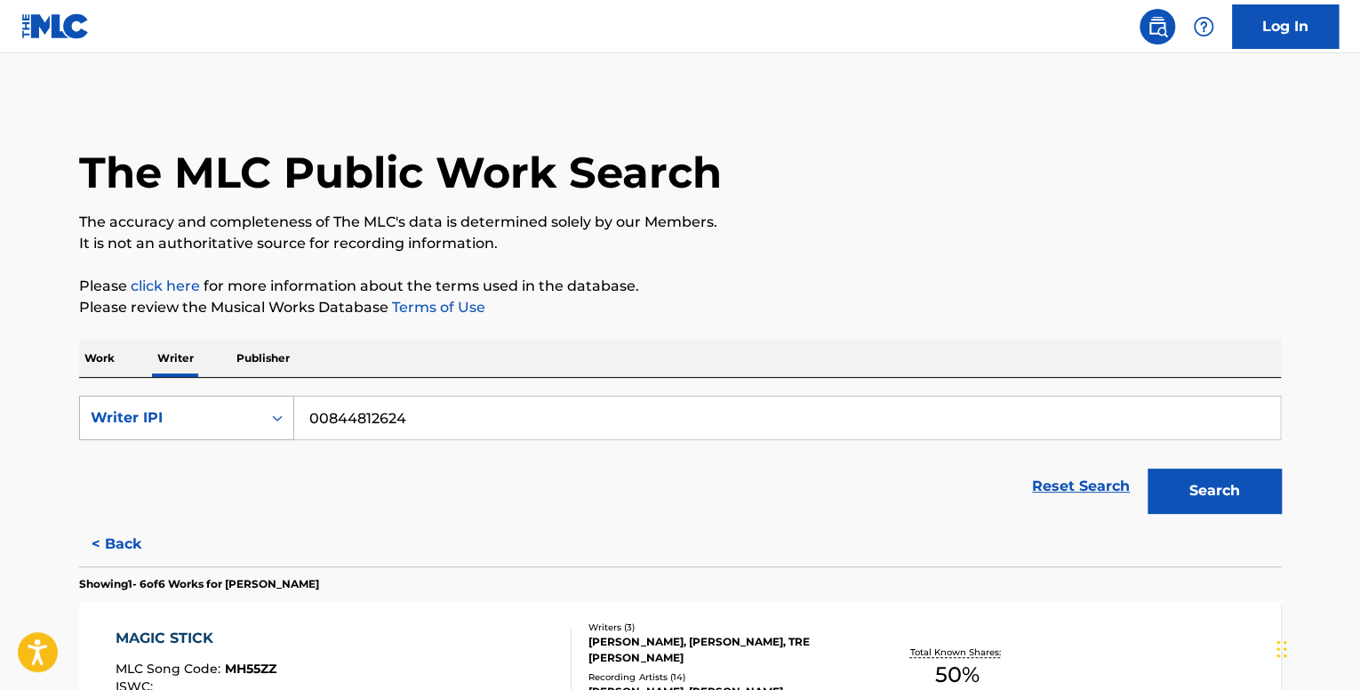
click at [177, 410] on div "Writer IPI" at bounding box center [171, 417] width 160 height 21
click at [185, 452] on div "Writer Name" at bounding box center [186, 462] width 213 height 44
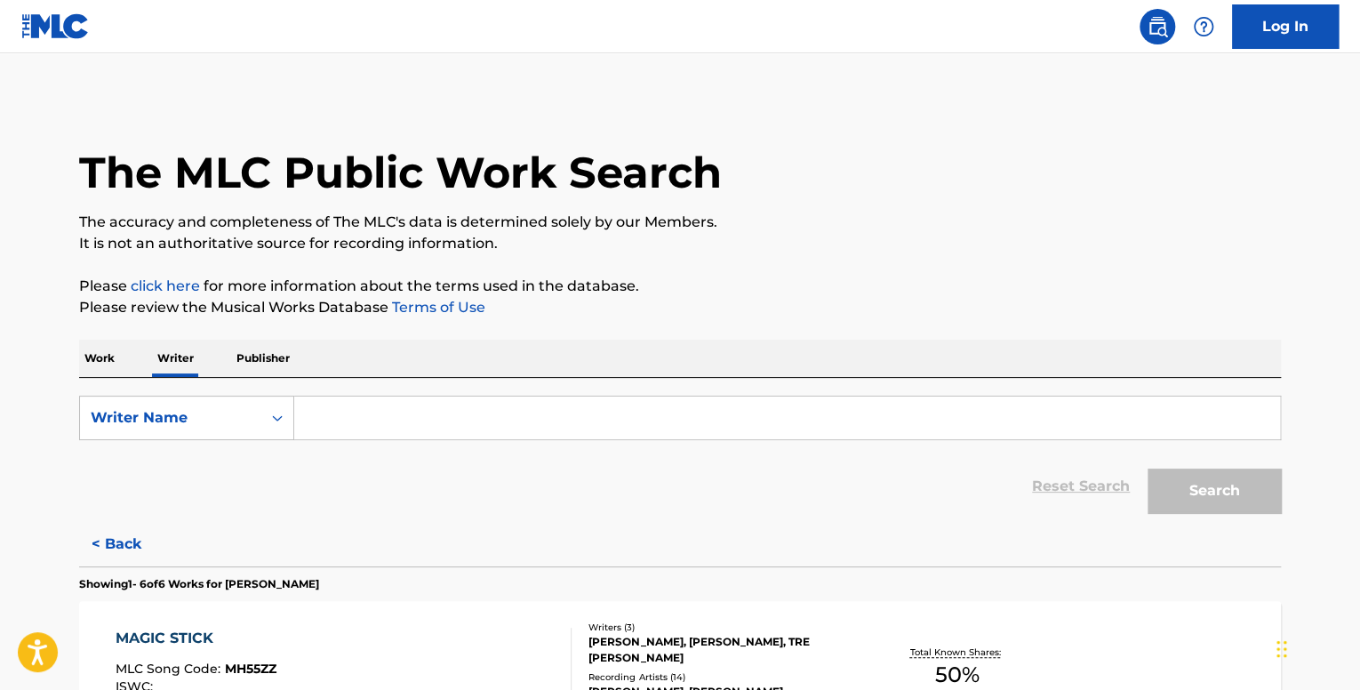
click at [347, 424] on input "Search Form" at bounding box center [787, 417] width 986 height 43
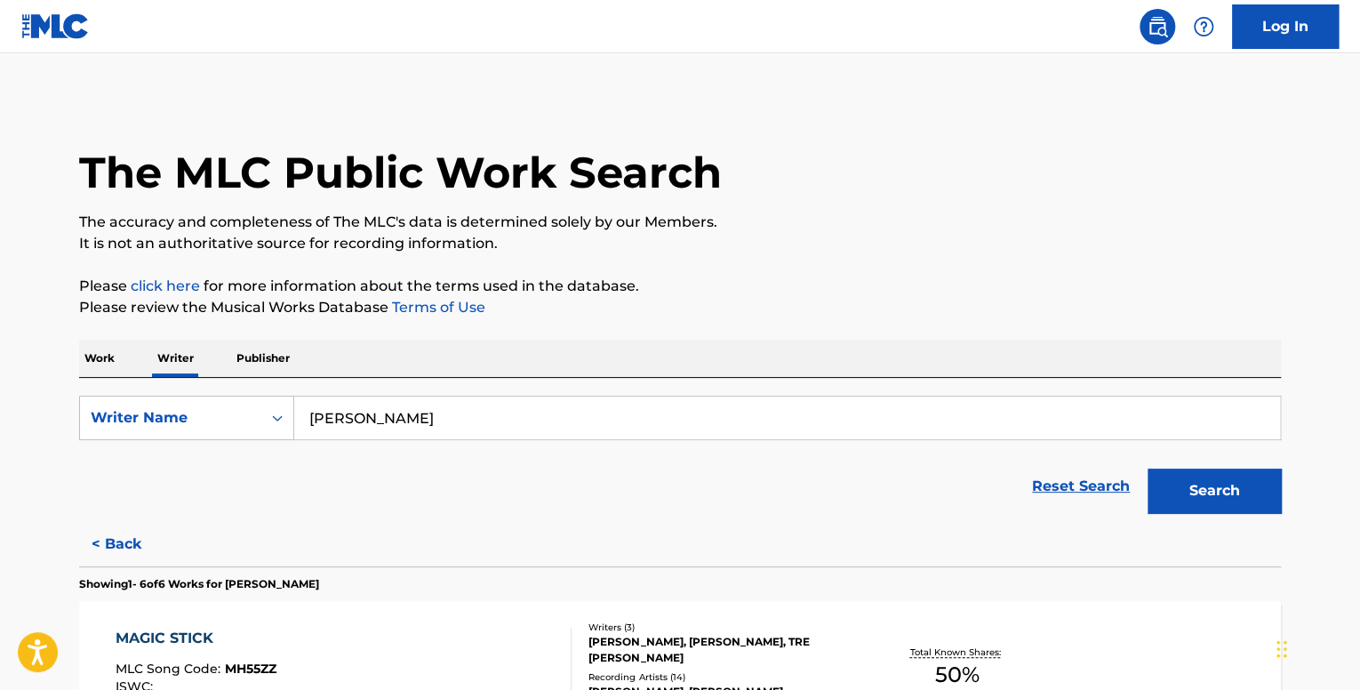
type input "[PERSON_NAME]"
click at [1147, 468] on button "Search" at bounding box center [1213, 490] width 133 height 44
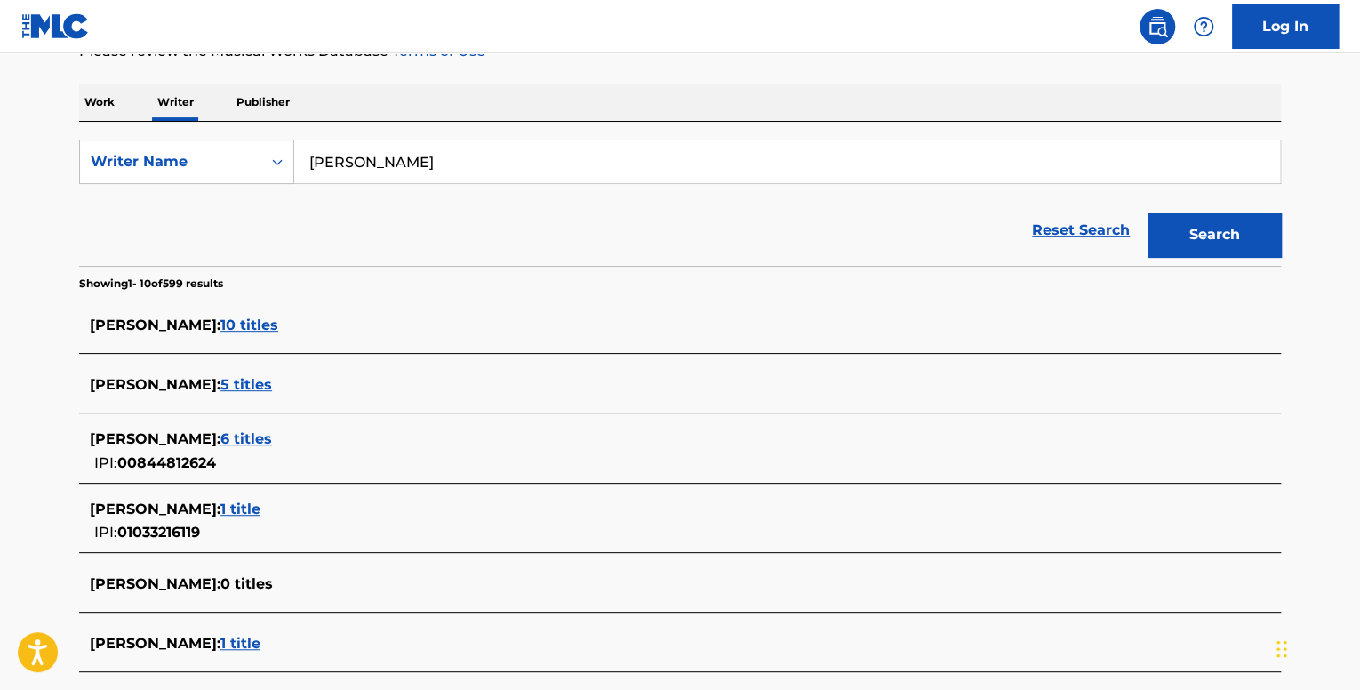
scroll to position [267, 0]
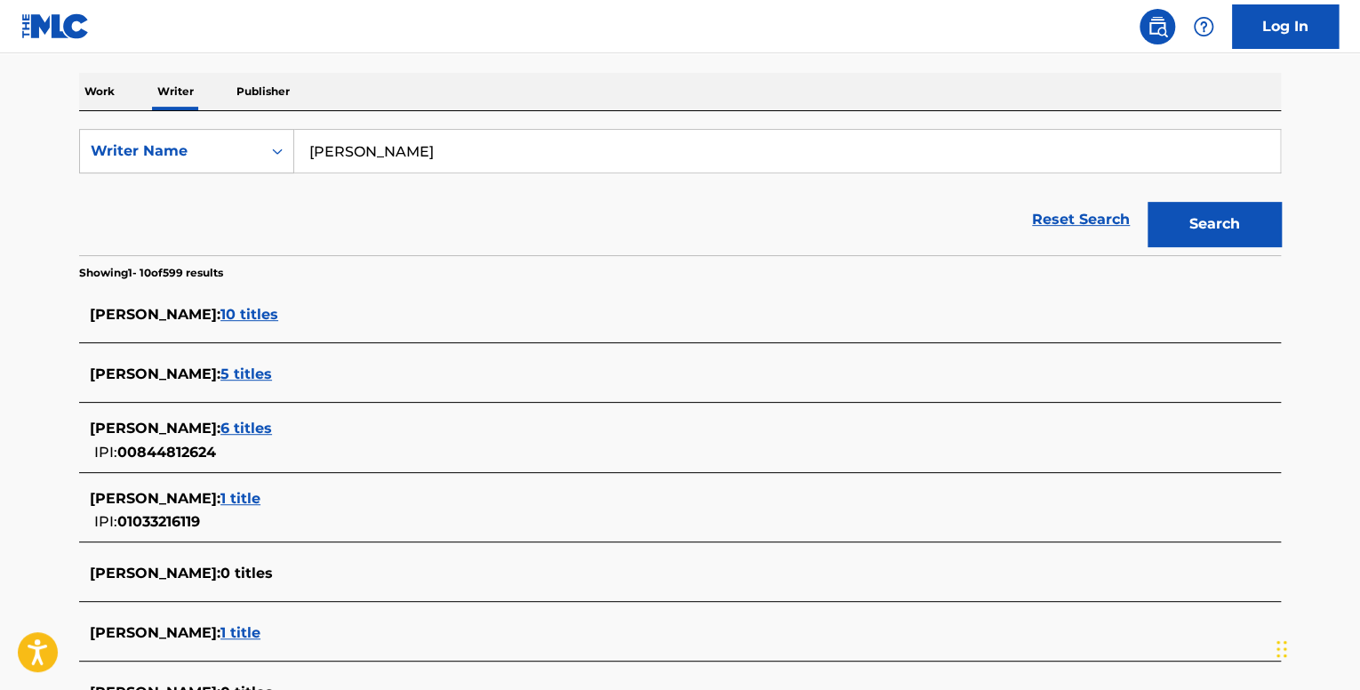
click at [272, 369] on span "5 titles" at bounding box center [246, 373] width 52 height 17
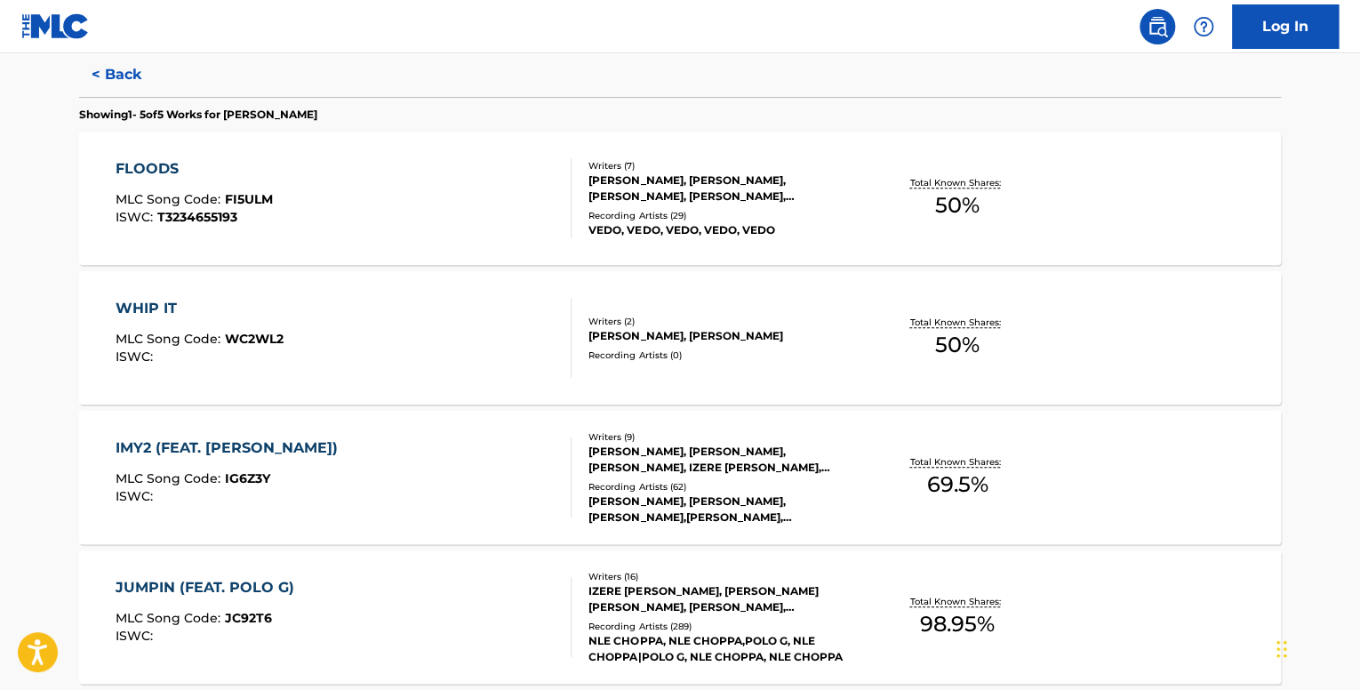
scroll to position [711, 0]
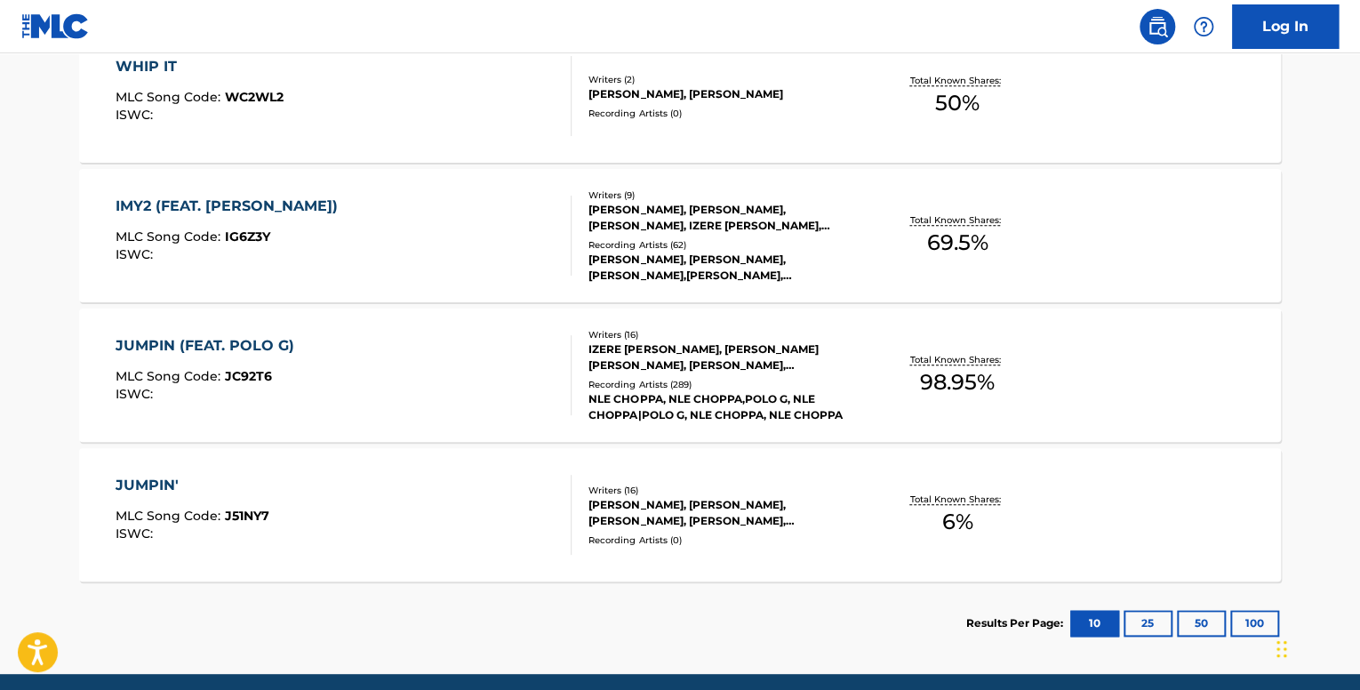
click at [394, 256] on div "IMY2 (FEAT. [PERSON_NAME]) MLC Song Code : IG6Z3Y ISWC :" at bounding box center [344, 236] width 457 height 80
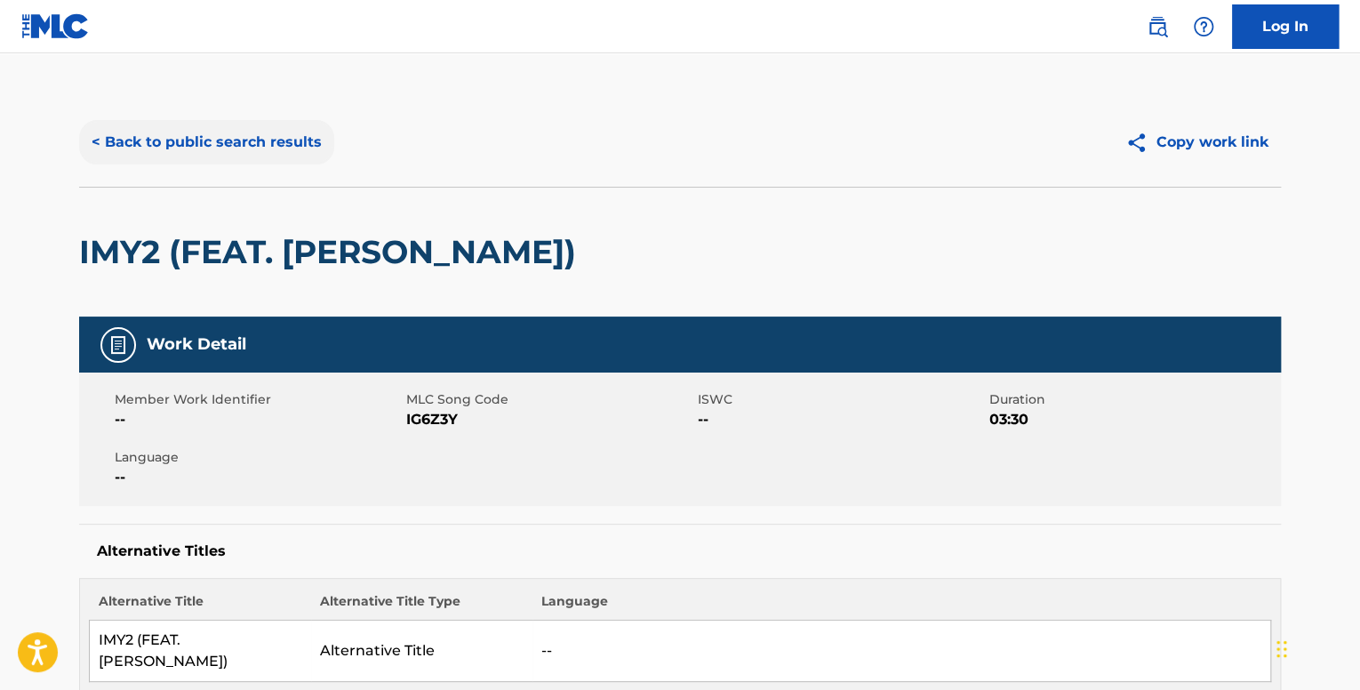
click at [187, 141] on button "< Back to public search results" at bounding box center [206, 142] width 255 height 44
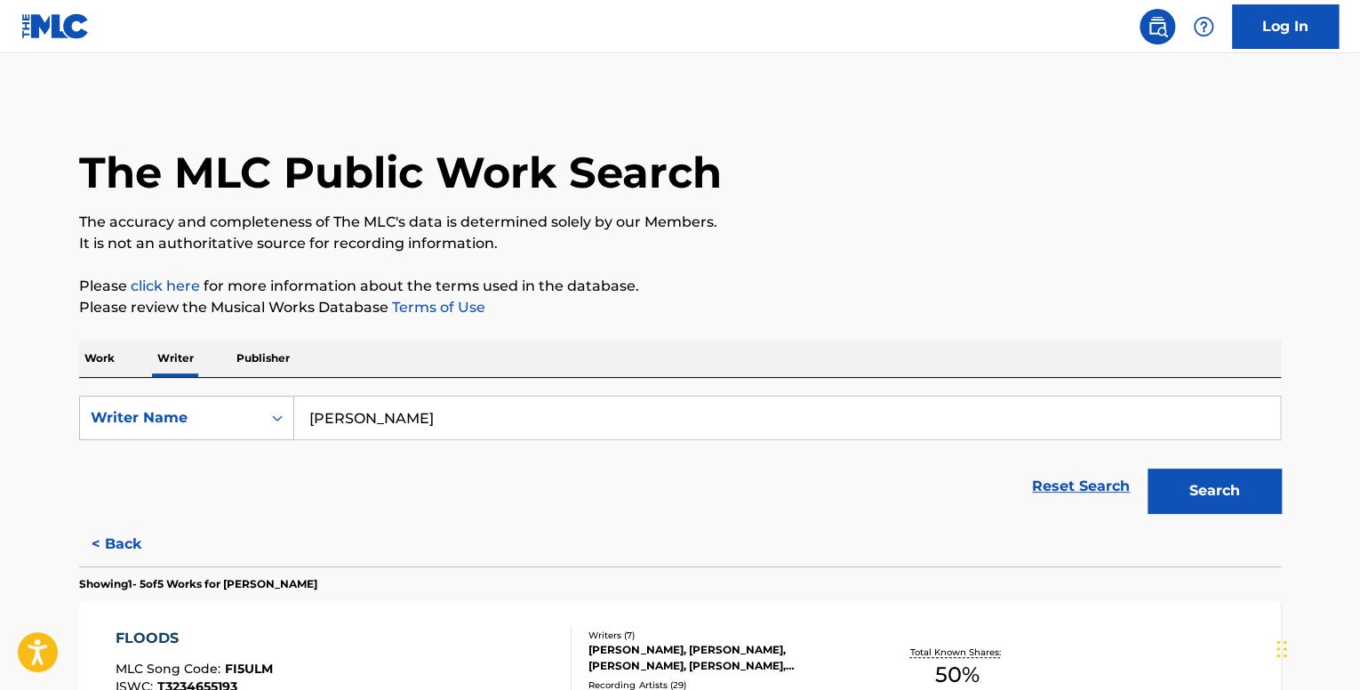
drag, startPoint x: 434, startPoint y: 412, endPoint x: 290, endPoint y: 390, distance: 145.7
click at [292, 391] on div "SearchWithCriteria010b398c-ea07-4c6f-9a63-5d85b139af24 Writer Name [PERSON_NAME…" at bounding box center [680, 450] width 1202 height 144
type input "[PERSON_NAME]"
click at [1147, 468] on button "Search" at bounding box center [1213, 490] width 133 height 44
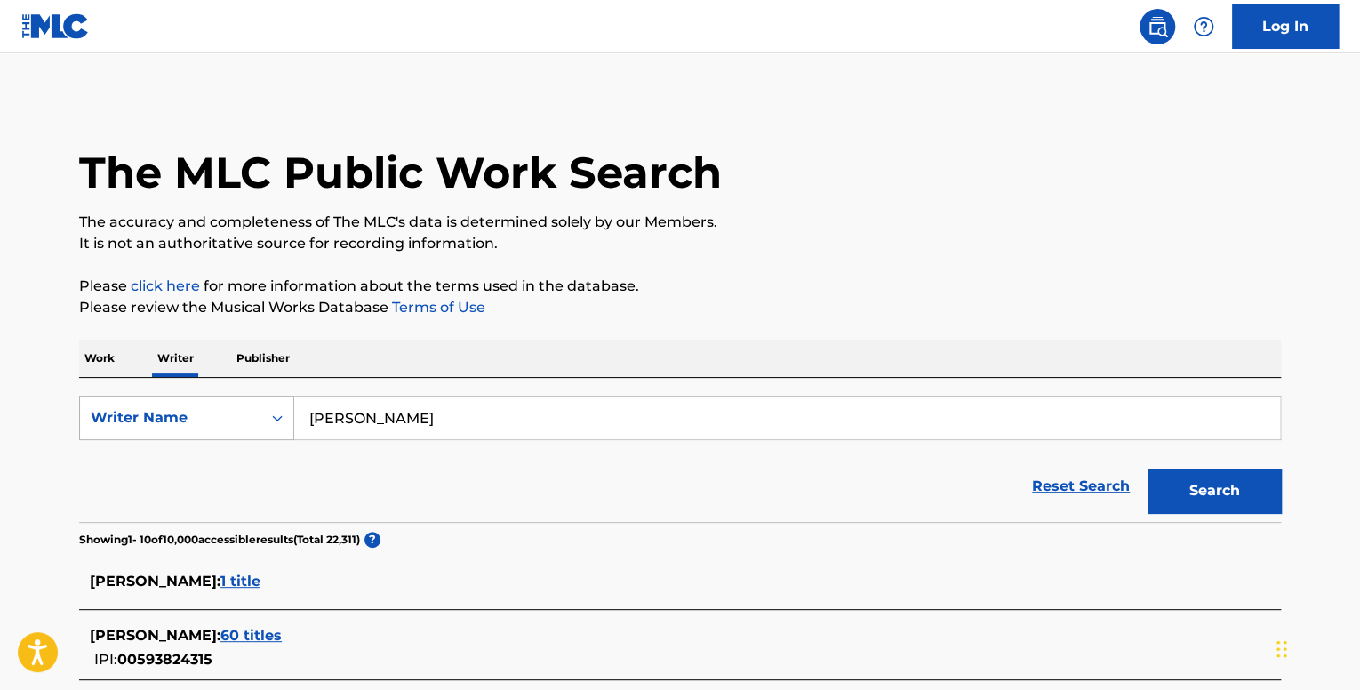
click at [284, 399] on div "Search Form" at bounding box center [277, 417] width 32 height 43
click at [235, 470] on div "Writer IPI" at bounding box center [186, 462] width 213 height 44
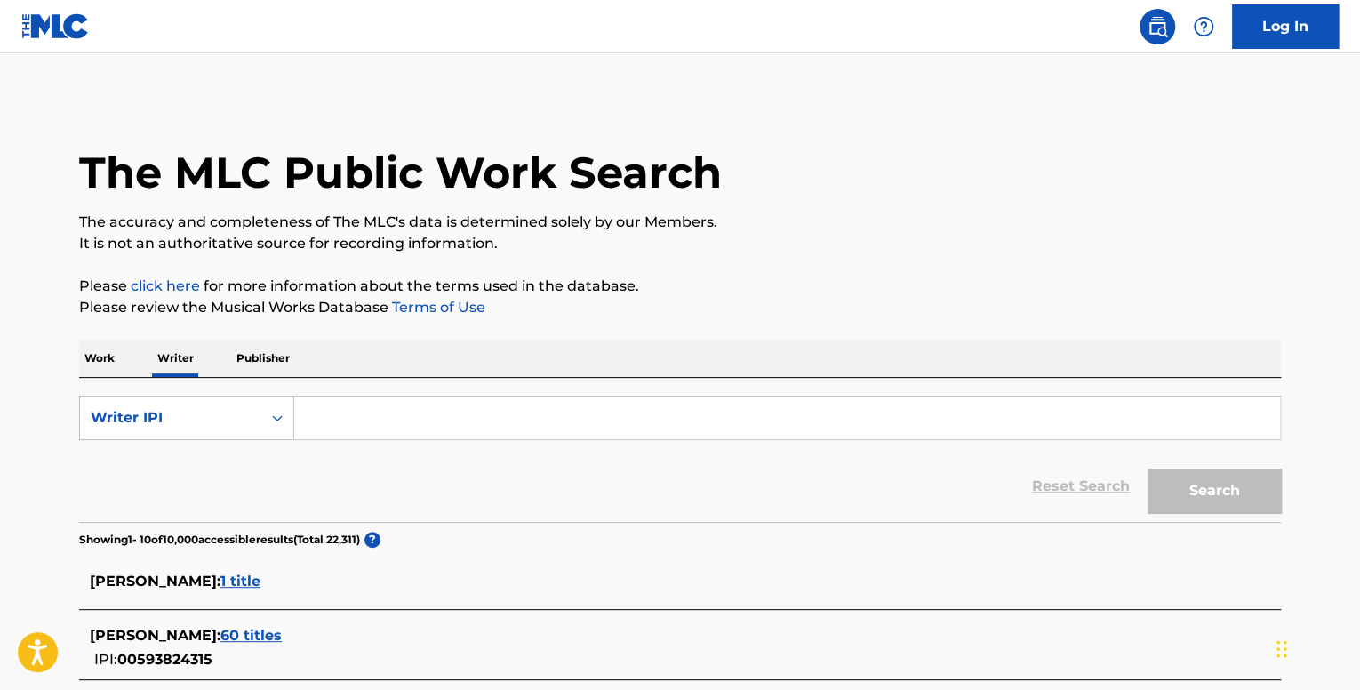
click at [393, 406] on input "Search Form" at bounding box center [787, 417] width 986 height 43
paste input "844812624"
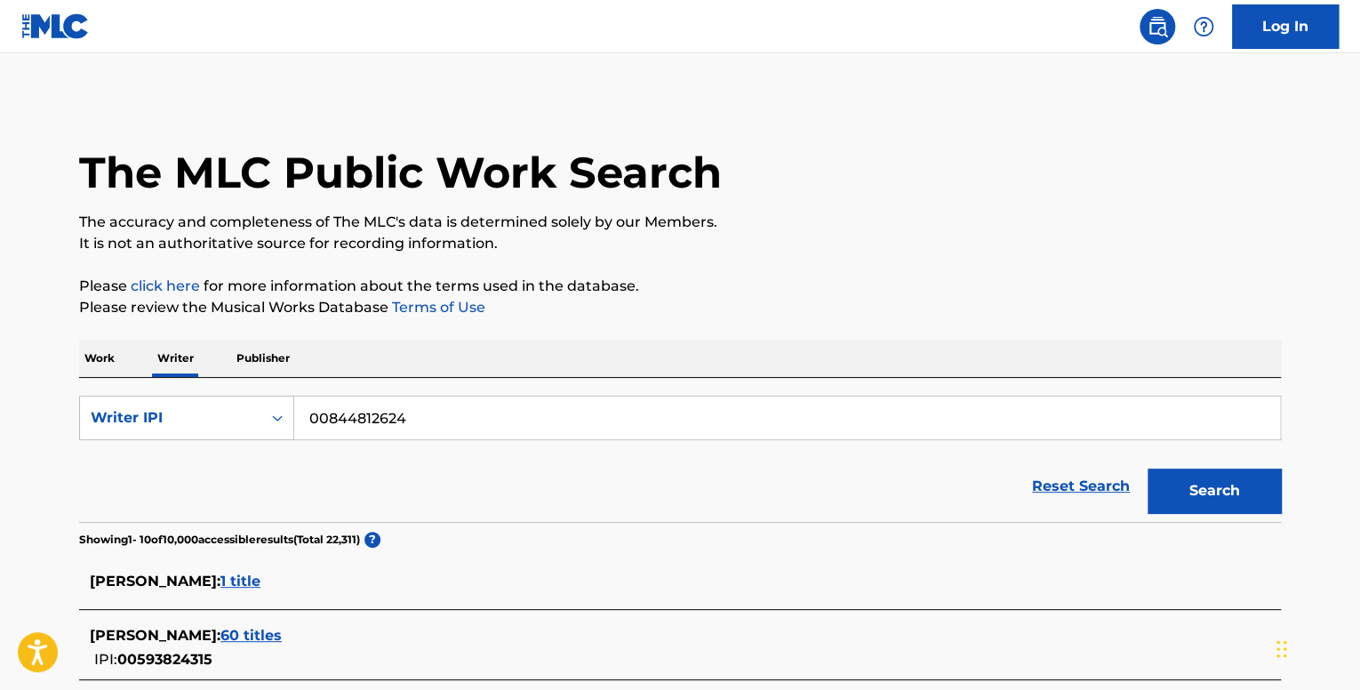
type input "00844812624"
click at [1147, 468] on button "Search" at bounding box center [1213, 490] width 133 height 44
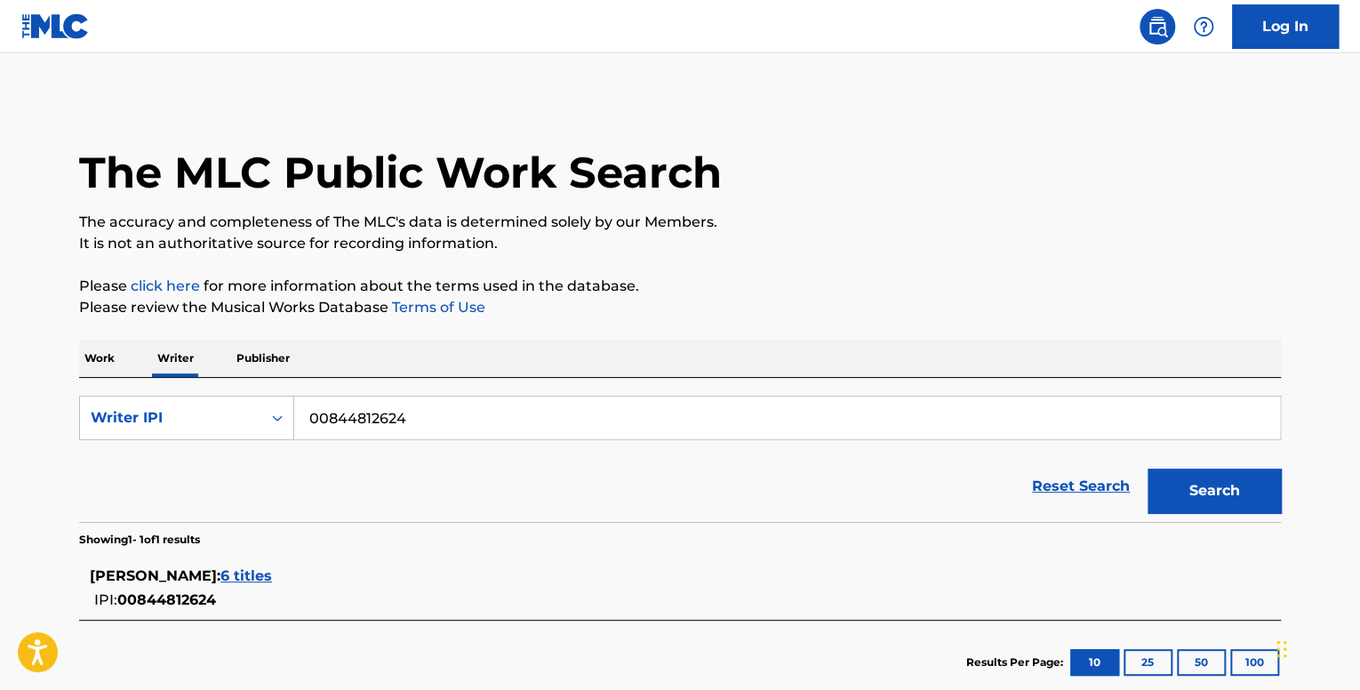
click at [272, 577] on span "6 titles" at bounding box center [246, 575] width 52 height 17
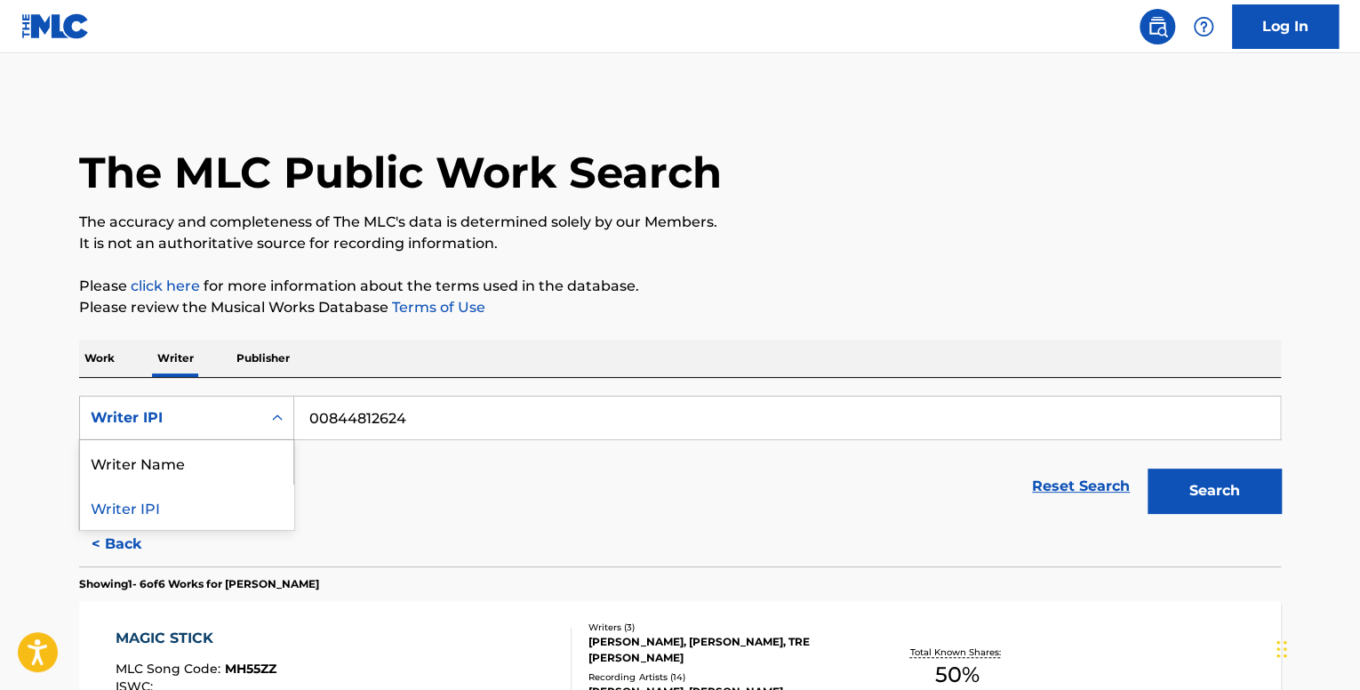
click at [210, 424] on div "Writer IPI" at bounding box center [171, 417] width 160 height 21
click at [232, 463] on div "Writer Name" at bounding box center [186, 462] width 213 height 44
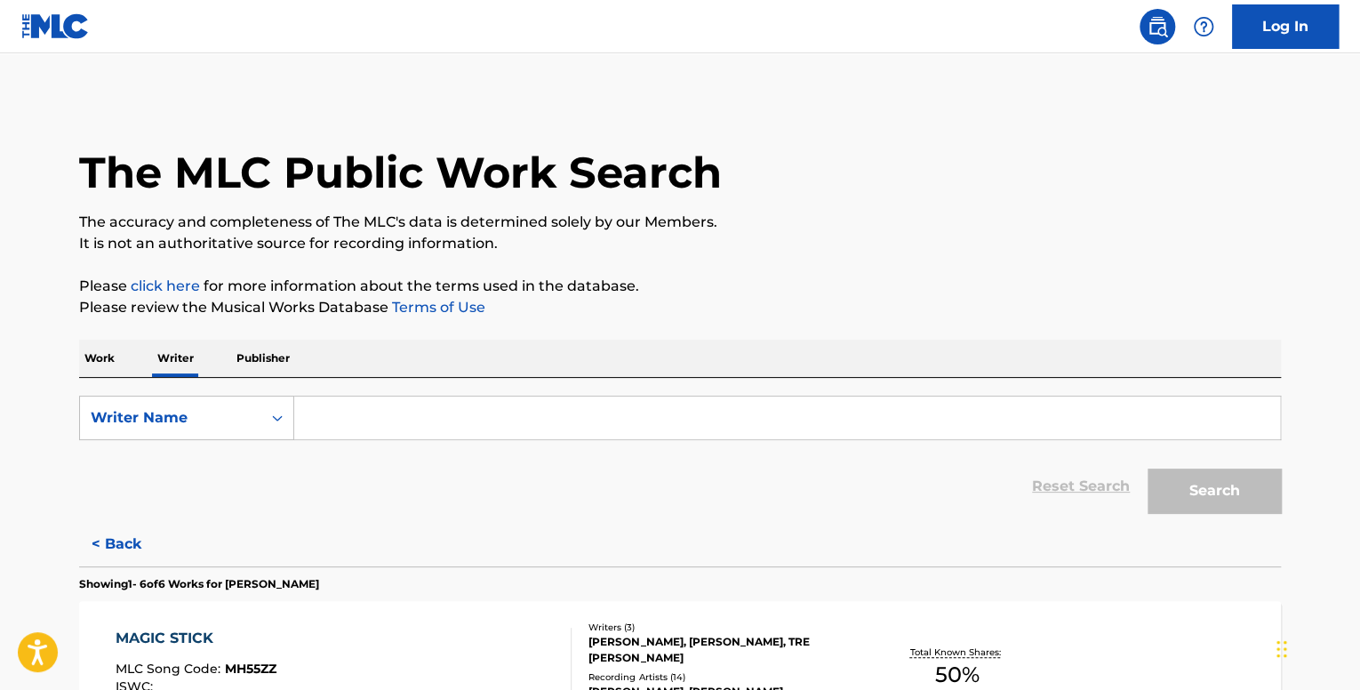
click at [444, 420] on input "Search Form" at bounding box center [787, 417] width 986 height 43
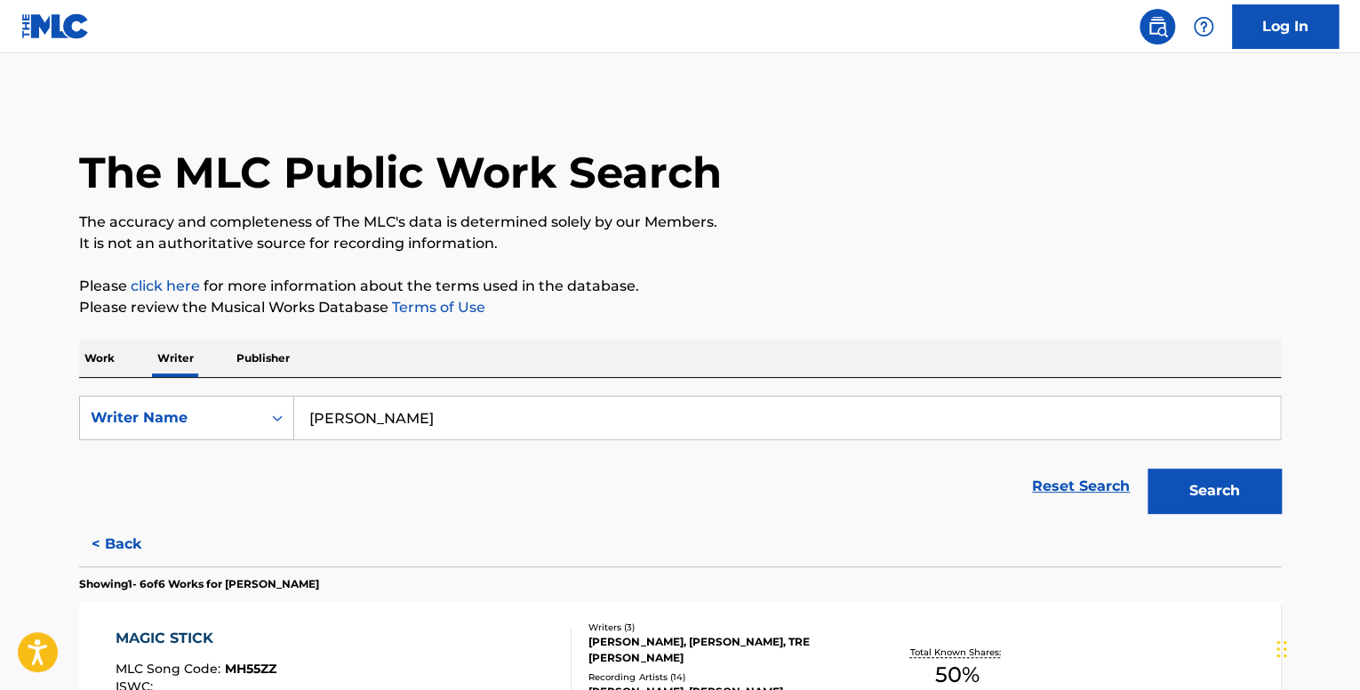
type input "[PERSON_NAME]"
click at [1147, 468] on button "Search" at bounding box center [1213, 490] width 133 height 44
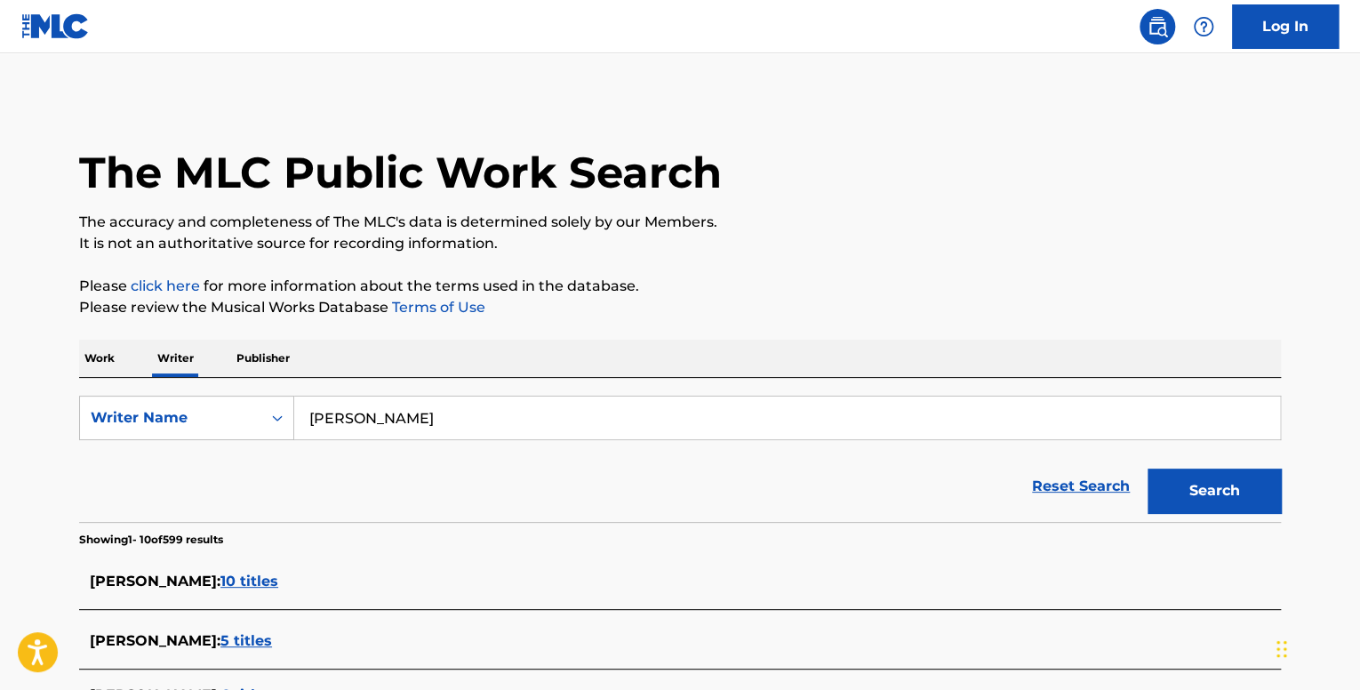
click at [272, 632] on span "5 titles" at bounding box center [246, 640] width 52 height 17
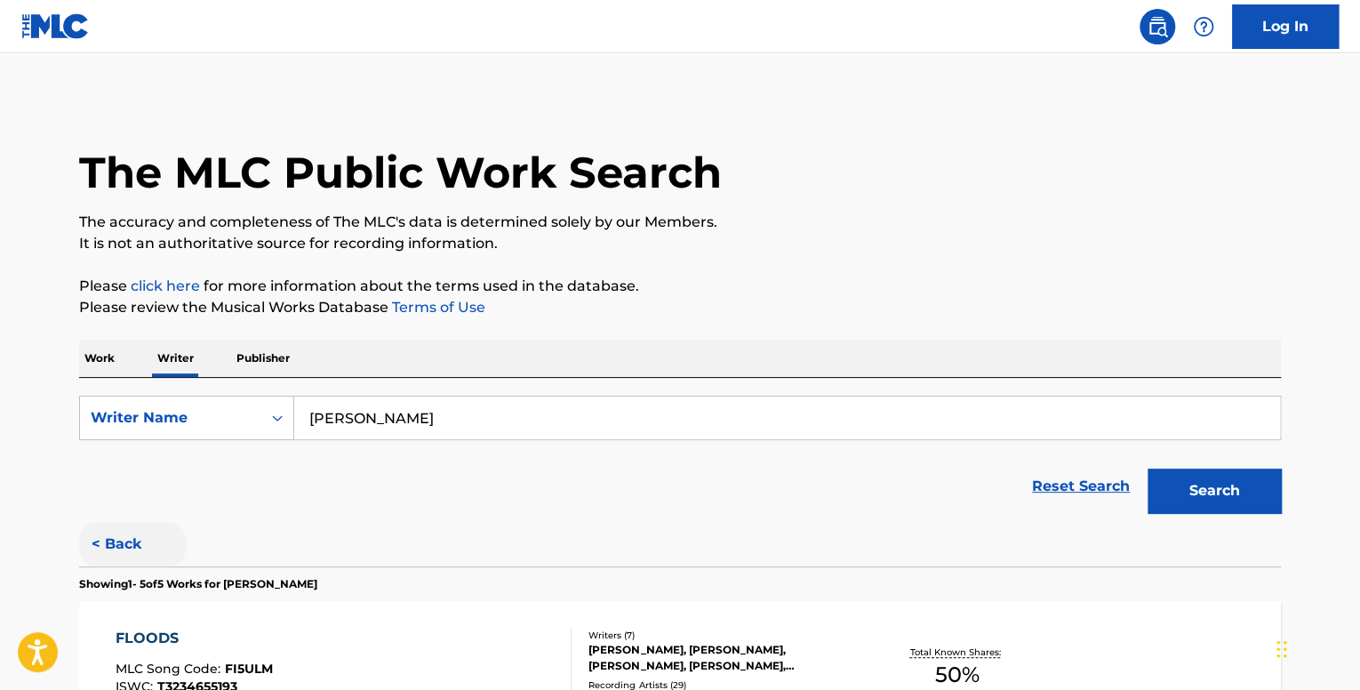
click at [135, 540] on button "< Back" at bounding box center [132, 544] width 107 height 44
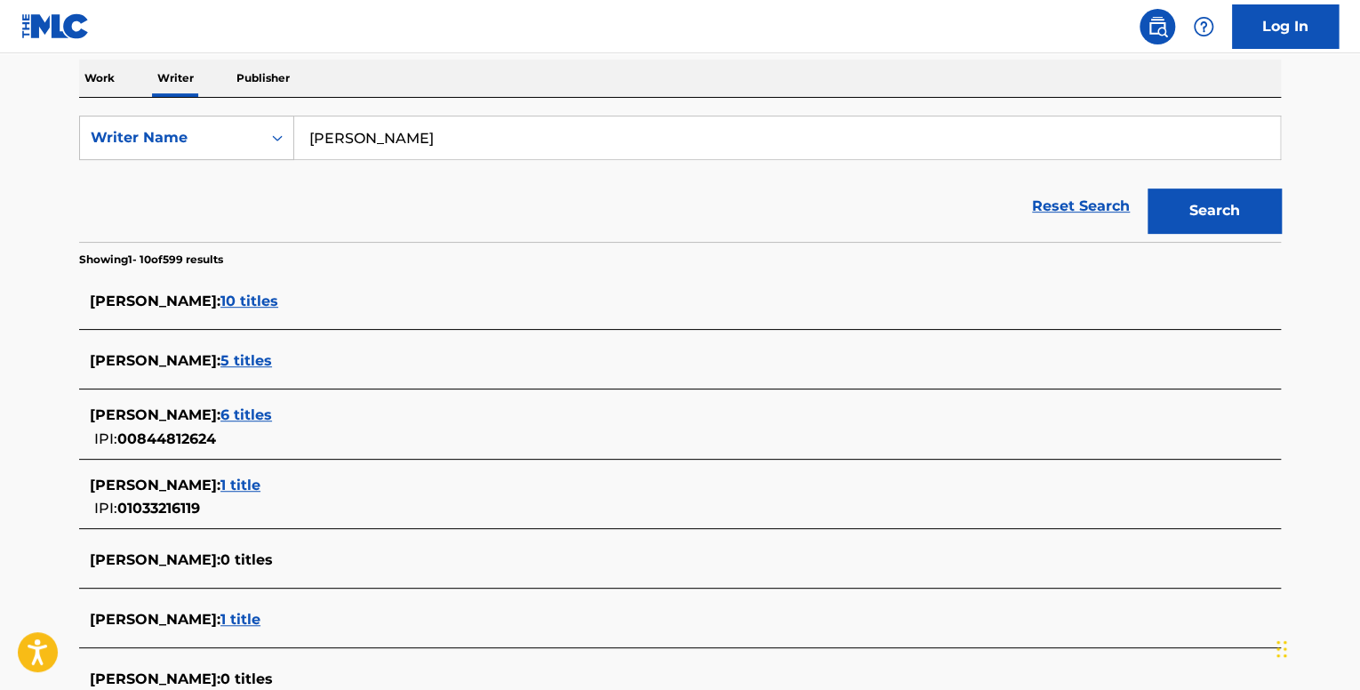
scroll to position [533, 0]
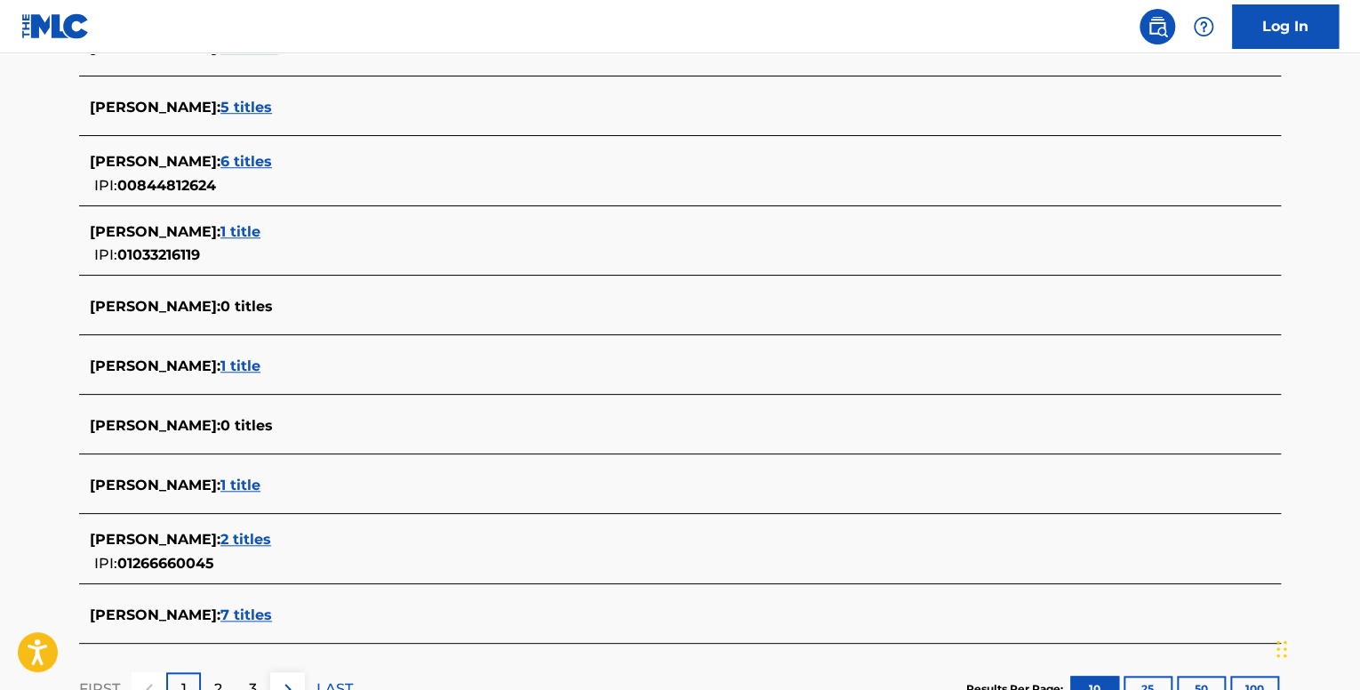
click at [252, 370] on span "1 title" at bounding box center [240, 365] width 40 height 17
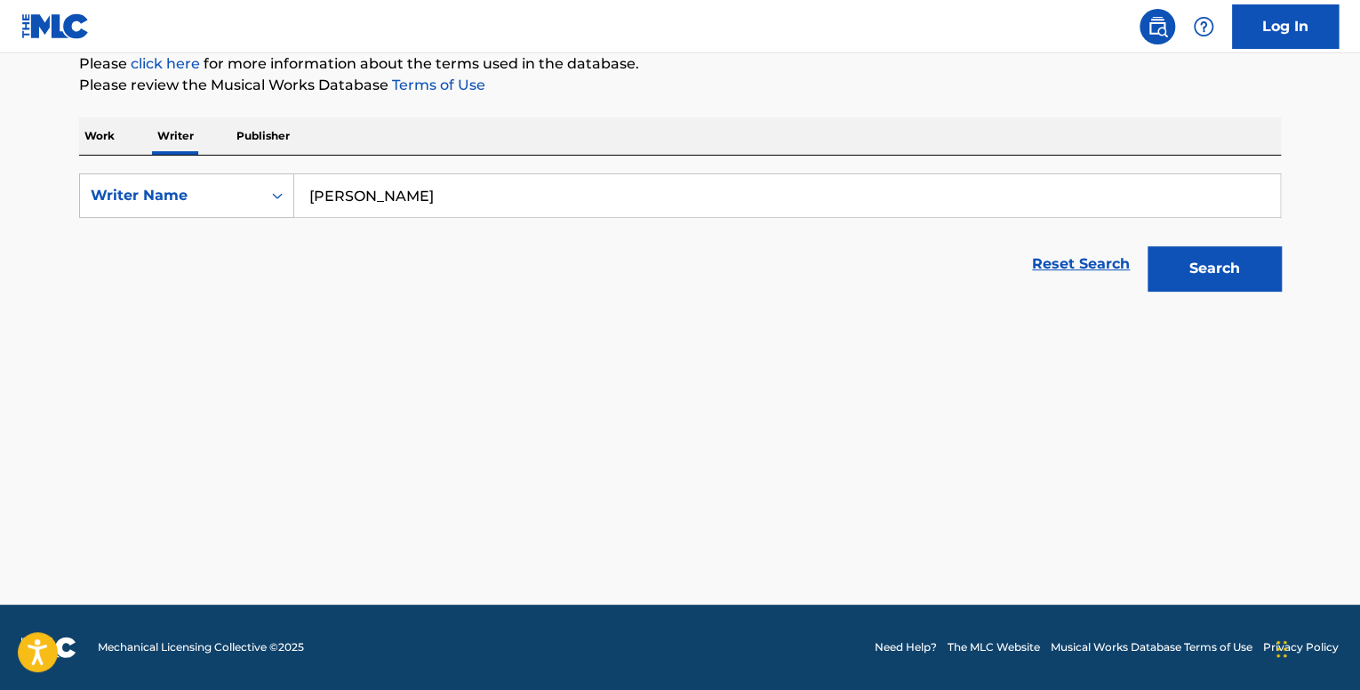
scroll to position [221, 0]
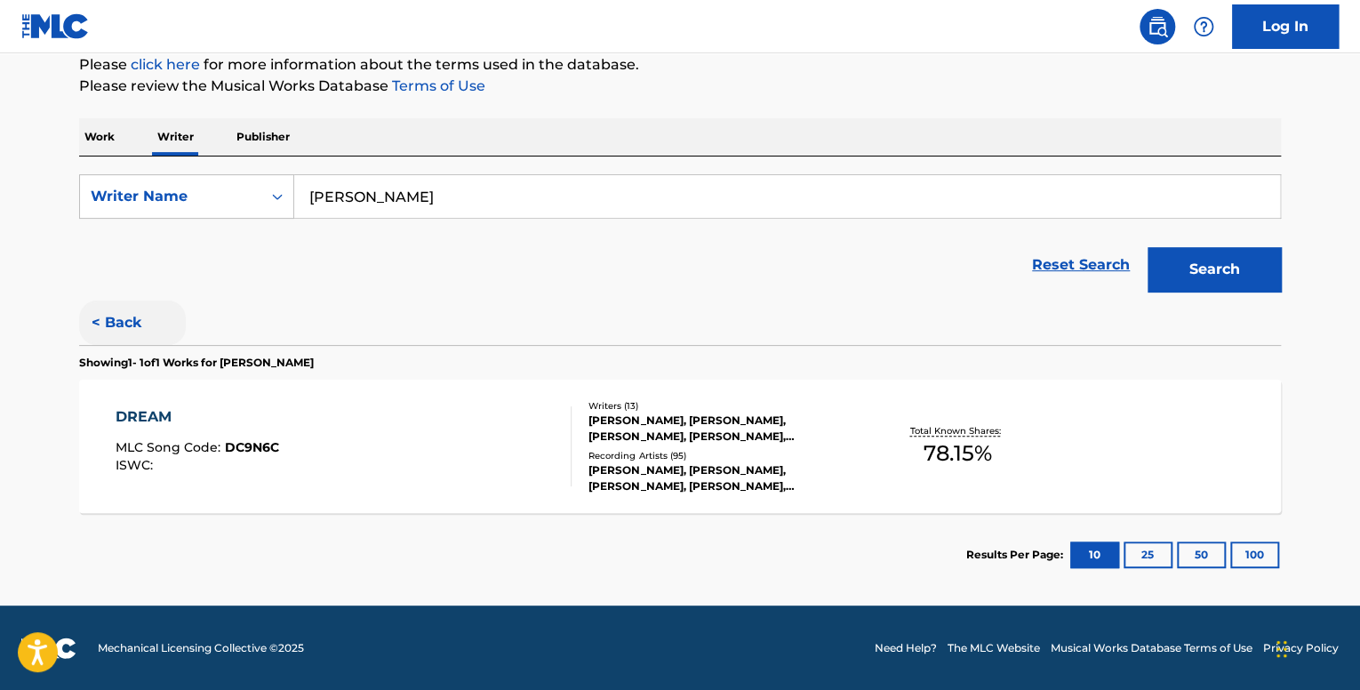
click at [128, 323] on button "< Back" at bounding box center [132, 322] width 107 height 44
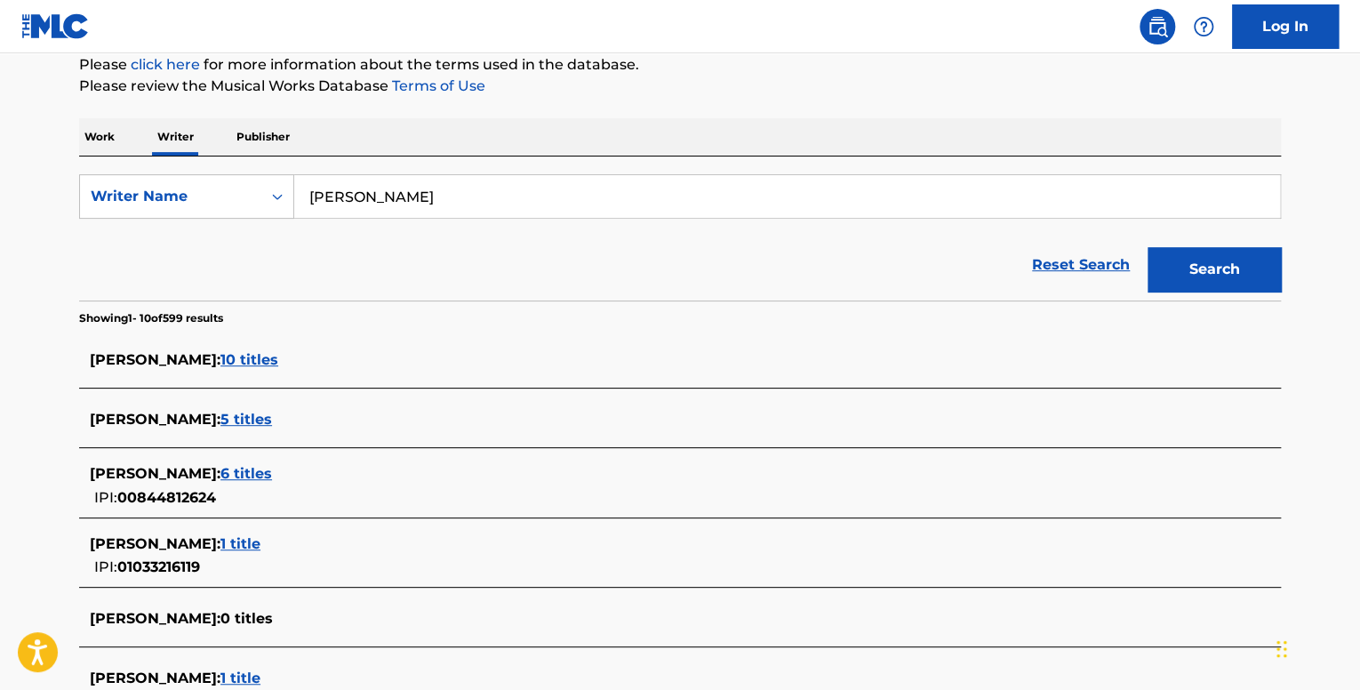
click at [272, 413] on span "5 titles" at bounding box center [246, 419] width 52 height 17
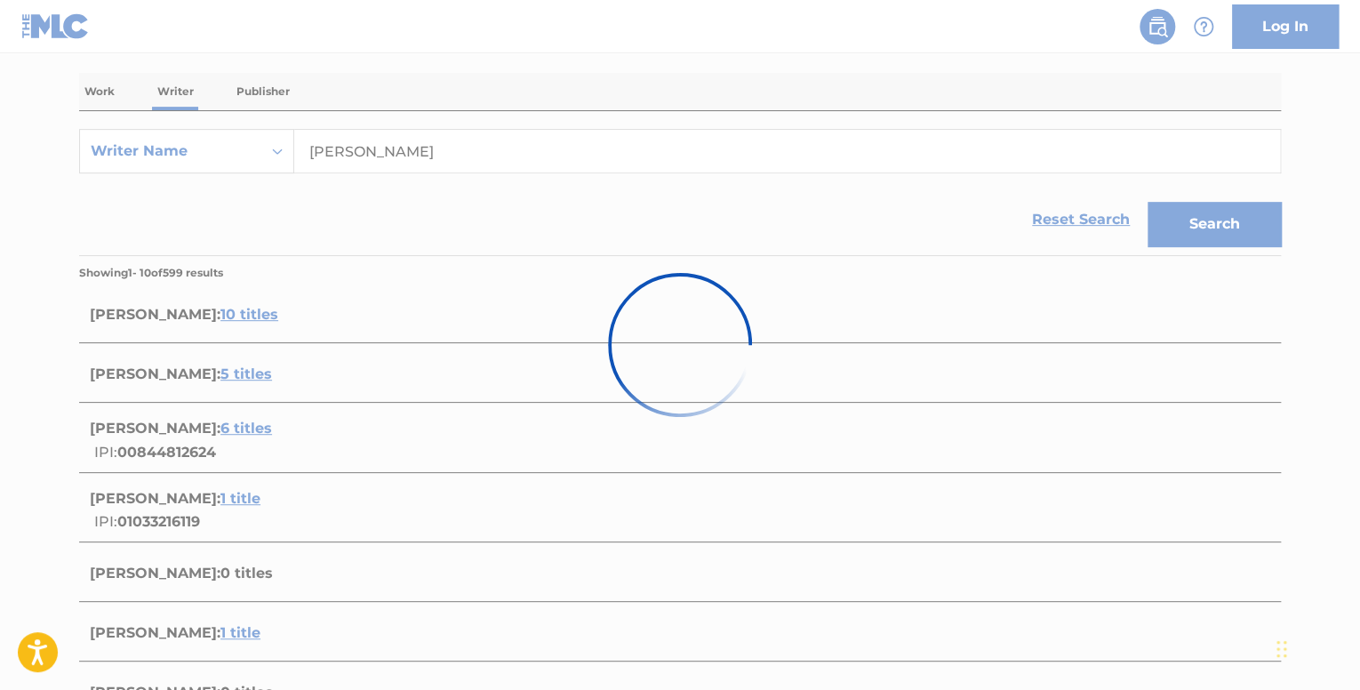
scroll to position [310, 0]
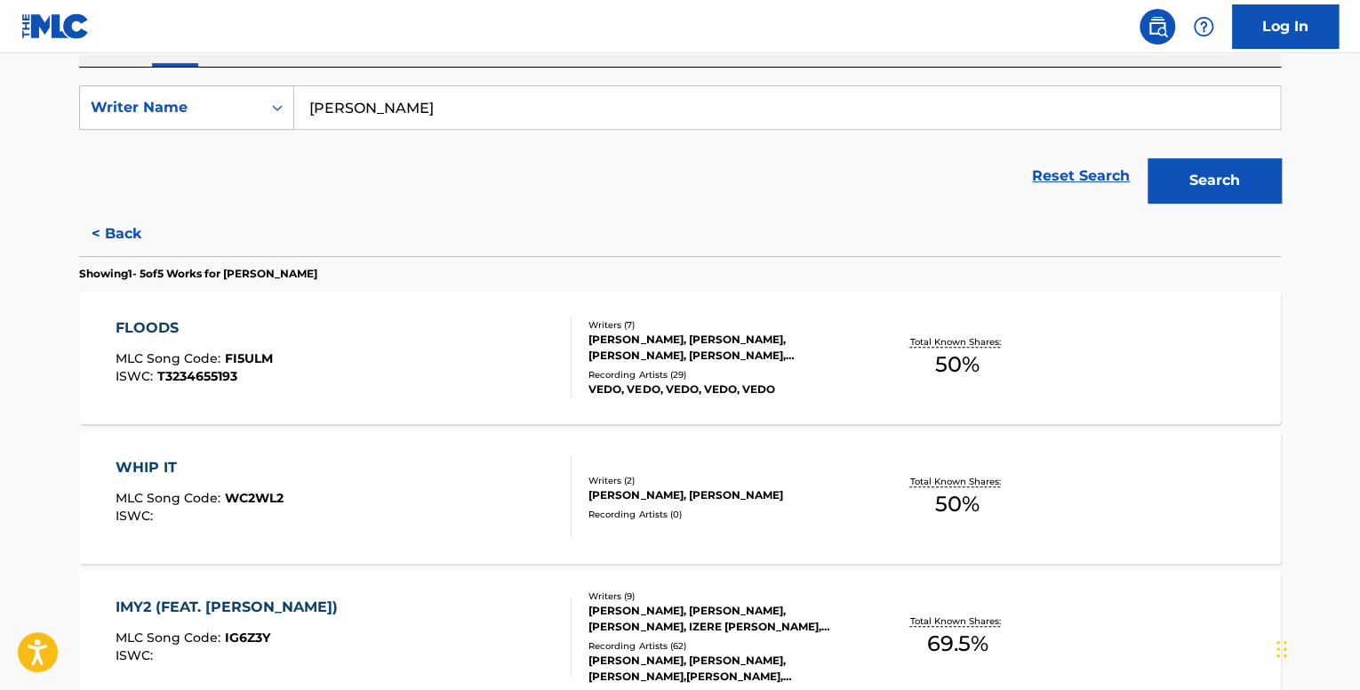
click at [361, 370] on div "FLOODS MLC Song Code : FI5ULM ISWC : T3234655193" at bounding box center [344, 357] width 457 height 80
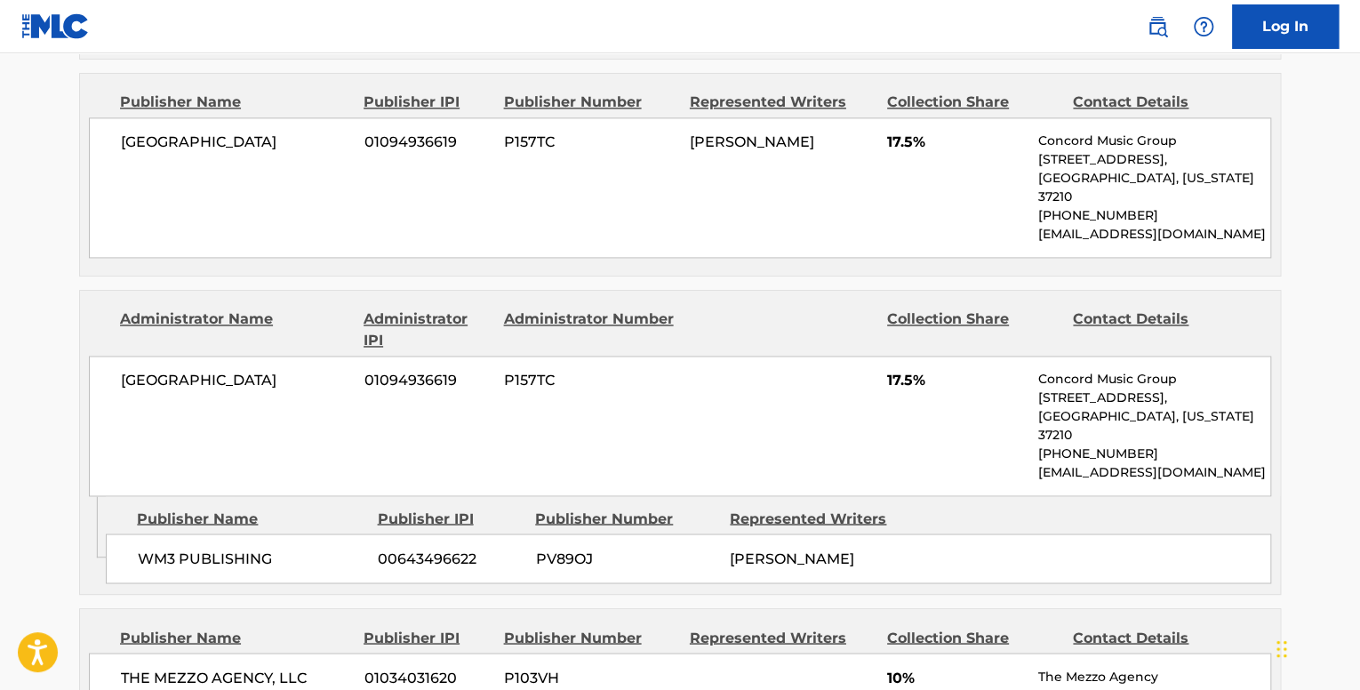
scroll to position [1422, 0]
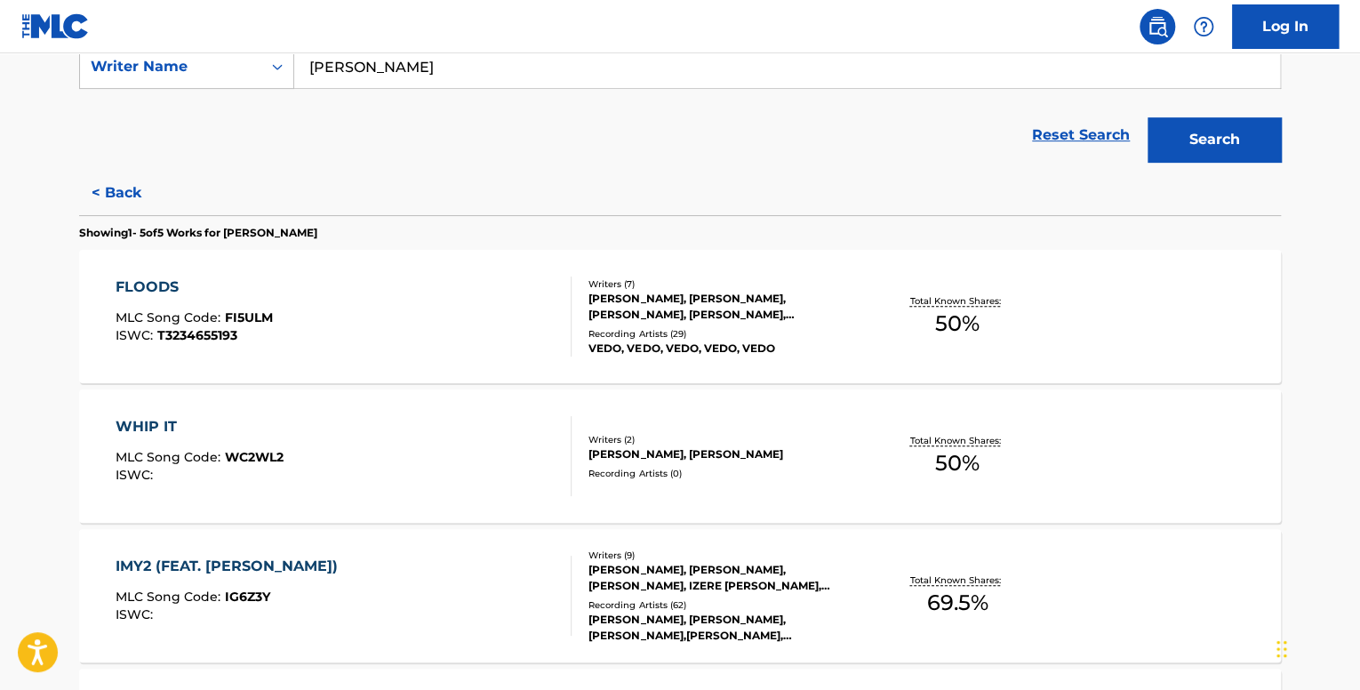
scroll to position [356, 0]
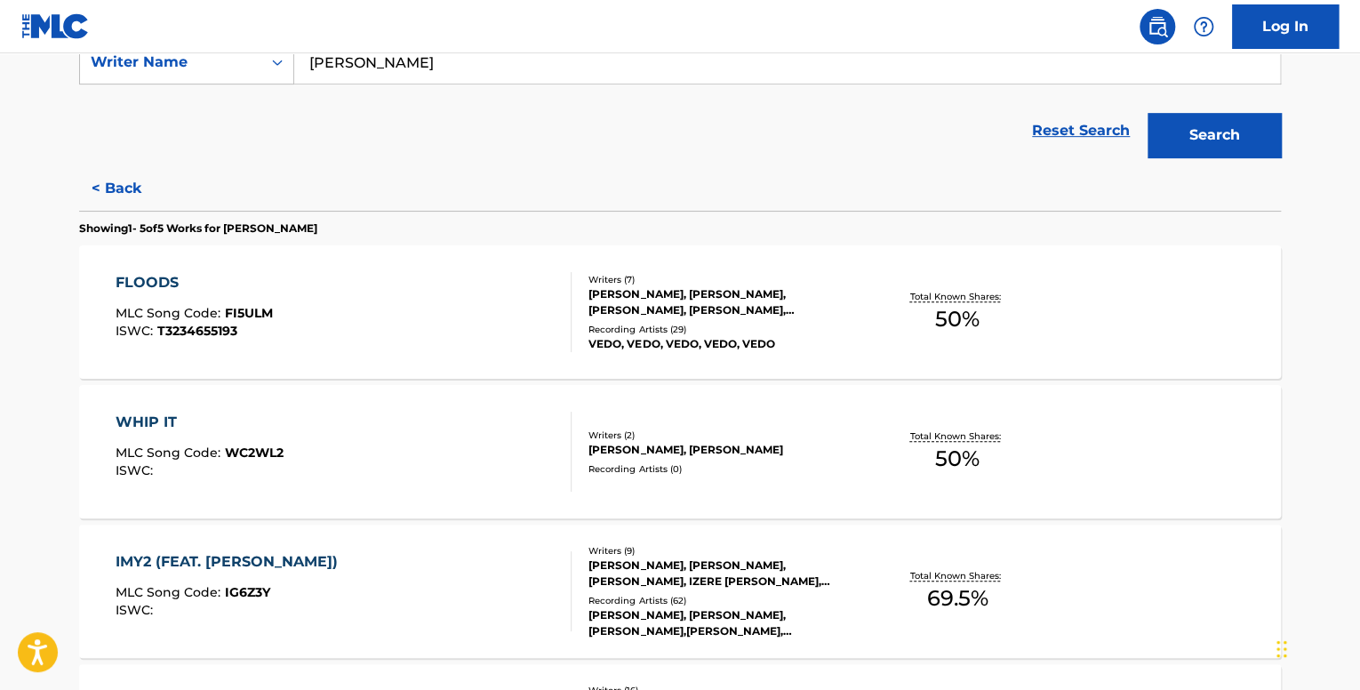
click at [379, 469] on div "WHIP IT MLC Song Code : WC2WL2 ISWC :" at bounding box center [344, 452] width 457 height 80
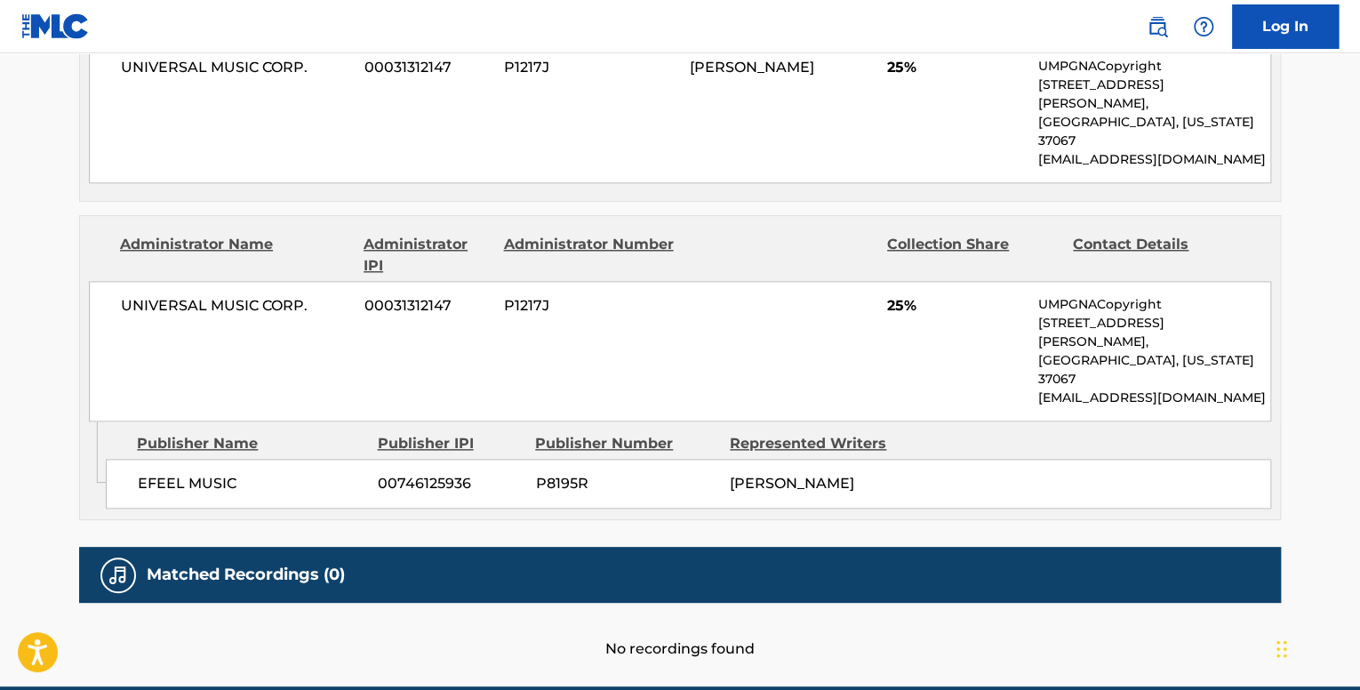
scroll to position [918, 0]
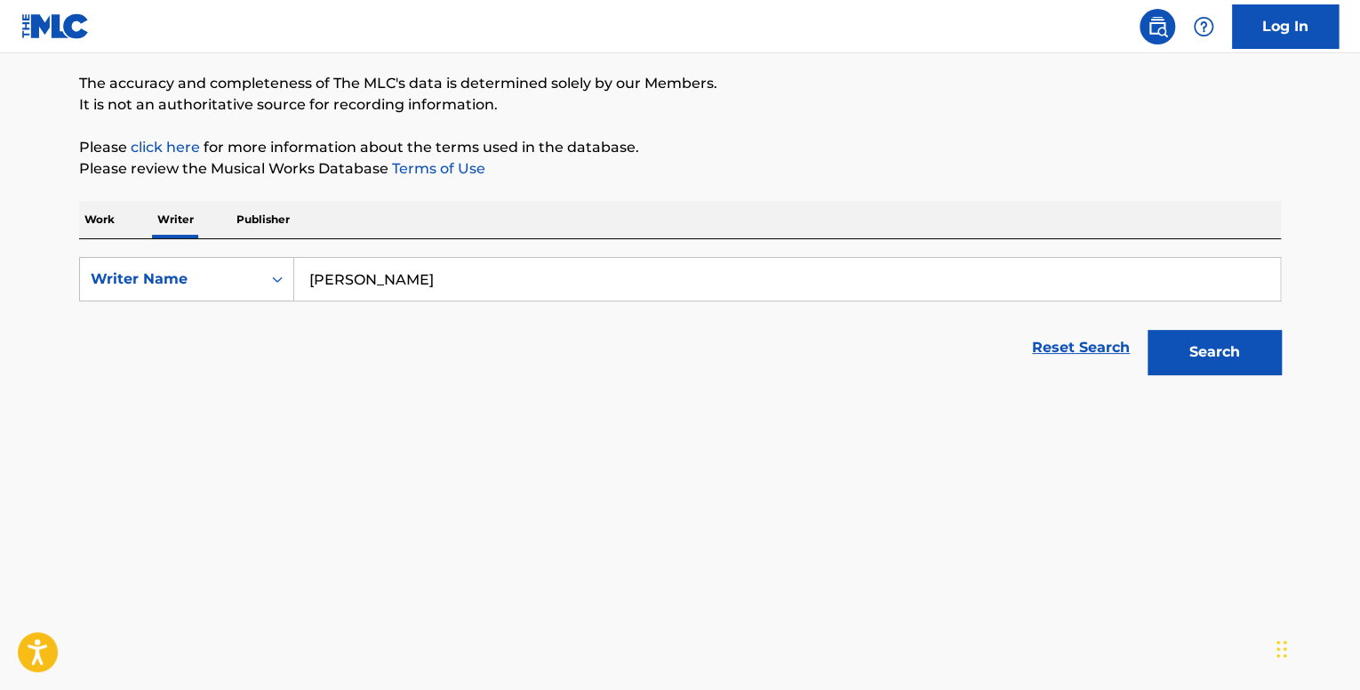
scroll to position [444, 0]
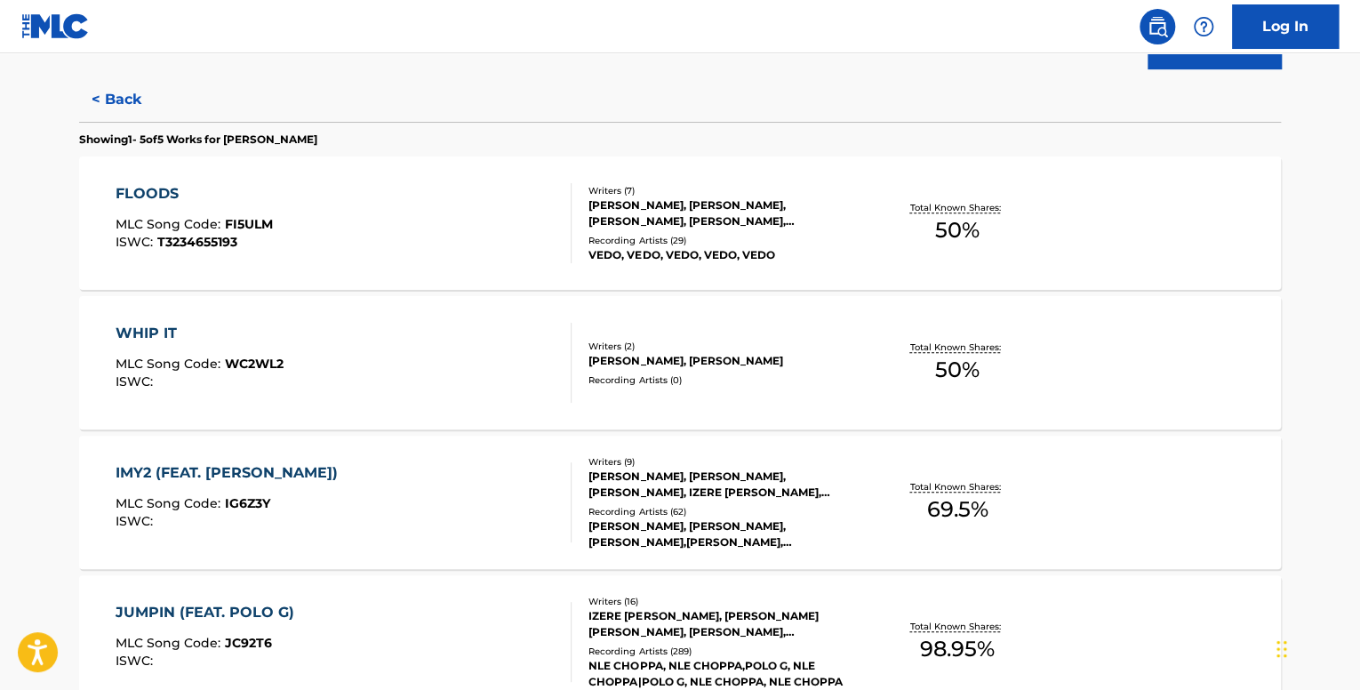
click at [426, 494] on div "IMY2 (FEAT. [PERSON_NAME]) MLC Song Code : IG6Z3Y ISWC :" at bounding box center [344, 502] width 457 height 80
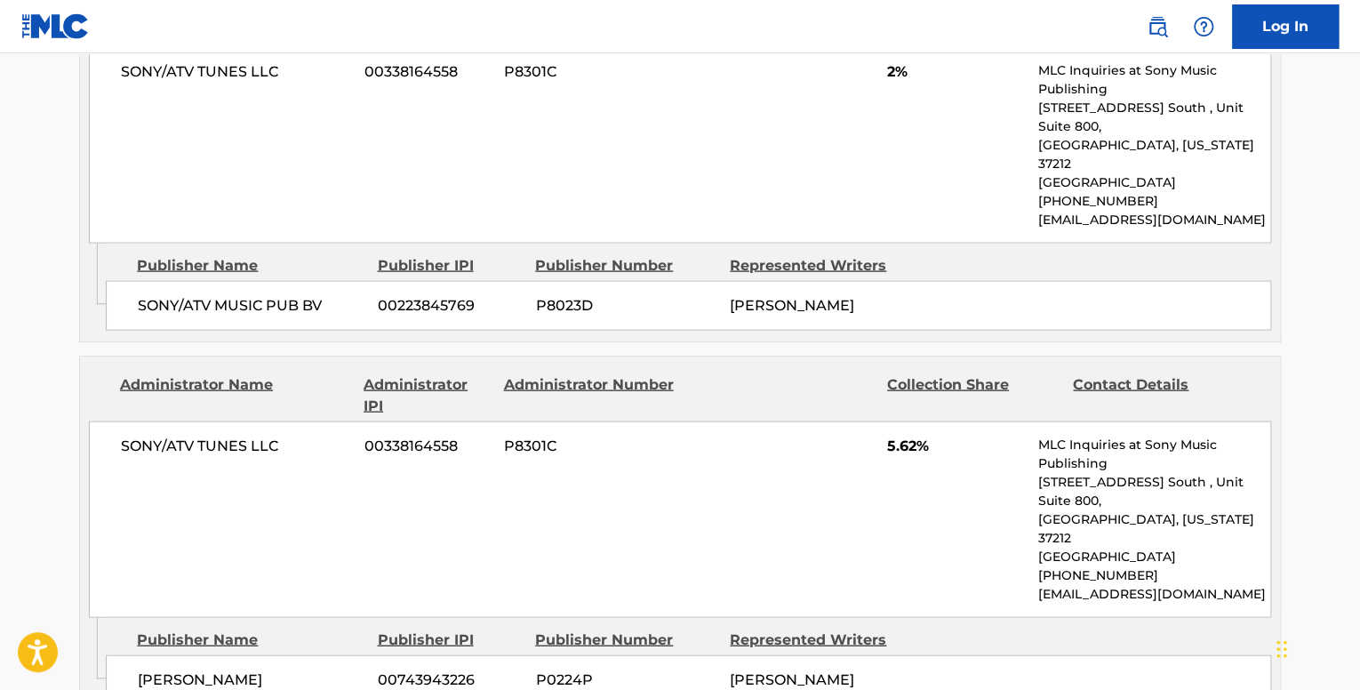
scroll to position [1955, 0]
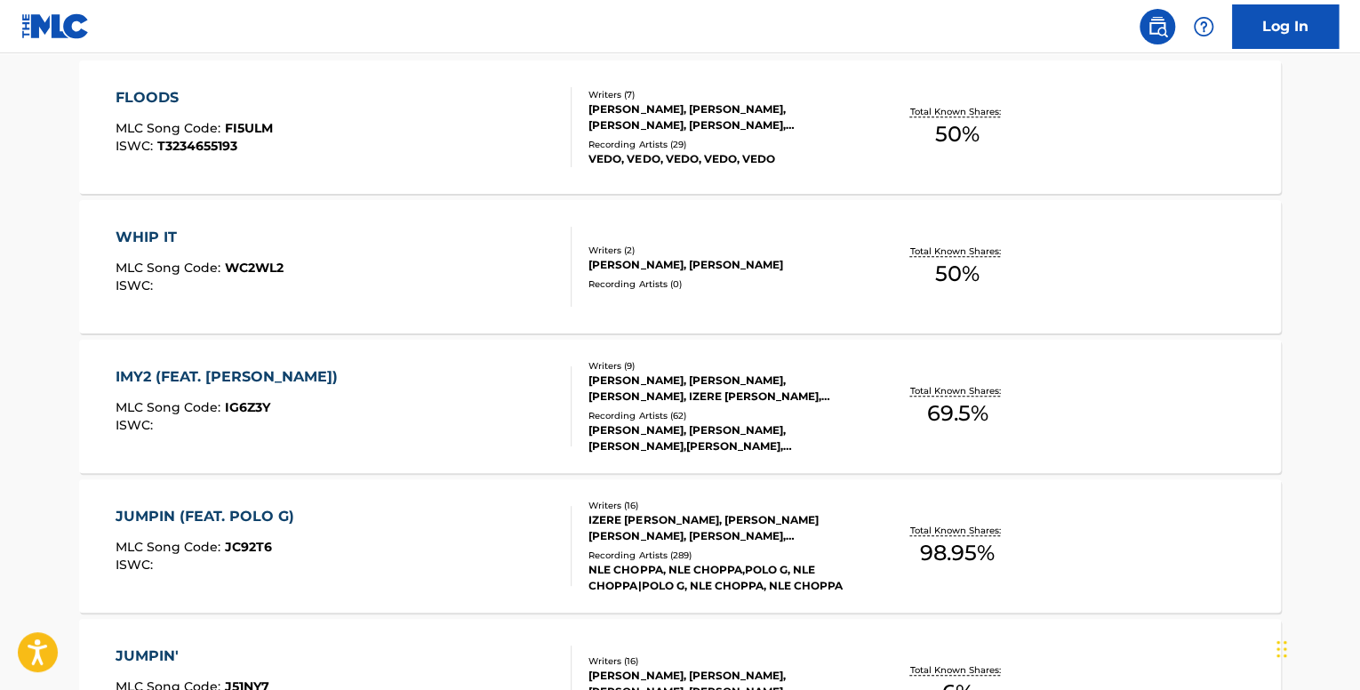
scroll to position [711, 0]
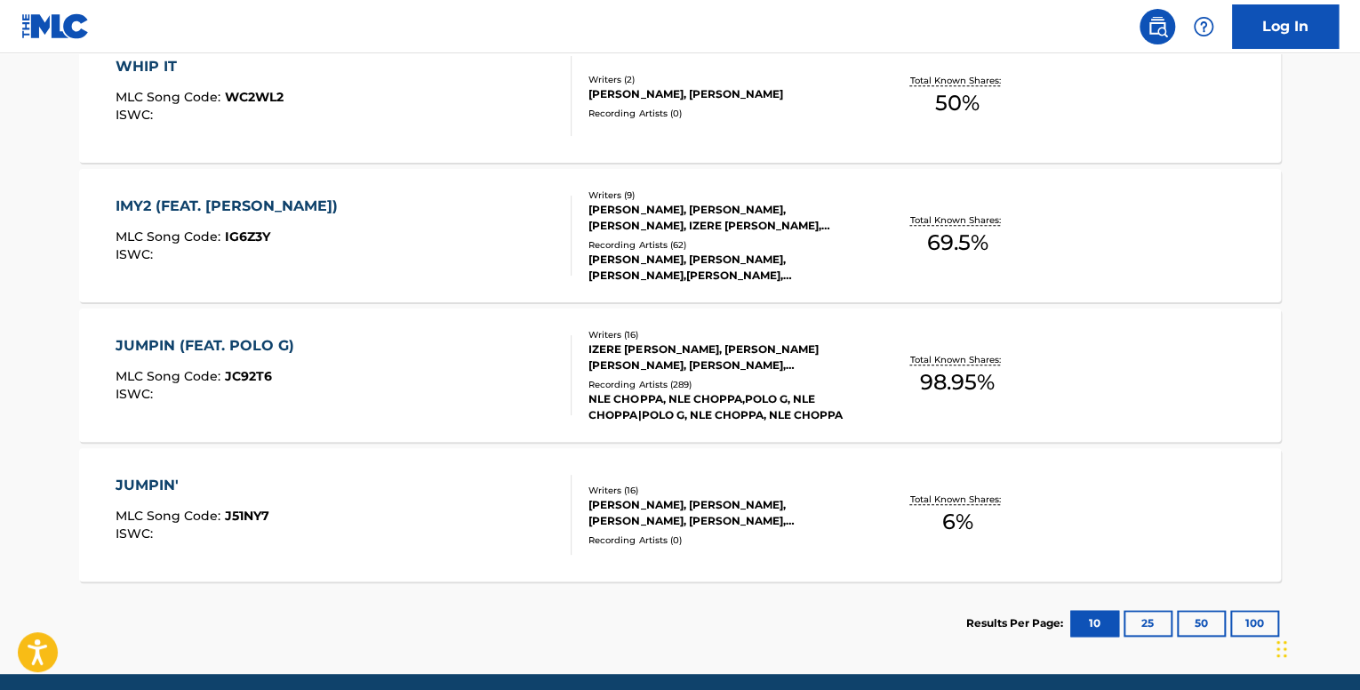
click at [505, 372] on div "JUMPIN (FEAT. POLO G) MLC Song Code : JC92T6 ISWC :" at bounding box center [344, 375] width 457 height 80
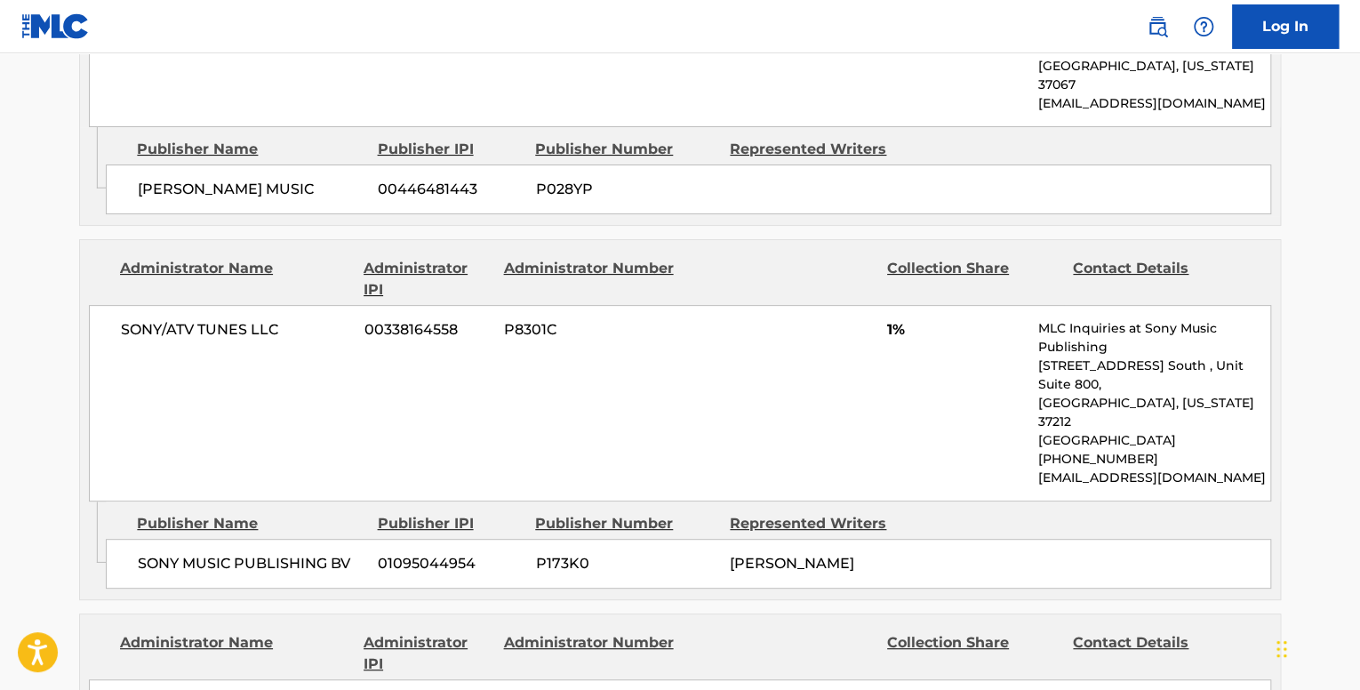
scroll to position [3733, 0]
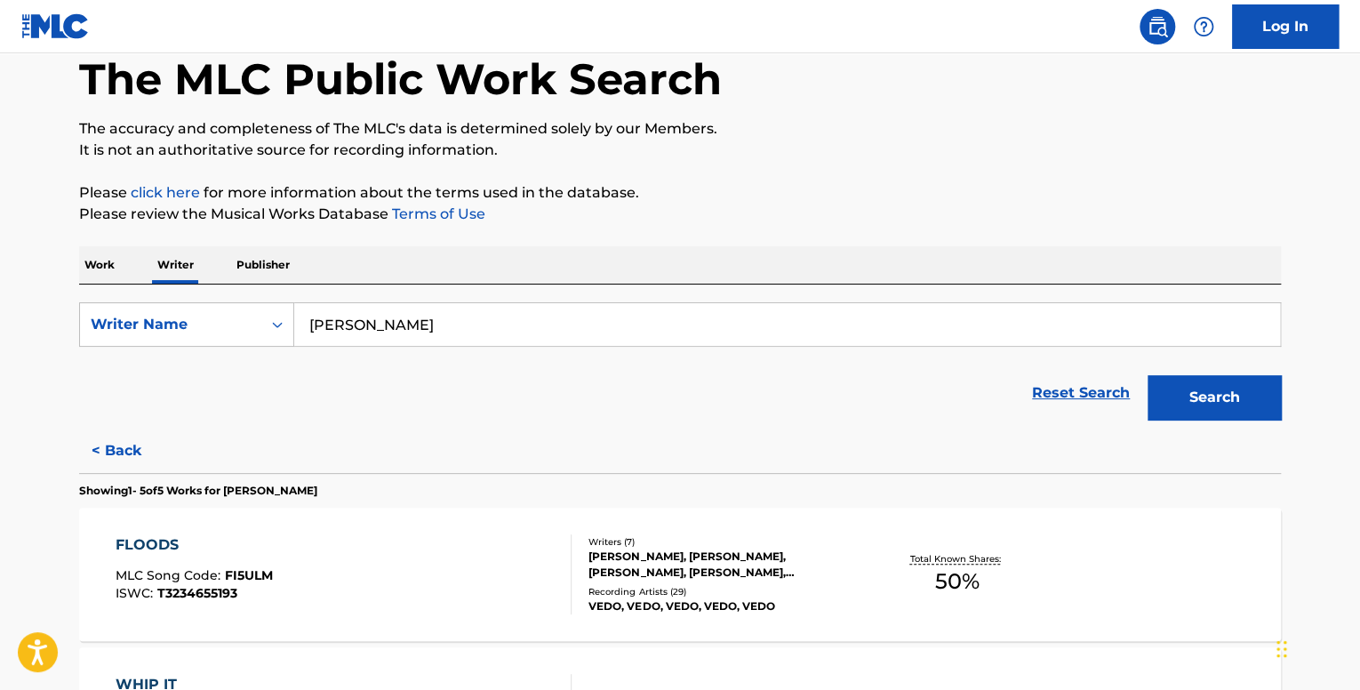
scroll to position [267, 0]
